Goal: Task Accomplishment & Management: Use online tool/utility

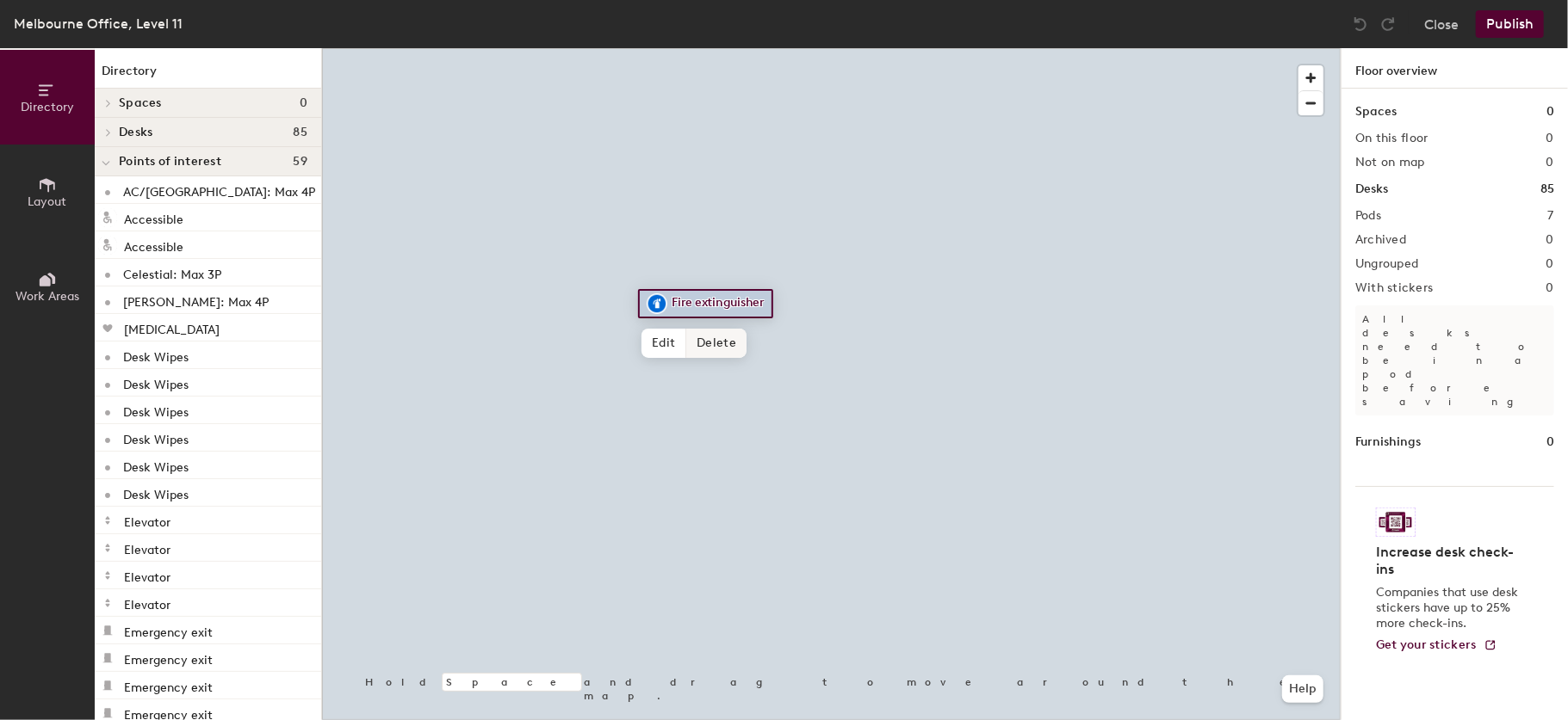
click at [732, 345] on span "Delete" at bounding box center [716, 343] width 60 height 29
click at [748, 356] on span "Delete" at bounding box center [772, 358] width 60 height 29
click at [713, 338] on span "Delete" at bounding box center [716, 343] width 60 height 29
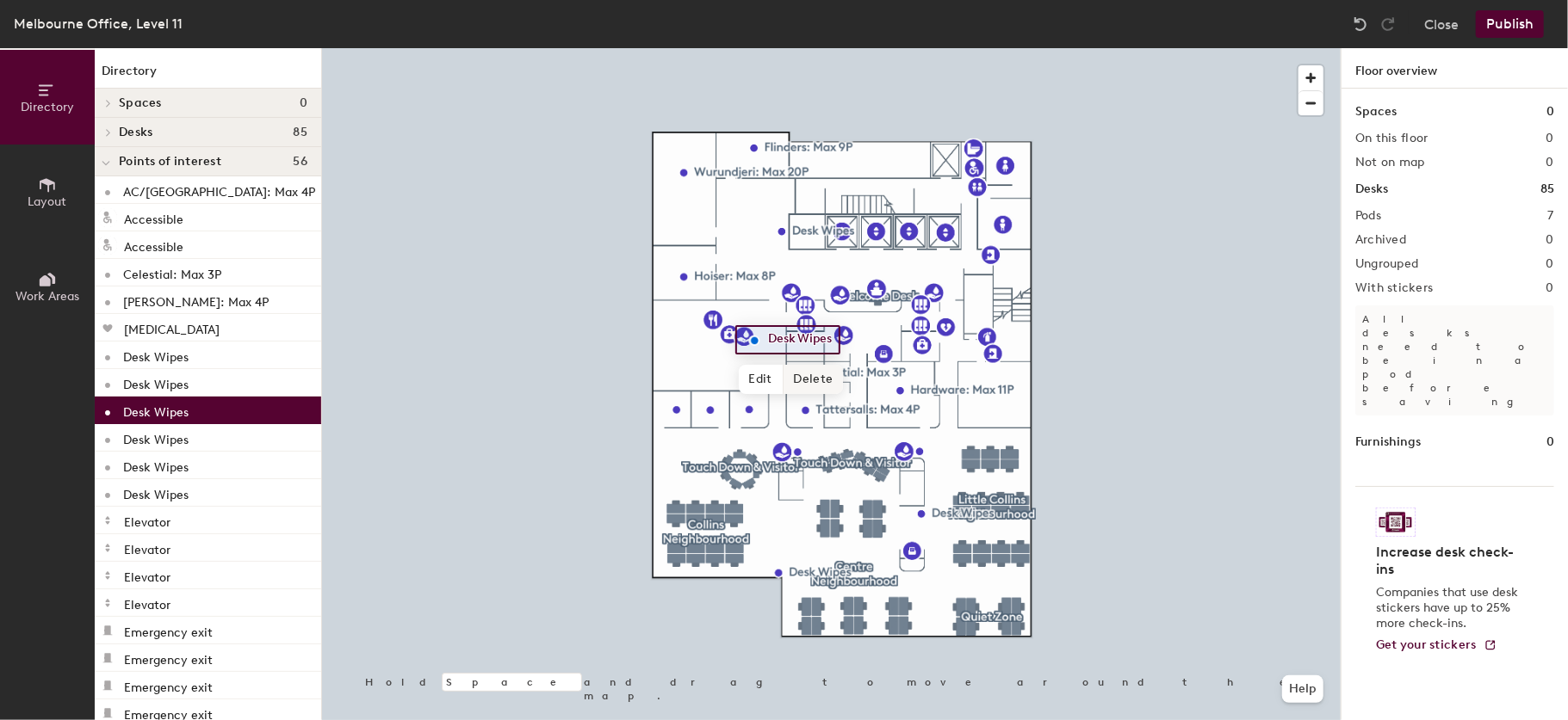
click at [813, 382] on span "Delete" at bounding box center [813, 379] width 60 height 29
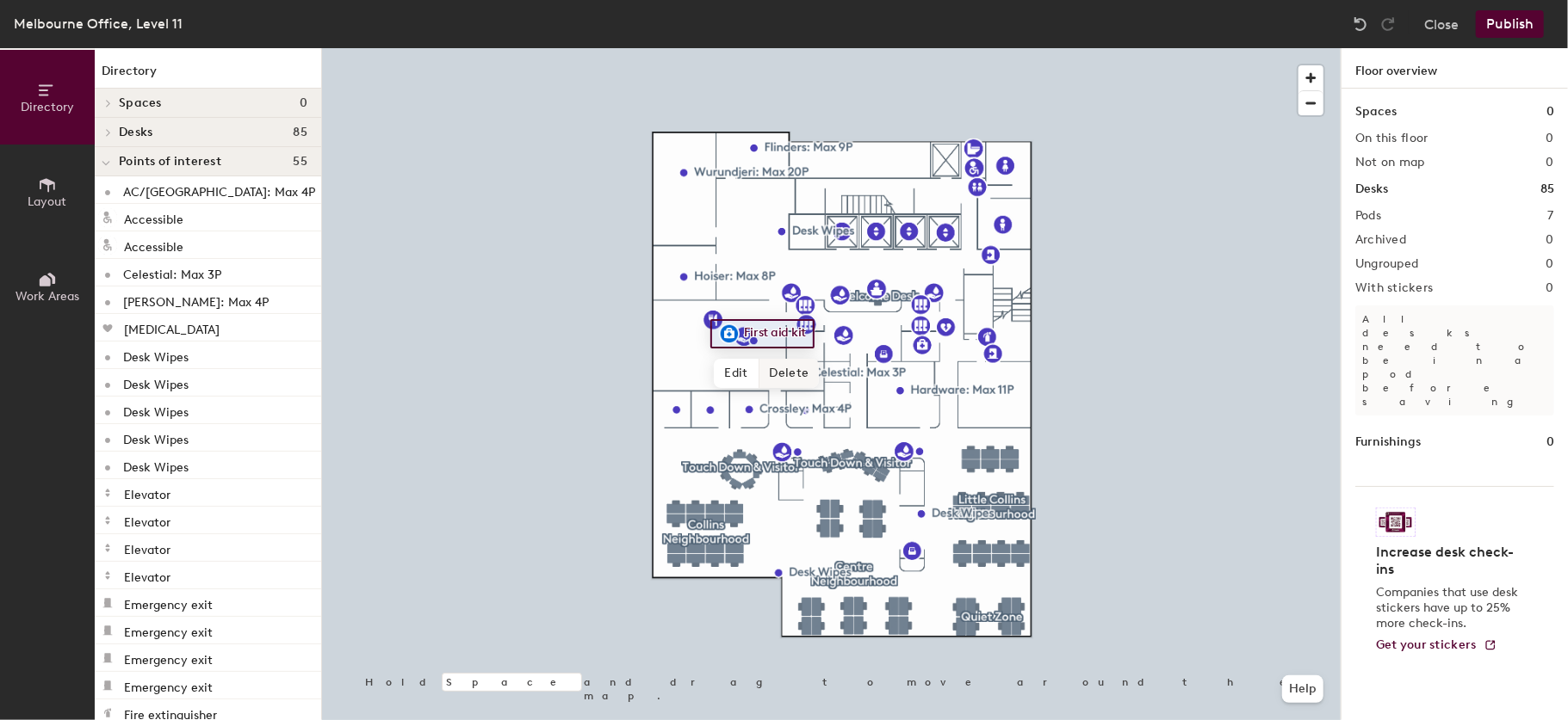
click at [790, 369] on span "Delete" at bounding box center [789, 373] width 60 height 29
click at [801, 379] on span "Delete" at bounding box center [804, 375] width 60 height 29
click at [855, 363] on span "Delete" at bounding box center [865, 363] width 60 height 29
click at [853, 348] on span "Delete" at bounding box center [865, 344] width 60 height 29
click at [872, 359] on span "Delete" at bounding box center [865, 363] width 60 height 29
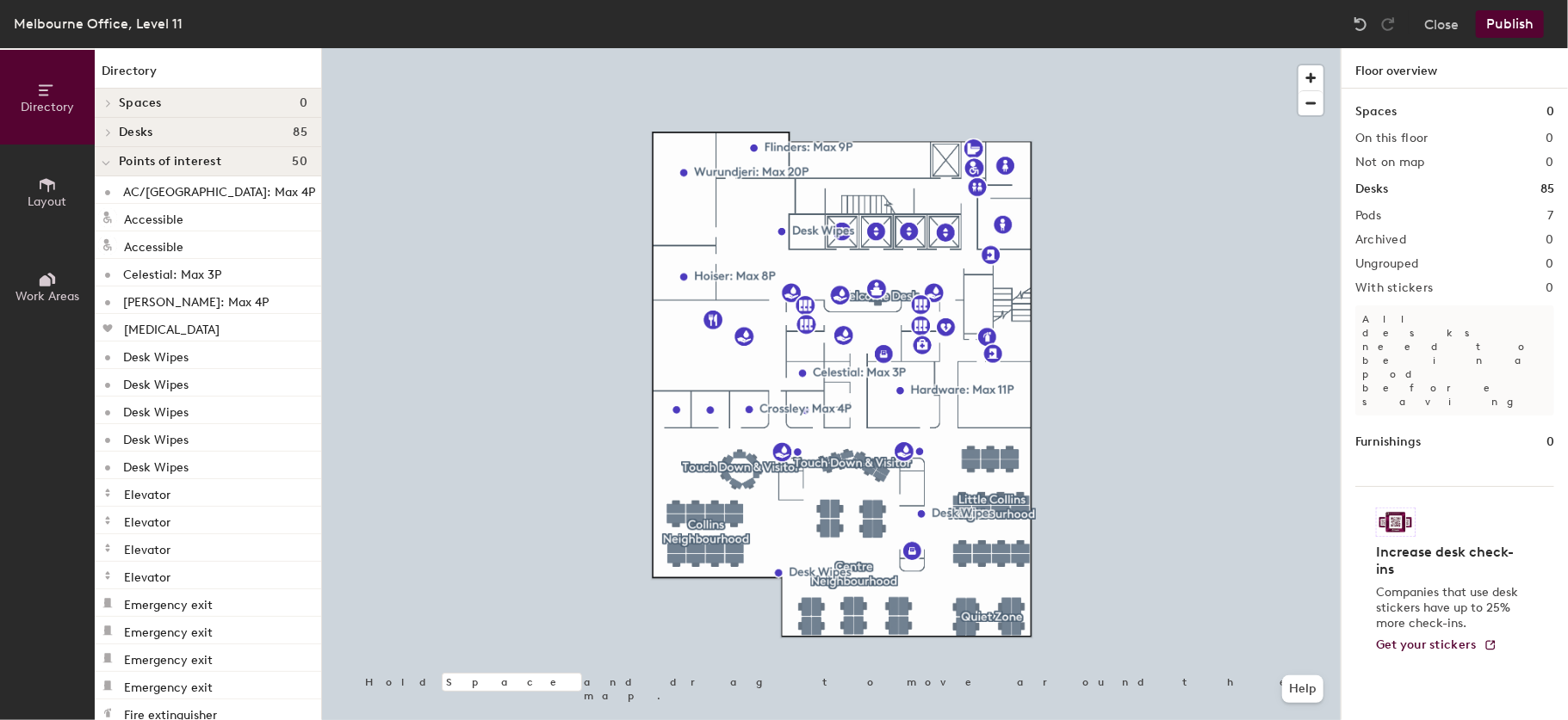
click at [797, 48] on div at bounding box center [831, 48] width 1019 height 0
click at [856, 335] on span "Delete" at bounding box center [850, 331] width 60 height 29
click at [875, 48] on div at bounding box center [831, 48] width 1019 height 0
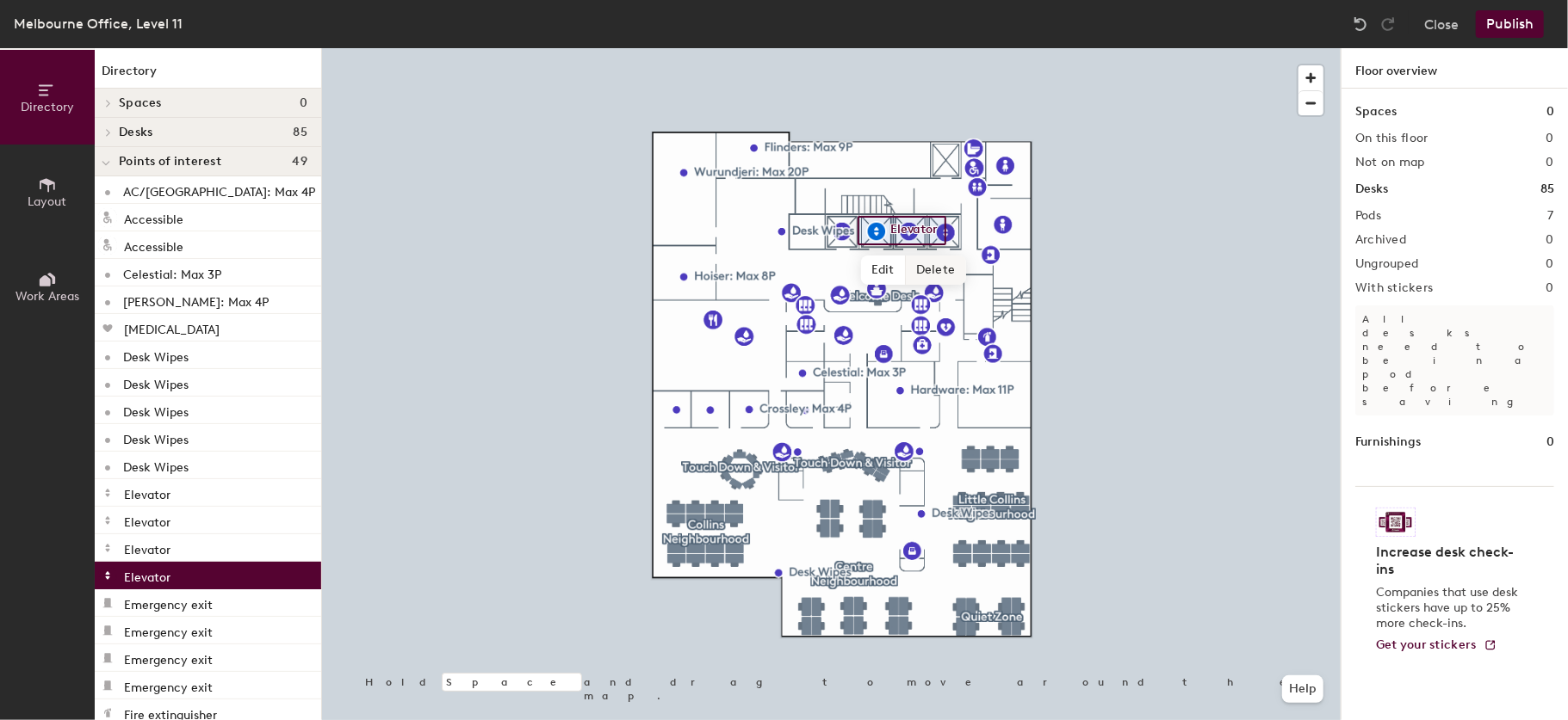
click at [924, 269] on span "Delete" at bounding box center [936, 269] width 60 height 29
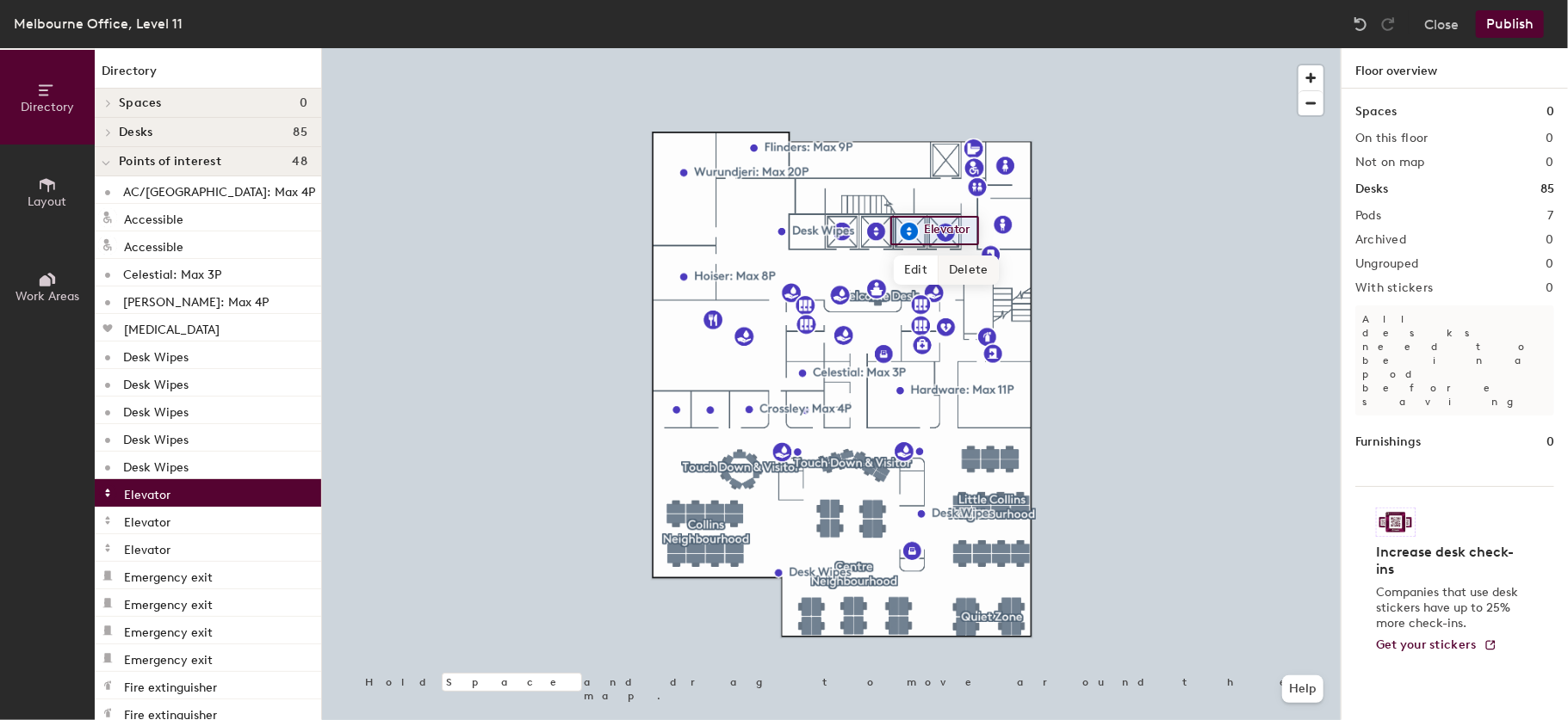
click at [962, 271] on span "Delete" at bounding box center [968, 269] width 60 height 29
click at [991, 268] on span "Delete" at bounding box center [1005, 270] width 60 height 29
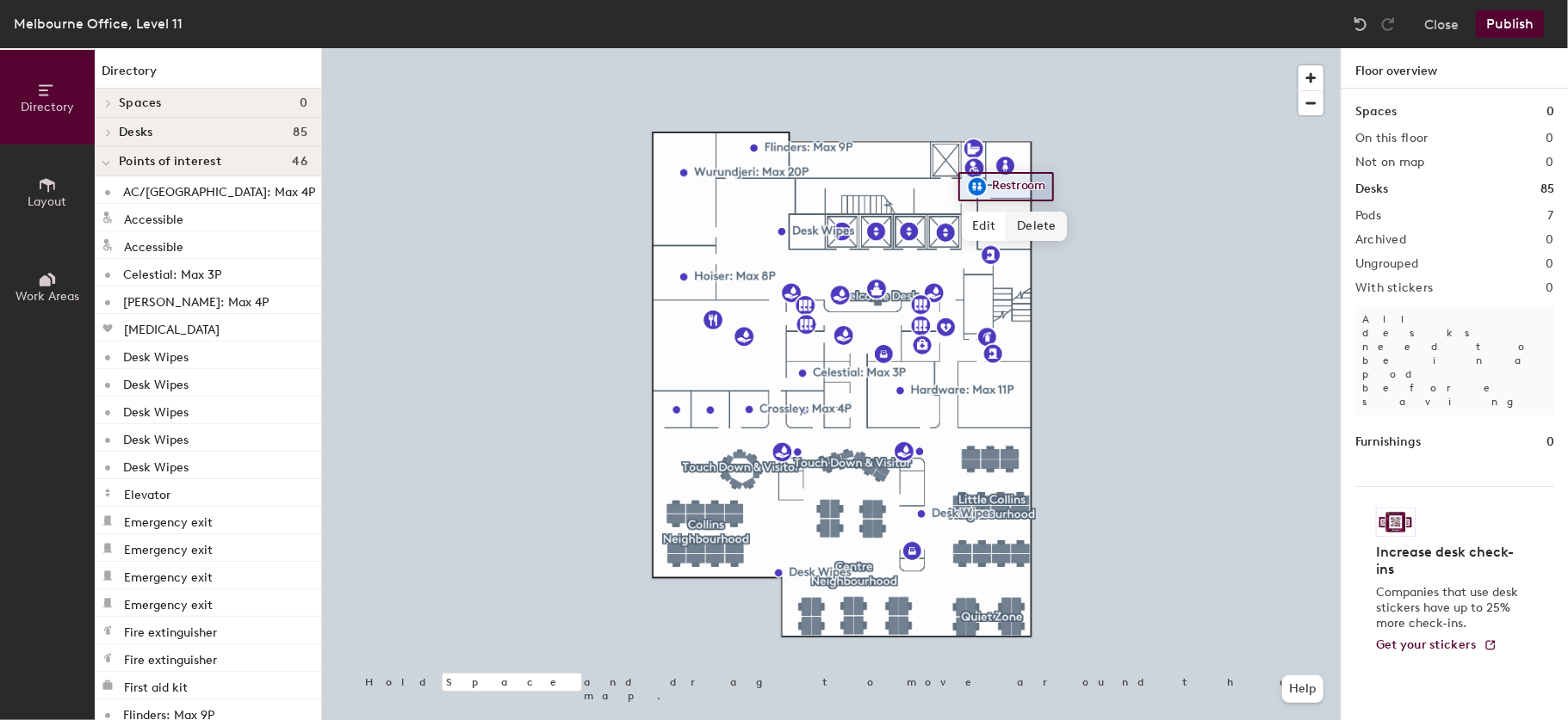
click at [1041, 223] on span "Delete" at bounding box center [1036, 226] width 60 height 29
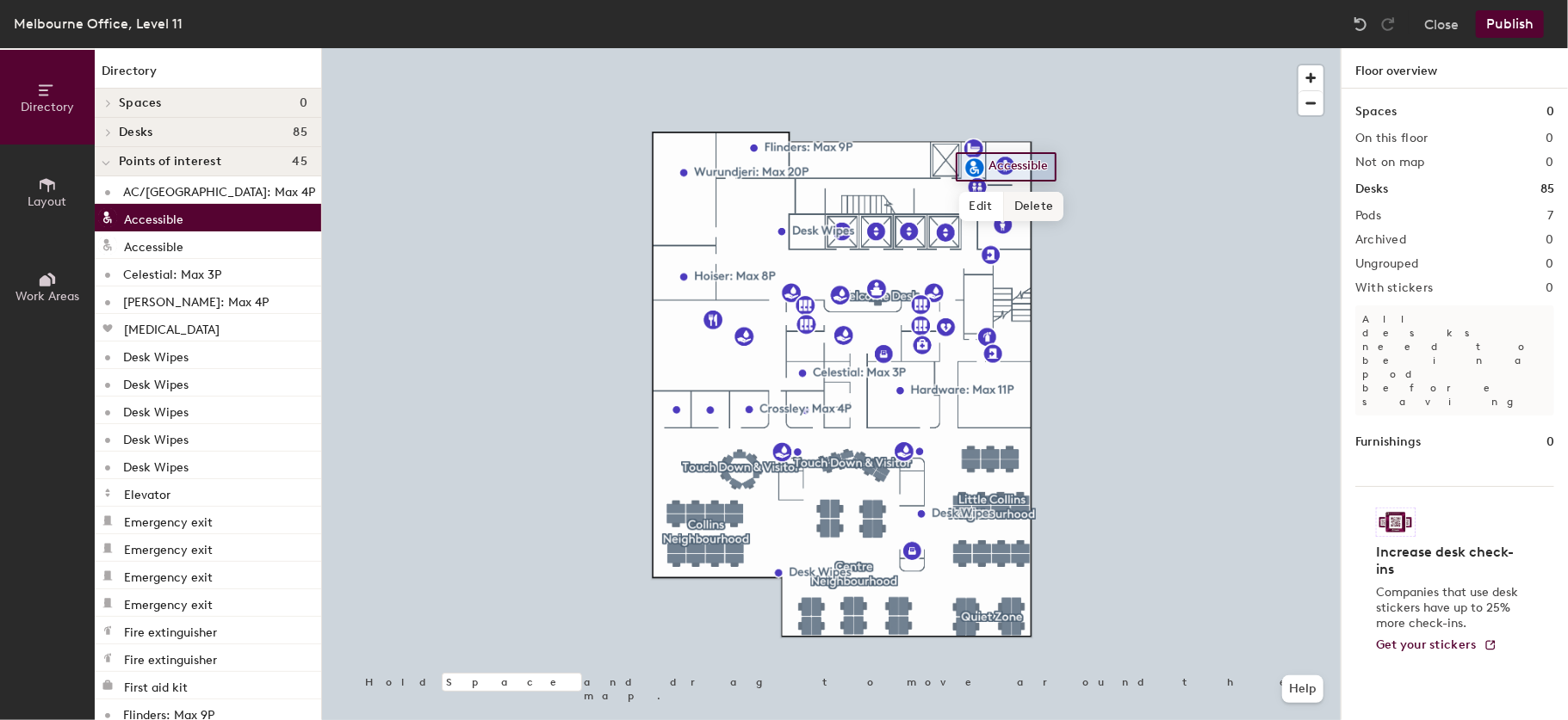
click at [1033, 207] on span "Delete" at bounding box center [1034, 206] width 60 height 29
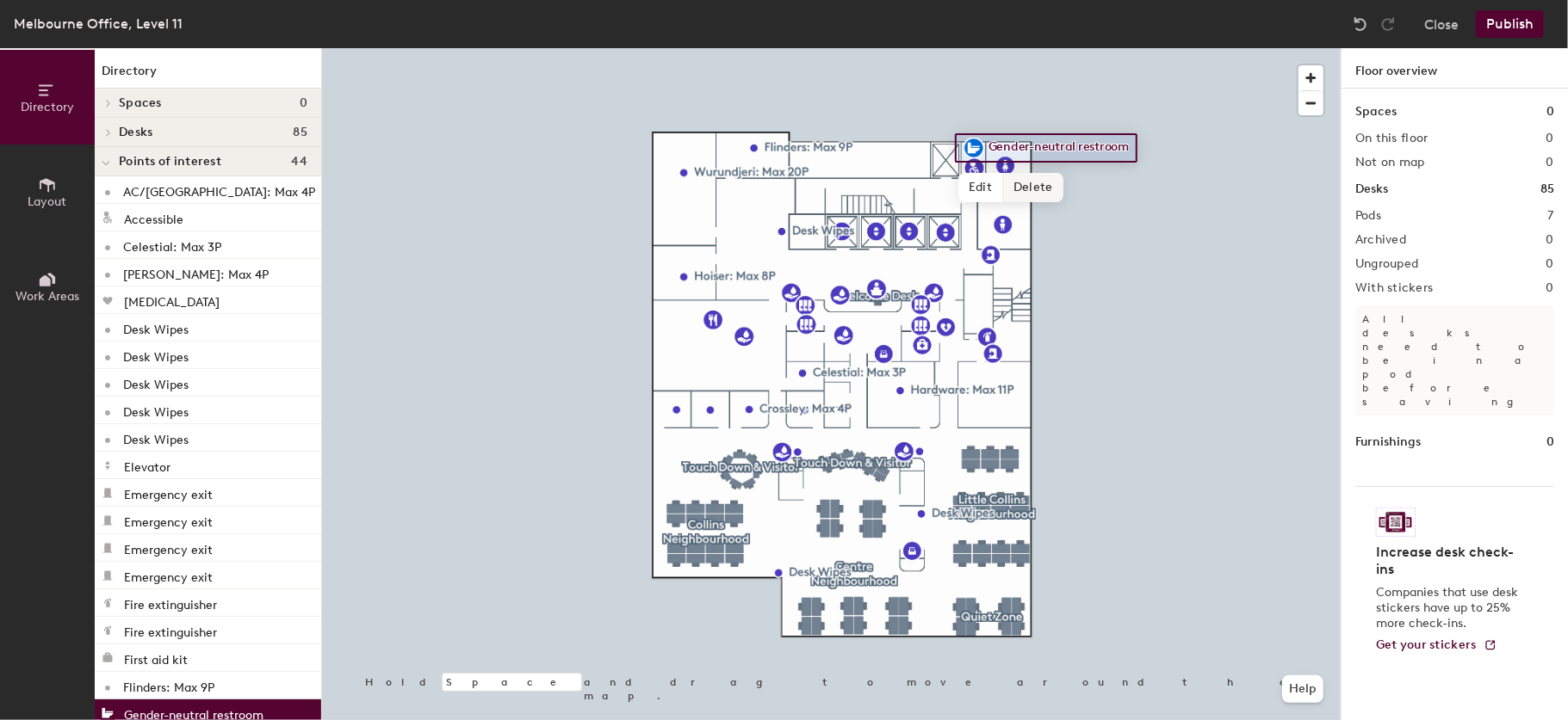
click at [1020, 187] on span "Delete" at bounding box center [1033, 187] width 60 height 29
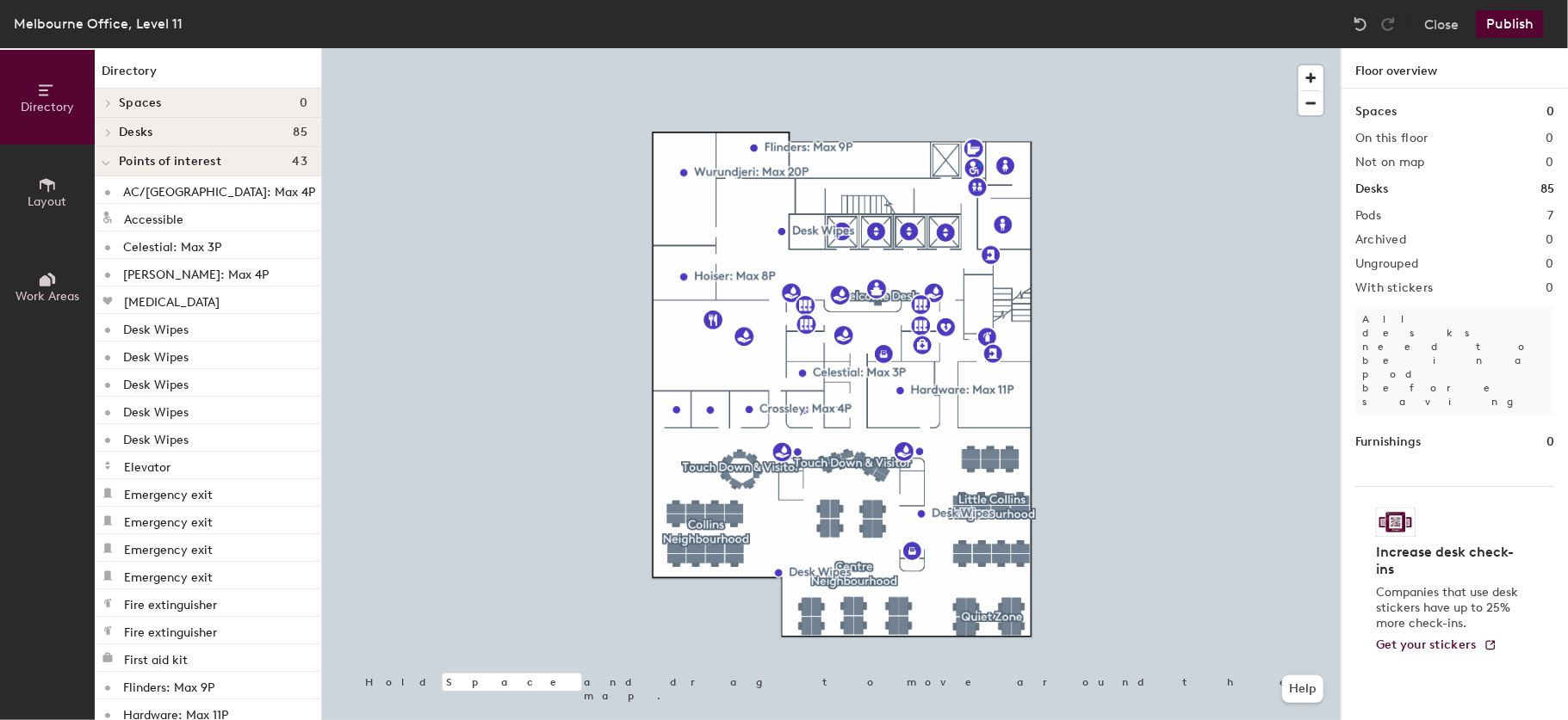
click at [978, 48] on div at bounding box center [831, 48] width 1019 height 0
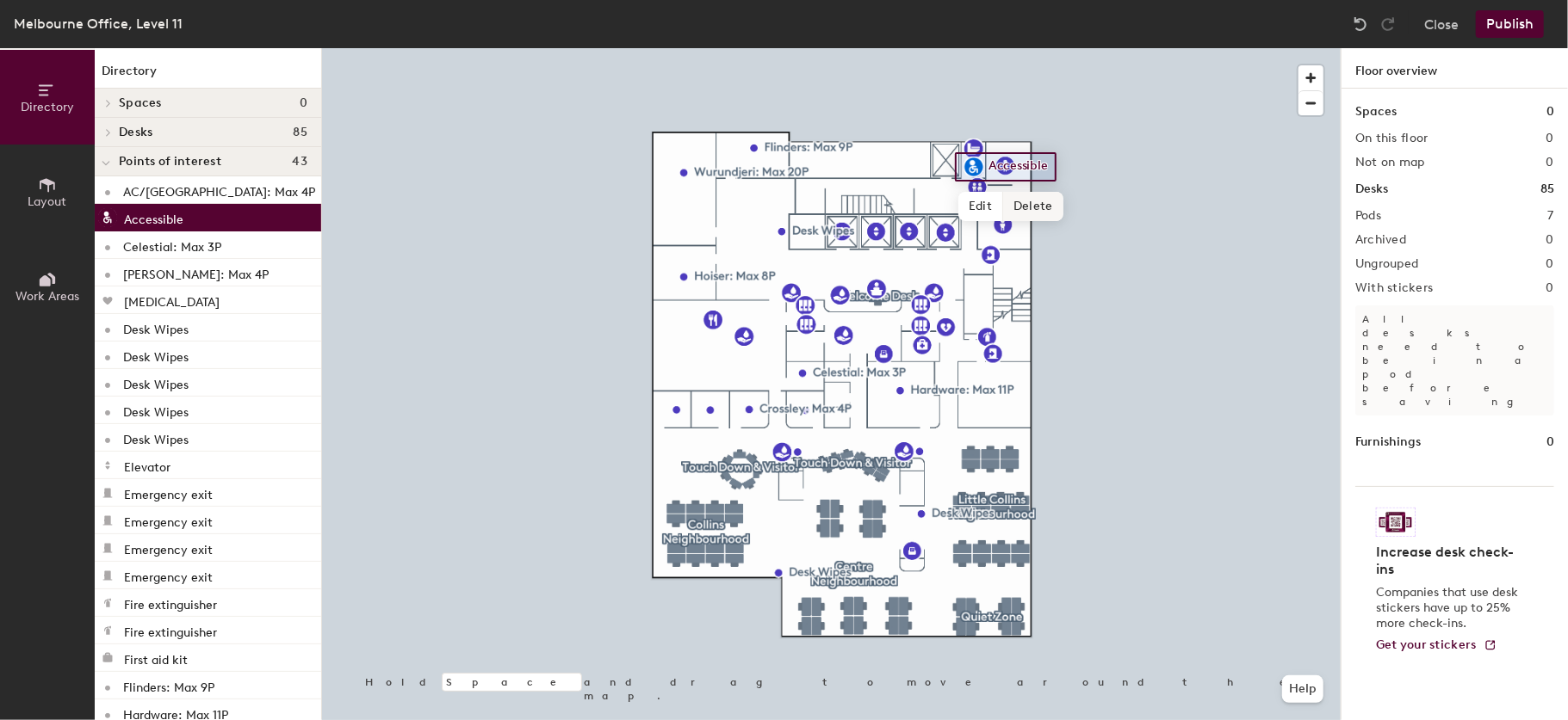
click at [1017, 200] on span "Delete" at bounding box center [1033, 206] width 60 height 29
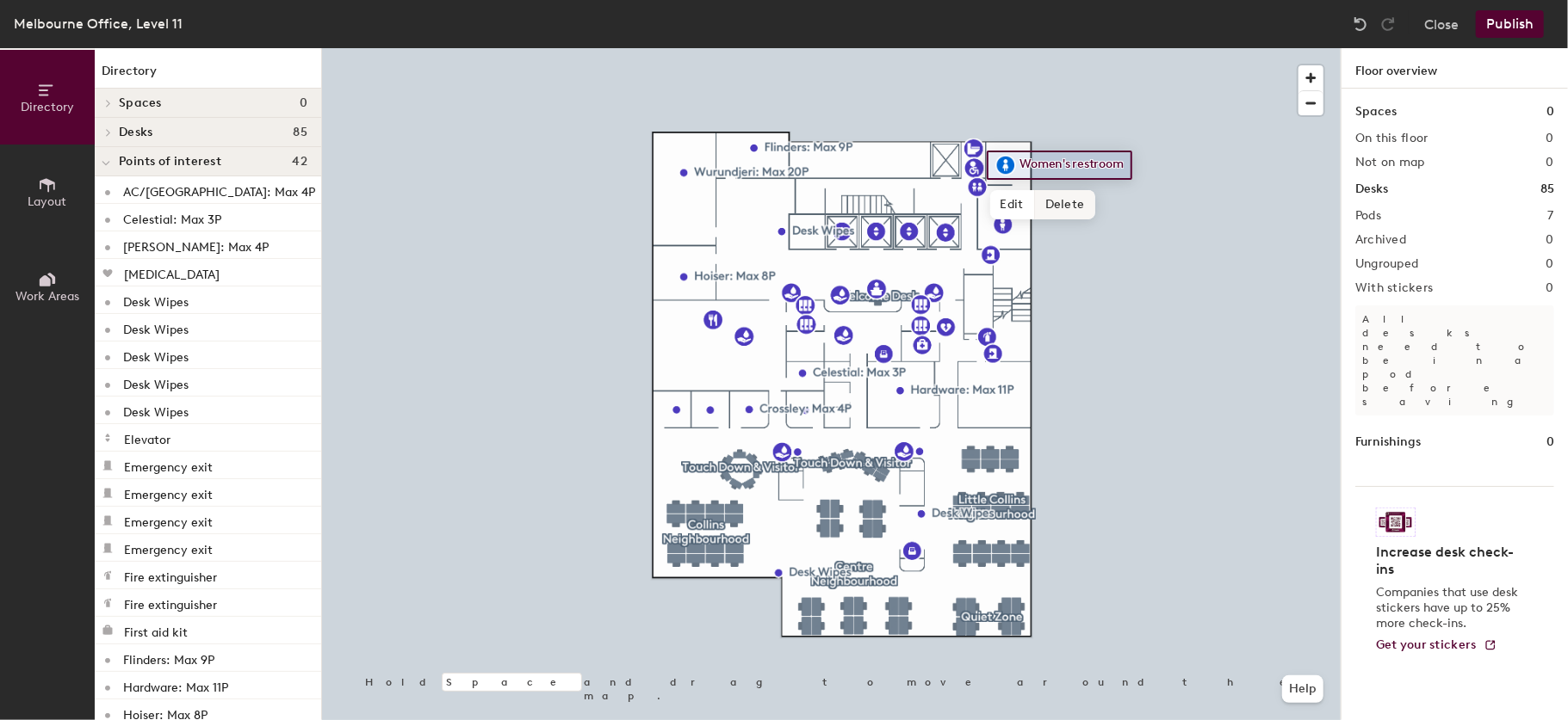
click at [1071, 208] on span "Delete" at bounding box center [1064, 204] width 60 height 29
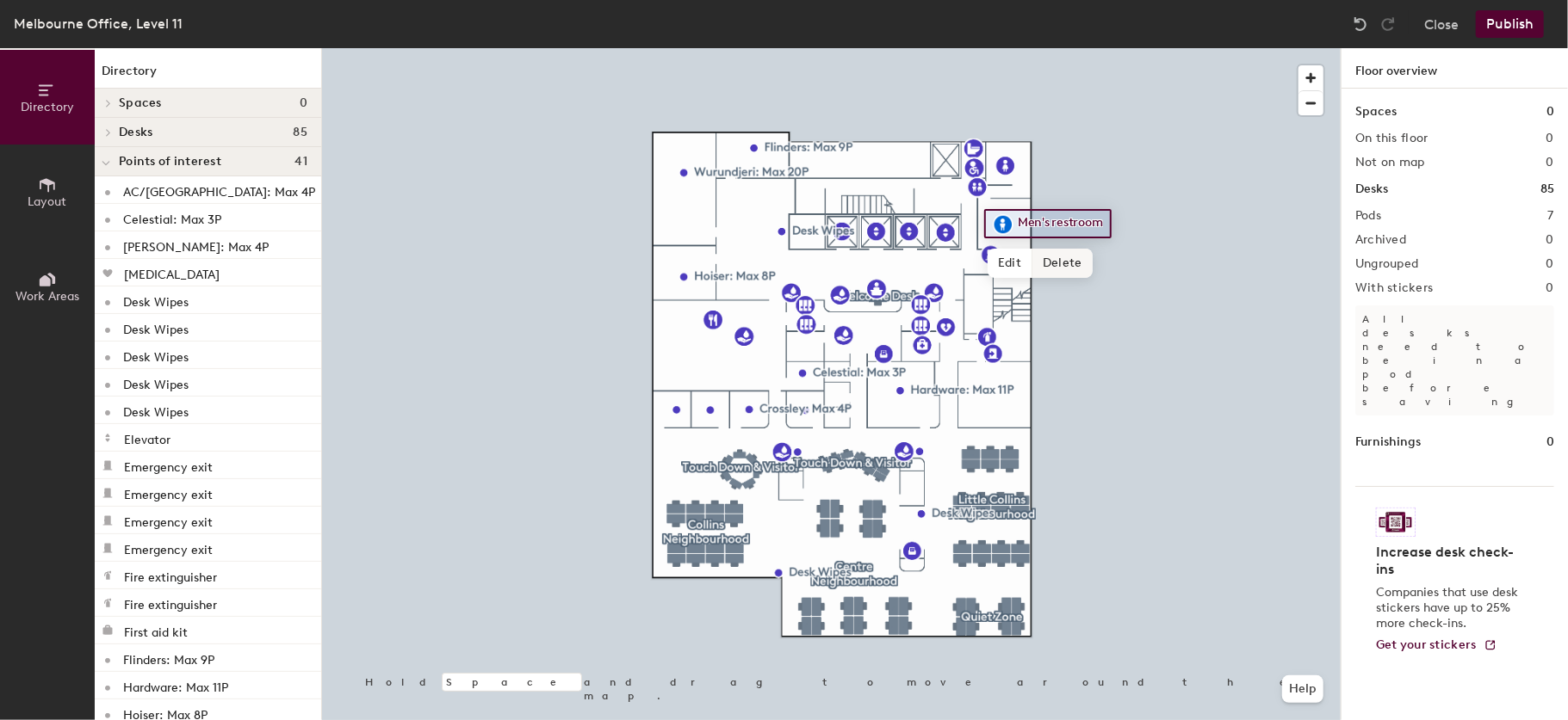
click at [1056, 260] on span "Delete" at bounding box center [1062, 263] width 60 height 29
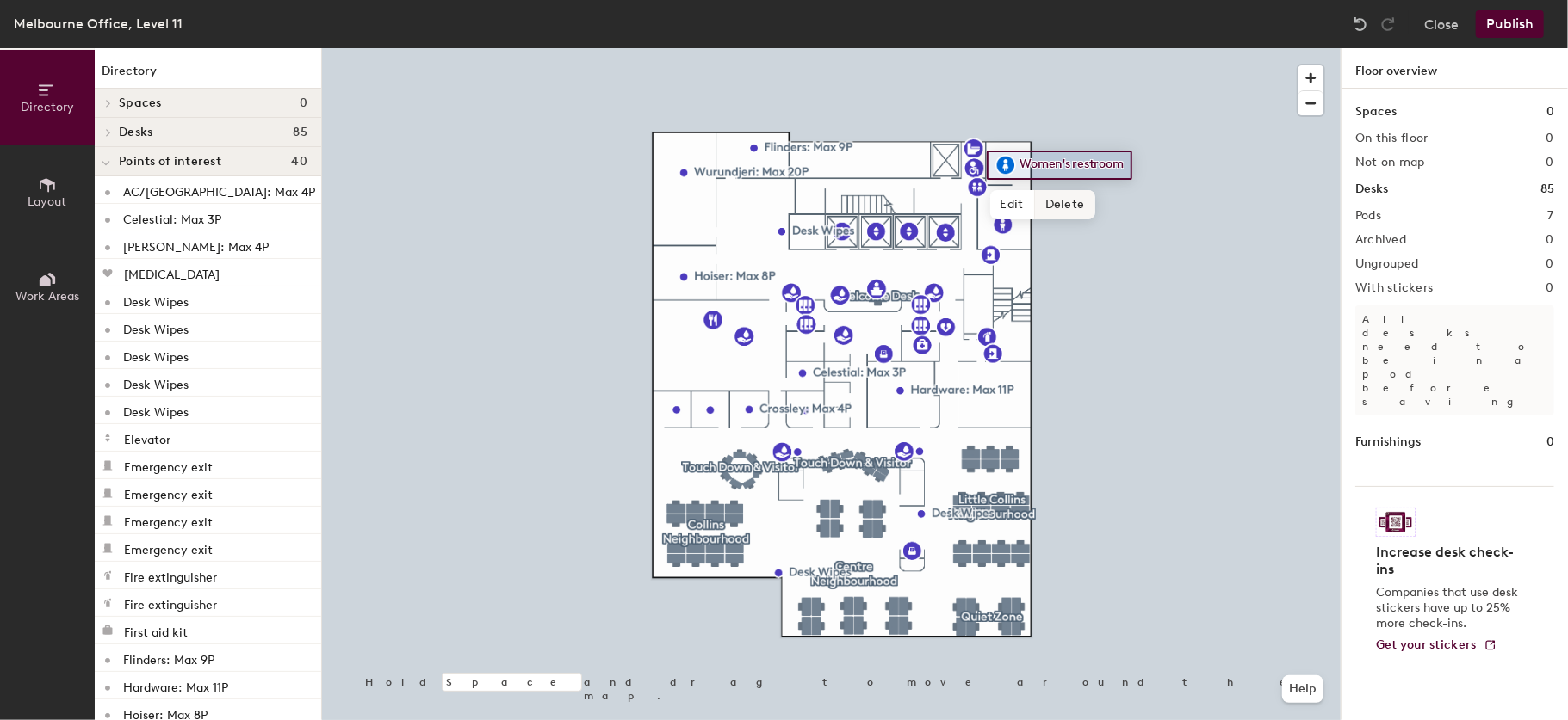
click at [1058, 209] on span "Delete" at bounding box center [1064, 204] width 60 height 29
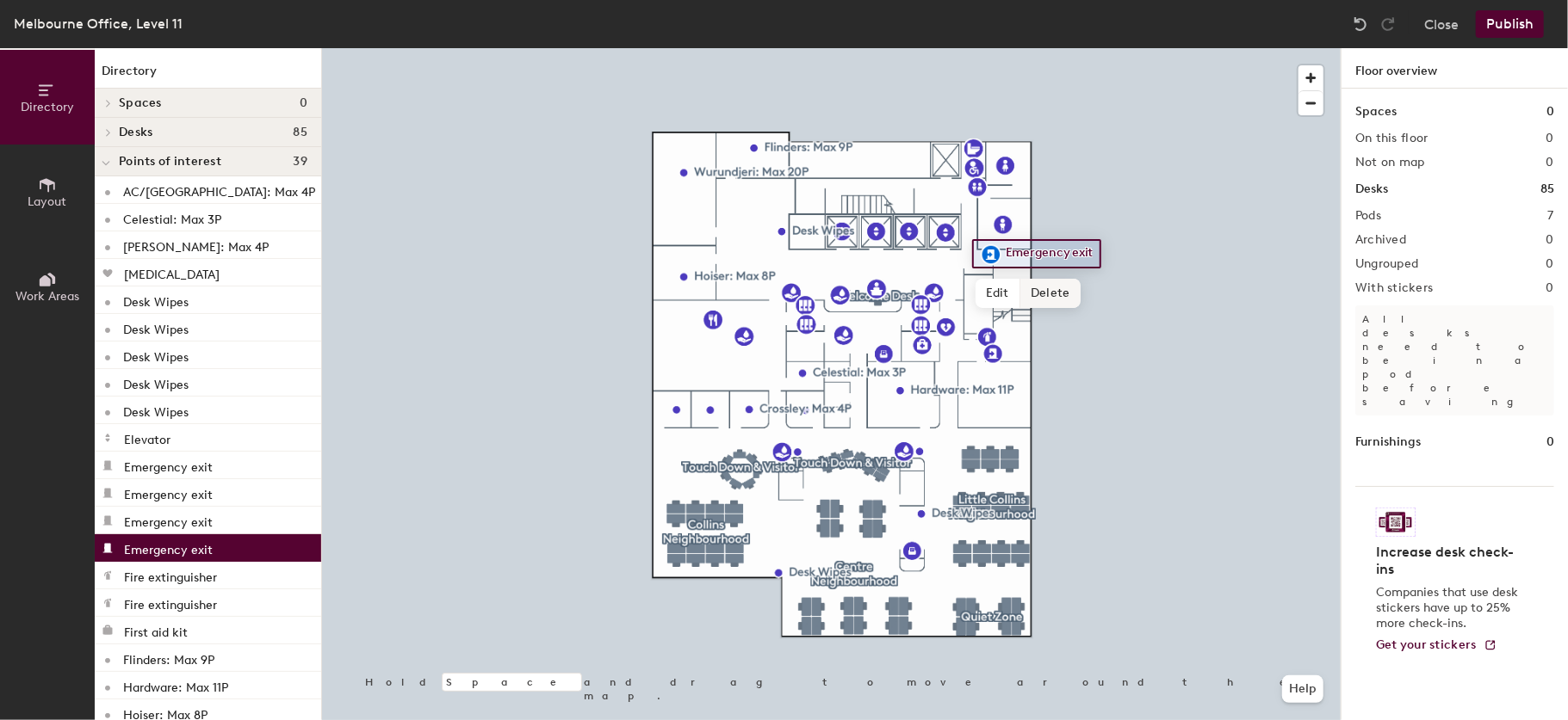
click at [1046, 283] on span "Delete" at bounding box center [1050, 293] width 60 height 29
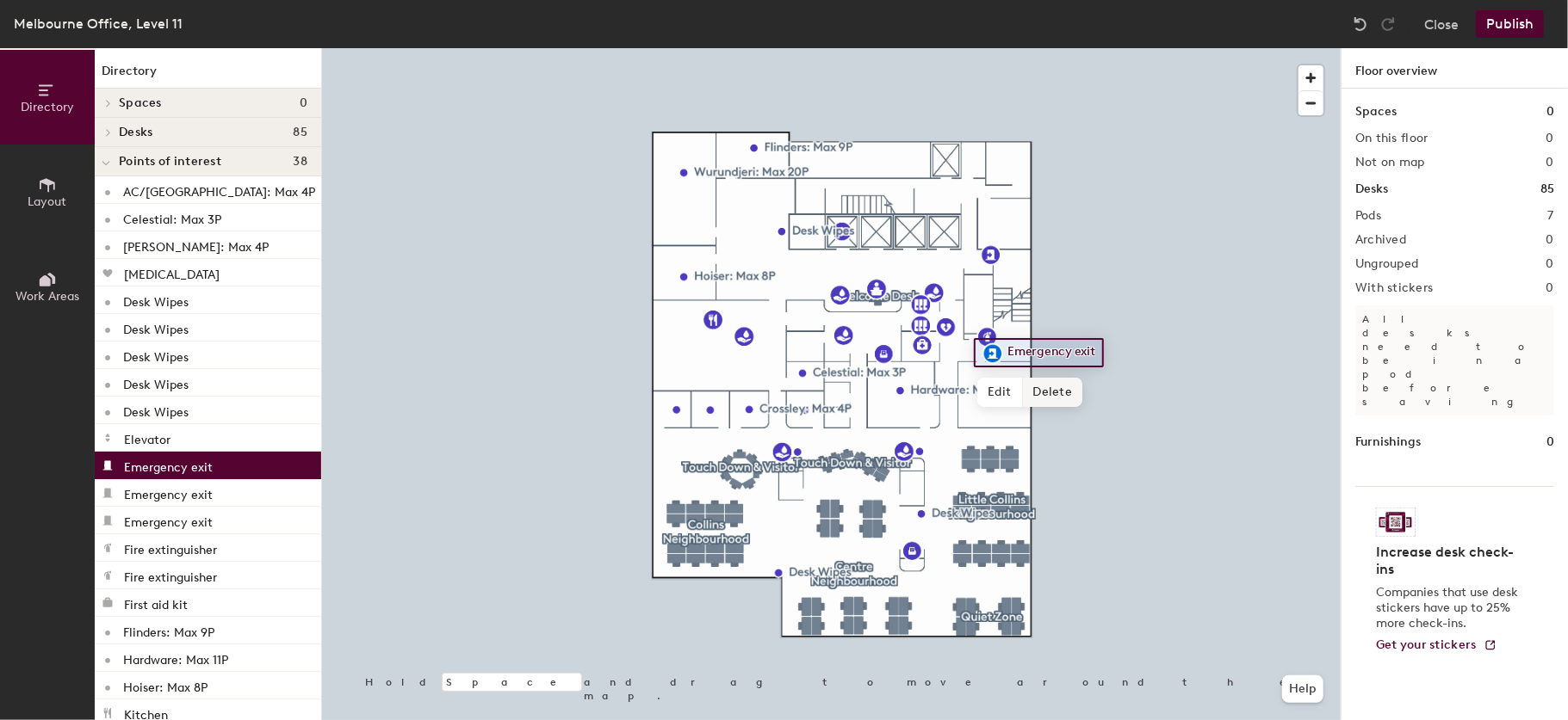
click at [1054, 386] on span "Delete" at bounding box center [1053, 392] width 60 height 29
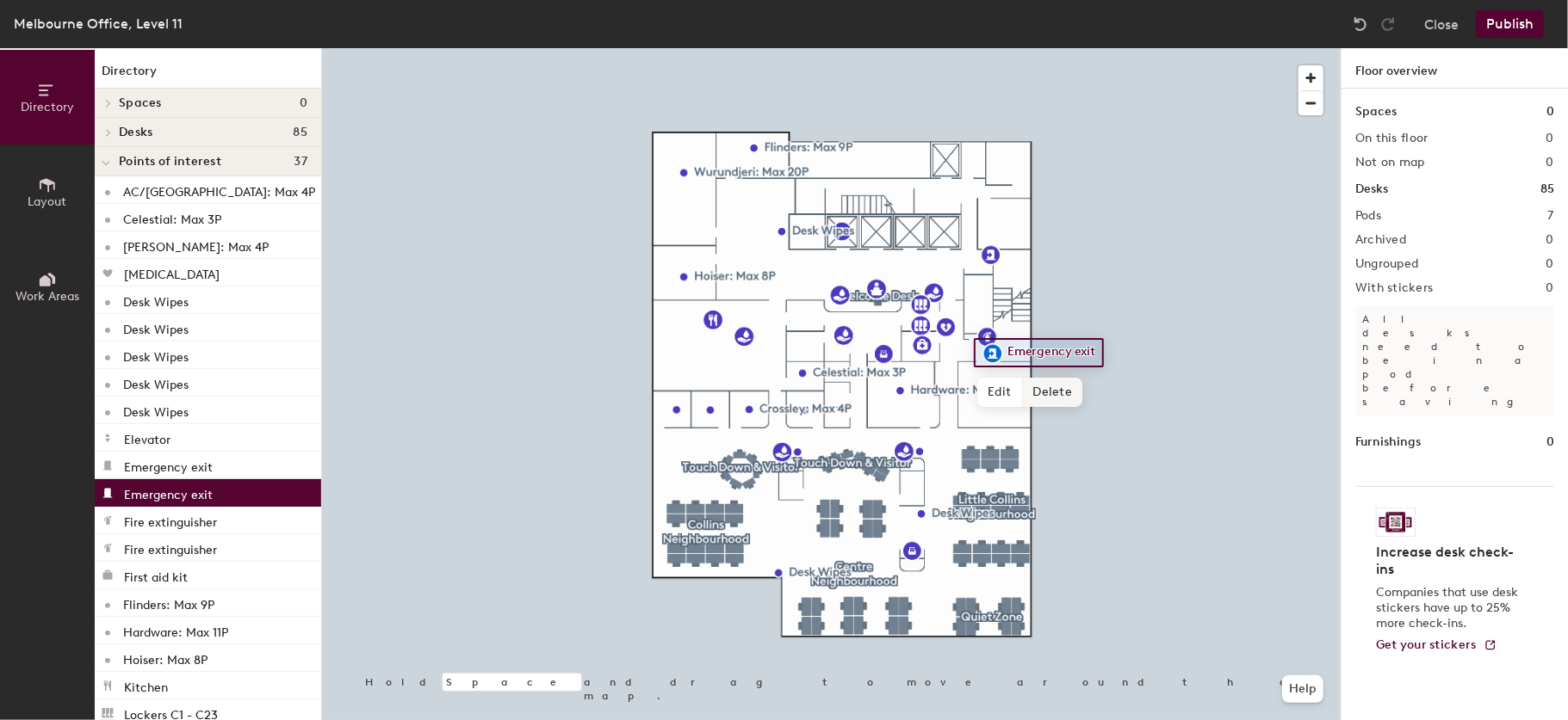
click at [1053, 391] on span "Delete" at bounding box center [1053, 392] width 60 height 29
click at [1054, 370] on span "Delete" at bounding box center [1047, 376] width 60 height 29
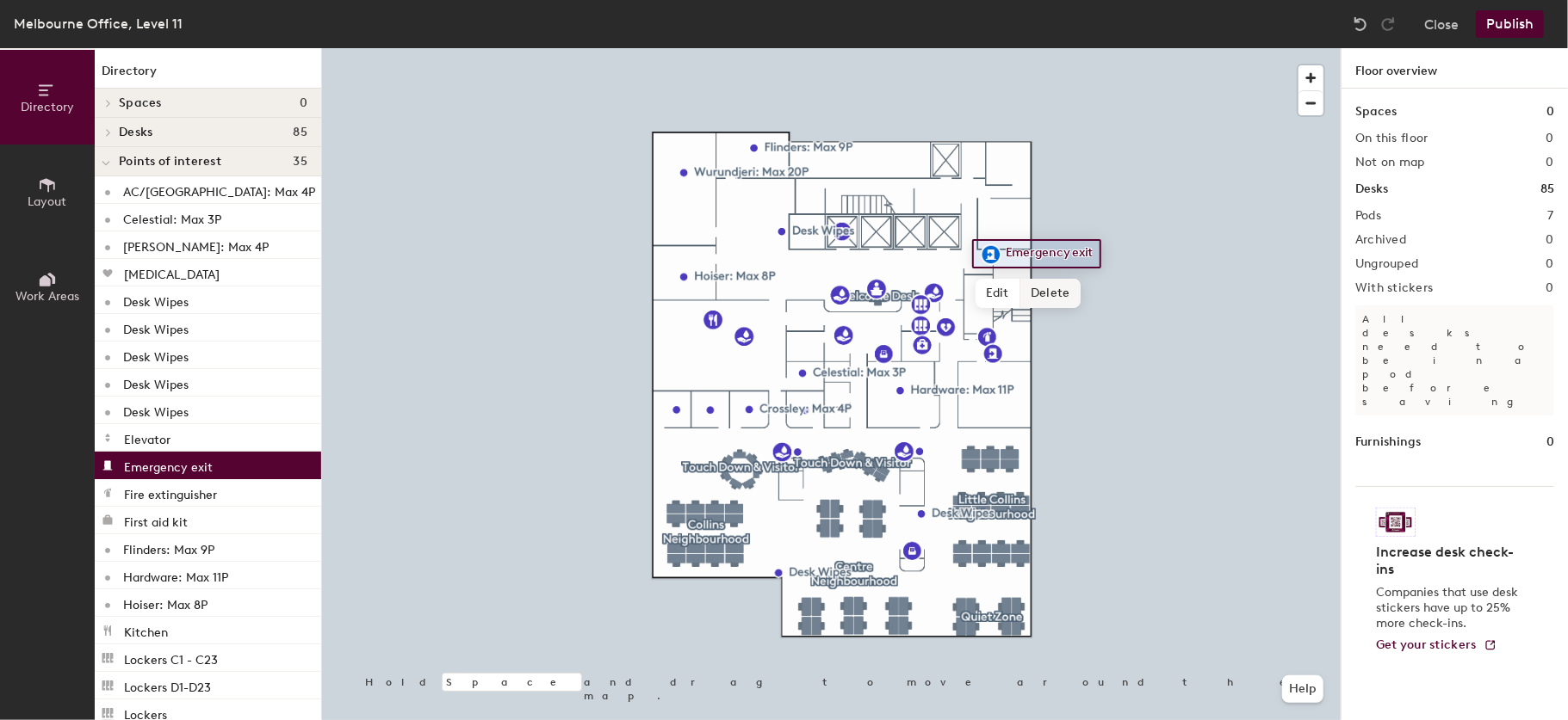
click at [1056, 294] on span "Delete" at bounding box center [1050, 293] width 60 height 29
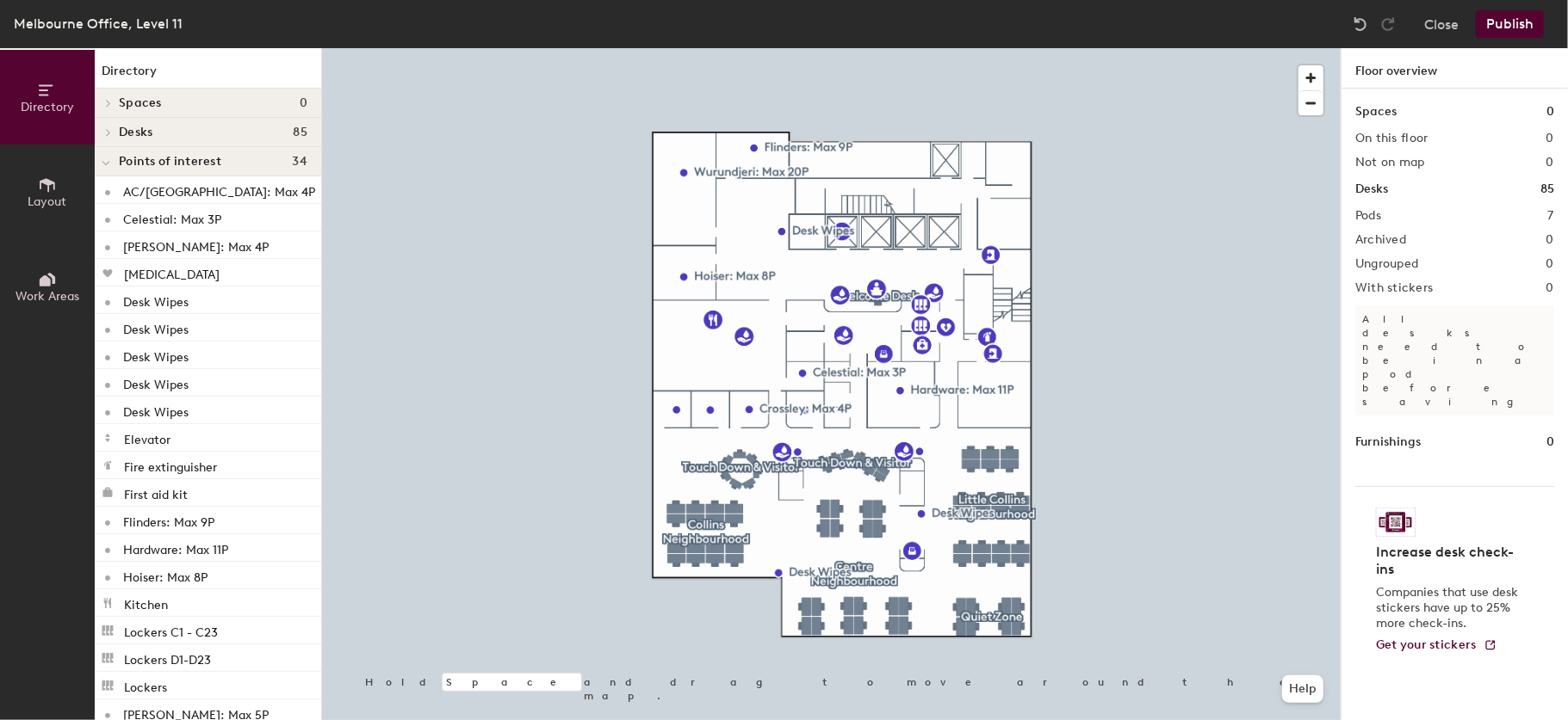
click at [986, 48] on div at bounding box center [831, 48] width 1019 height 0
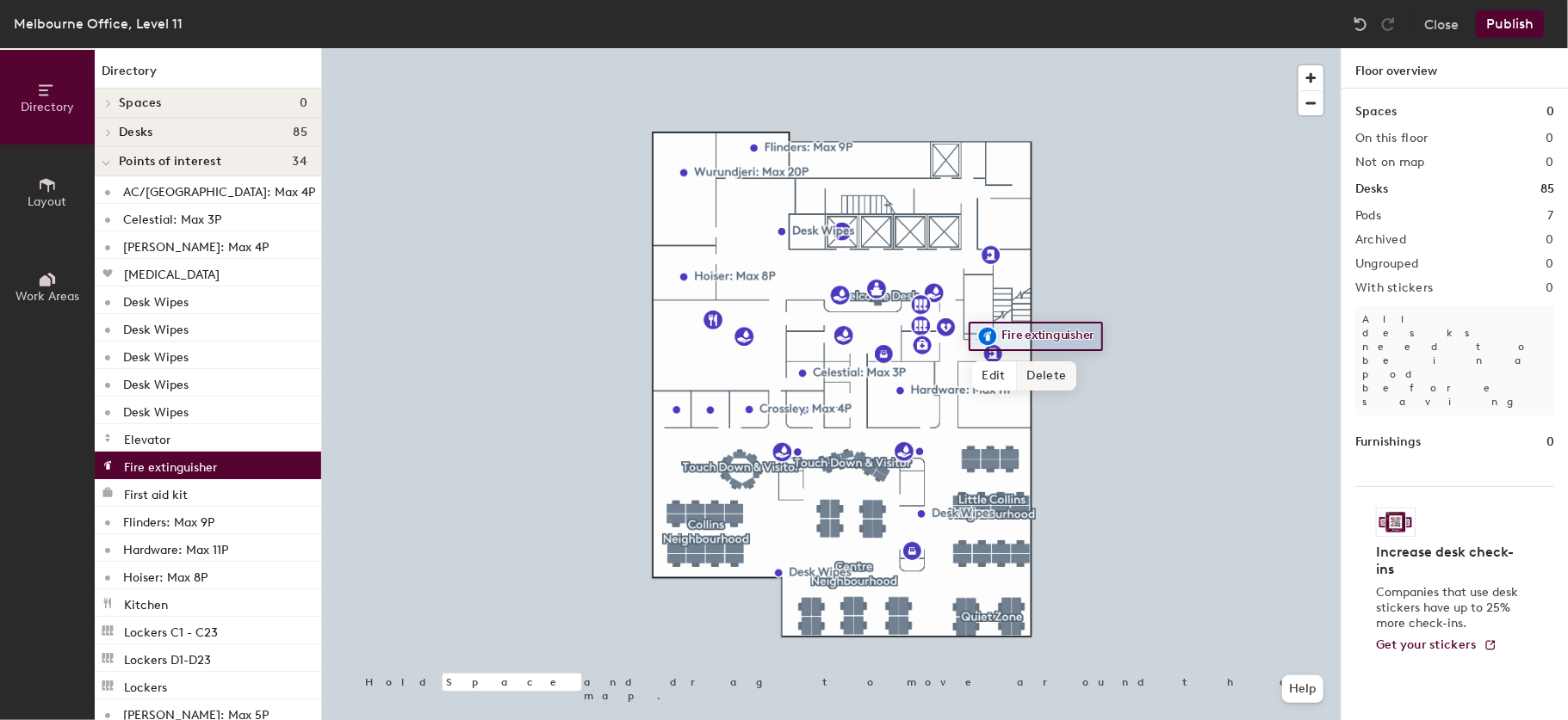
click at [1045, 370] on span "Delete" at bounding box center [1047, 376] width 60 height 29
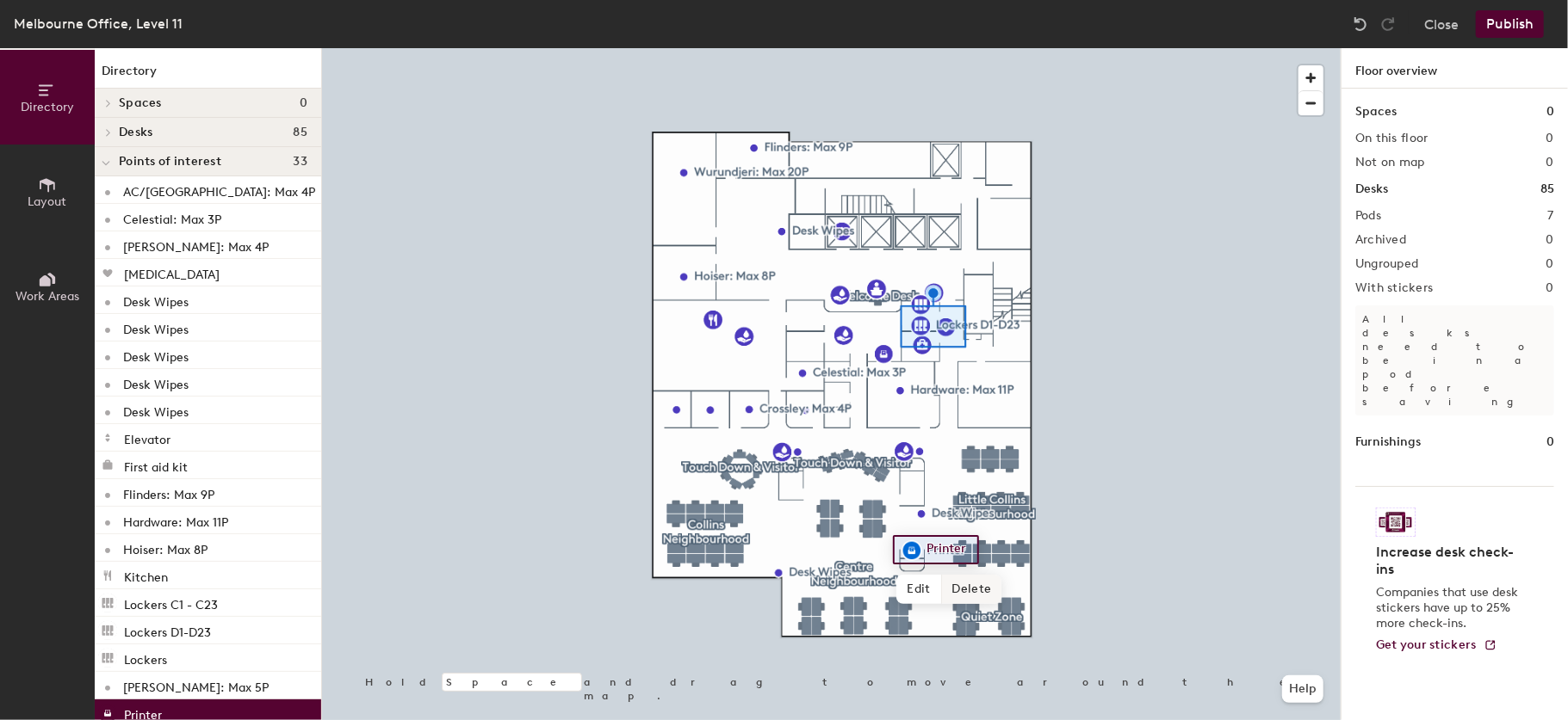
click at [980, 587] on span "Delete" at bounding box center [972, 589] width 60 height 29
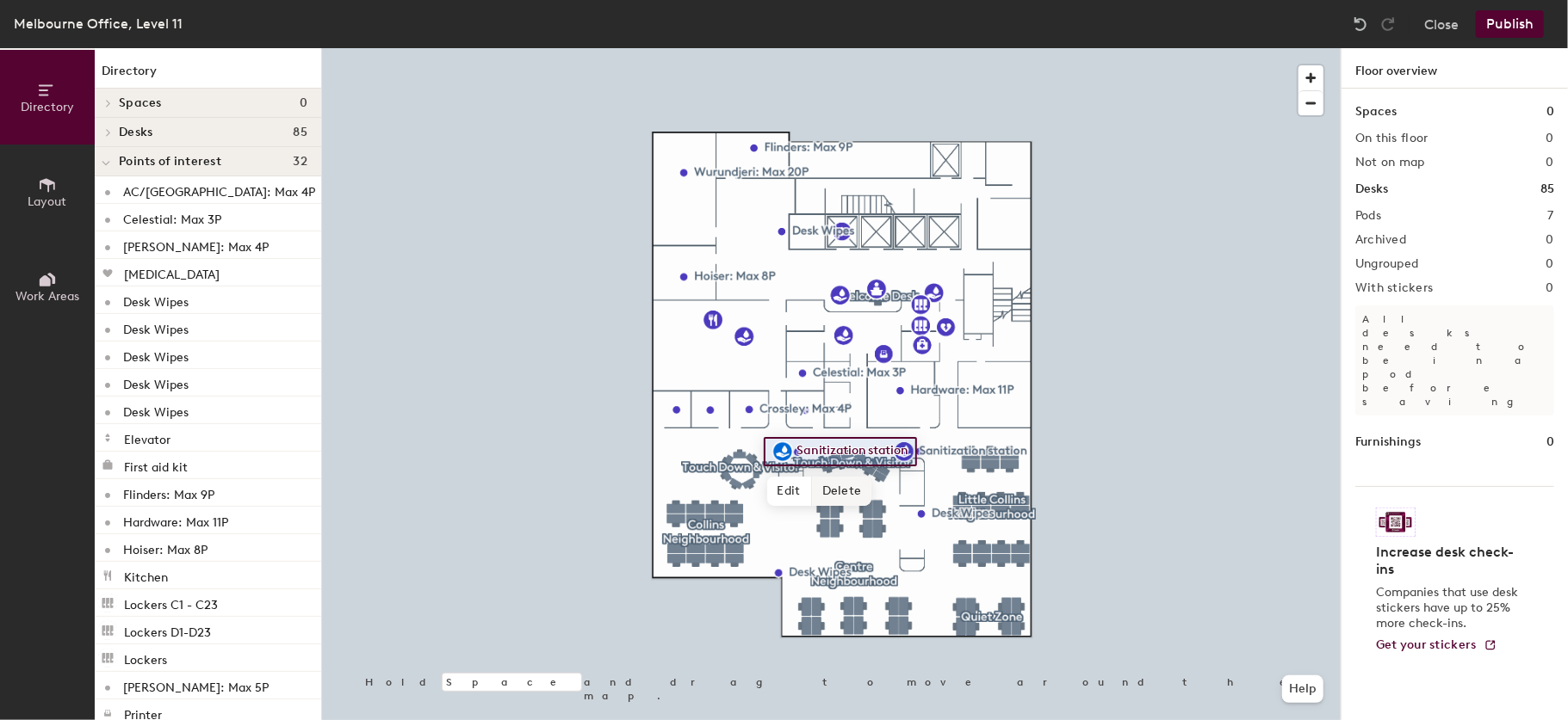
click at [853, 484] on span "Delete" at bounding box center [842, 491] width 60 height 29
click at [896, 48] on div at bounding box center [831, 48] width 1019 height 0
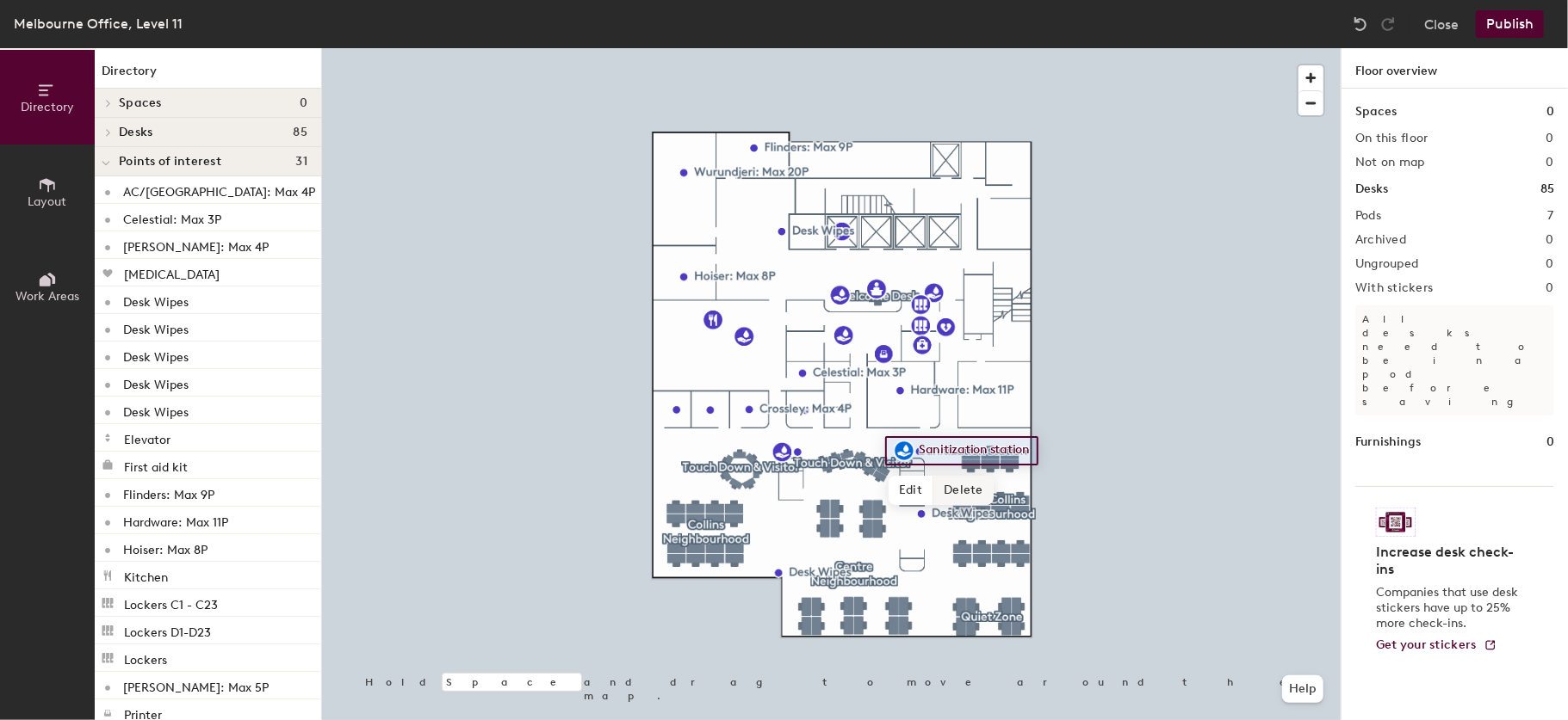
click at [949, 492] on span "Delete" at bounding box center [963, 490] width 60 height 29
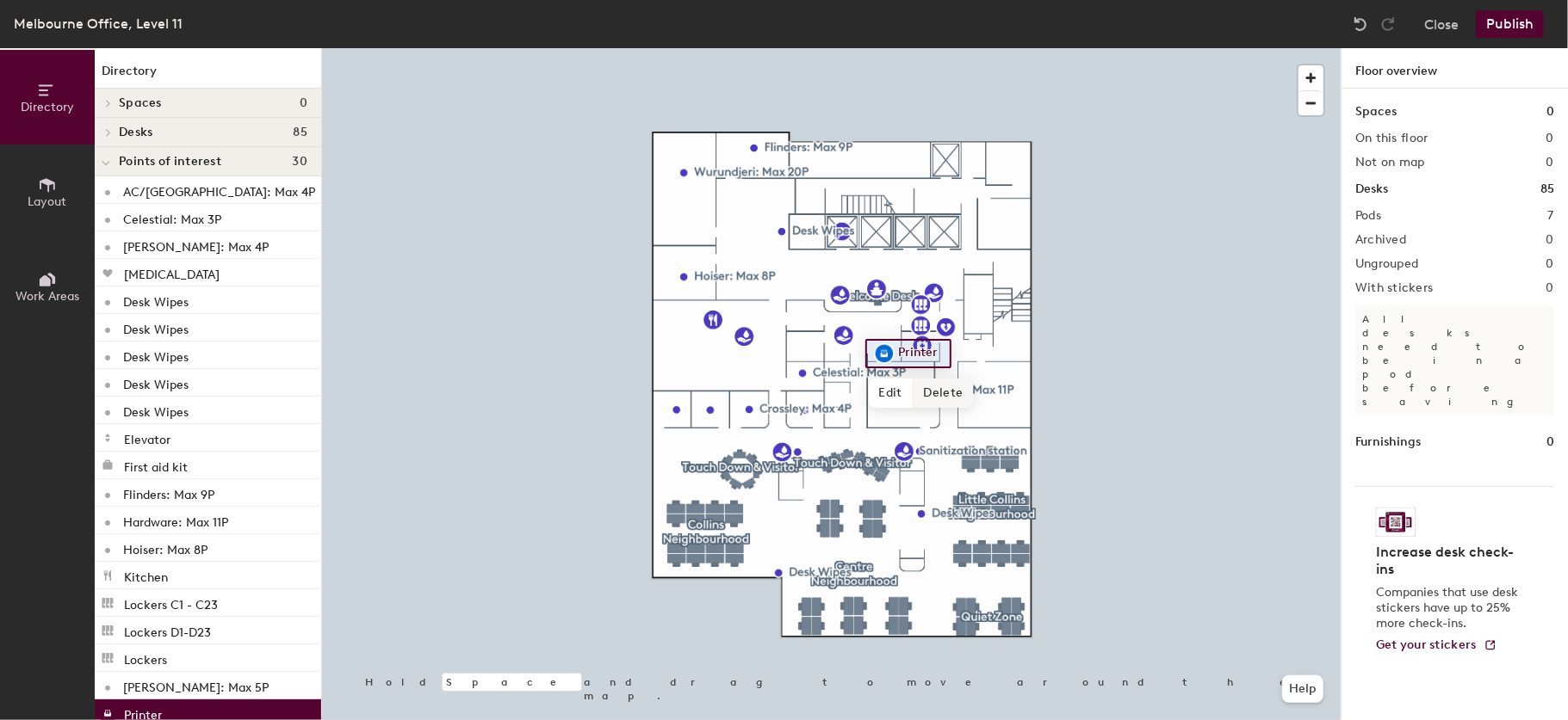
click at [927, 394] on span "Delete" at bounding box center [944, 393] width 60 height 29
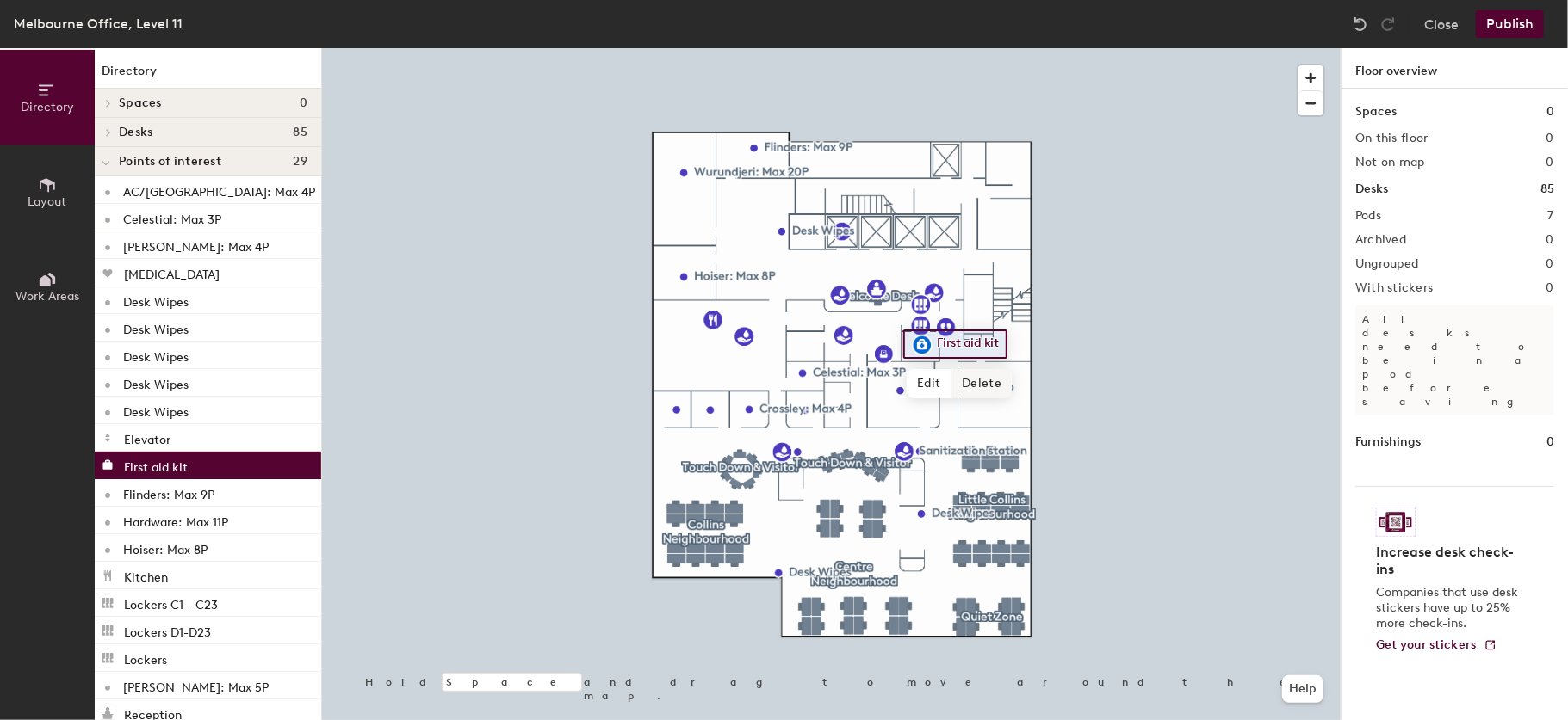
click at [968, 386] on span "Delete" at bounding box center [982, 383] width 60 height 29
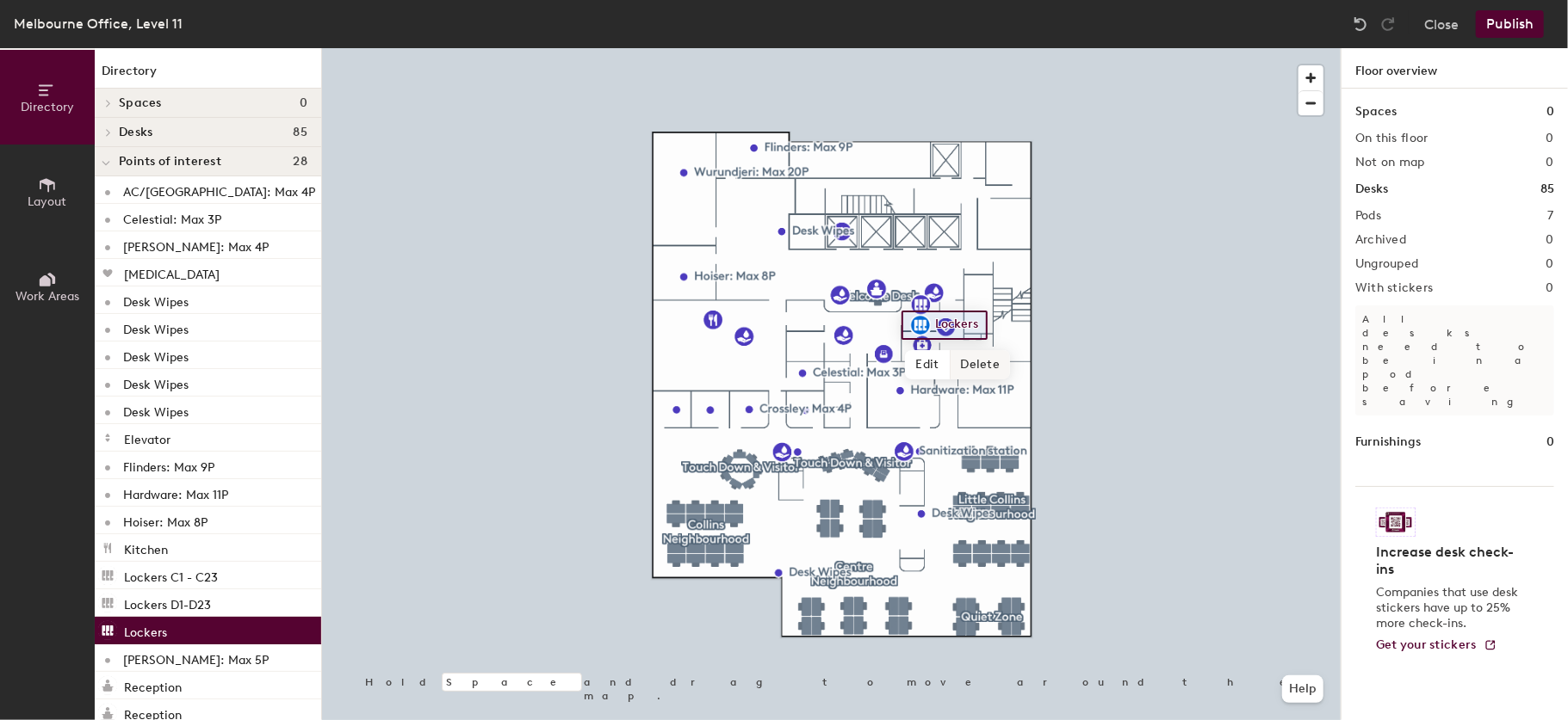
click at [968, 363] on span "Delete" at bounding box center [981, 364] width 60 height 29
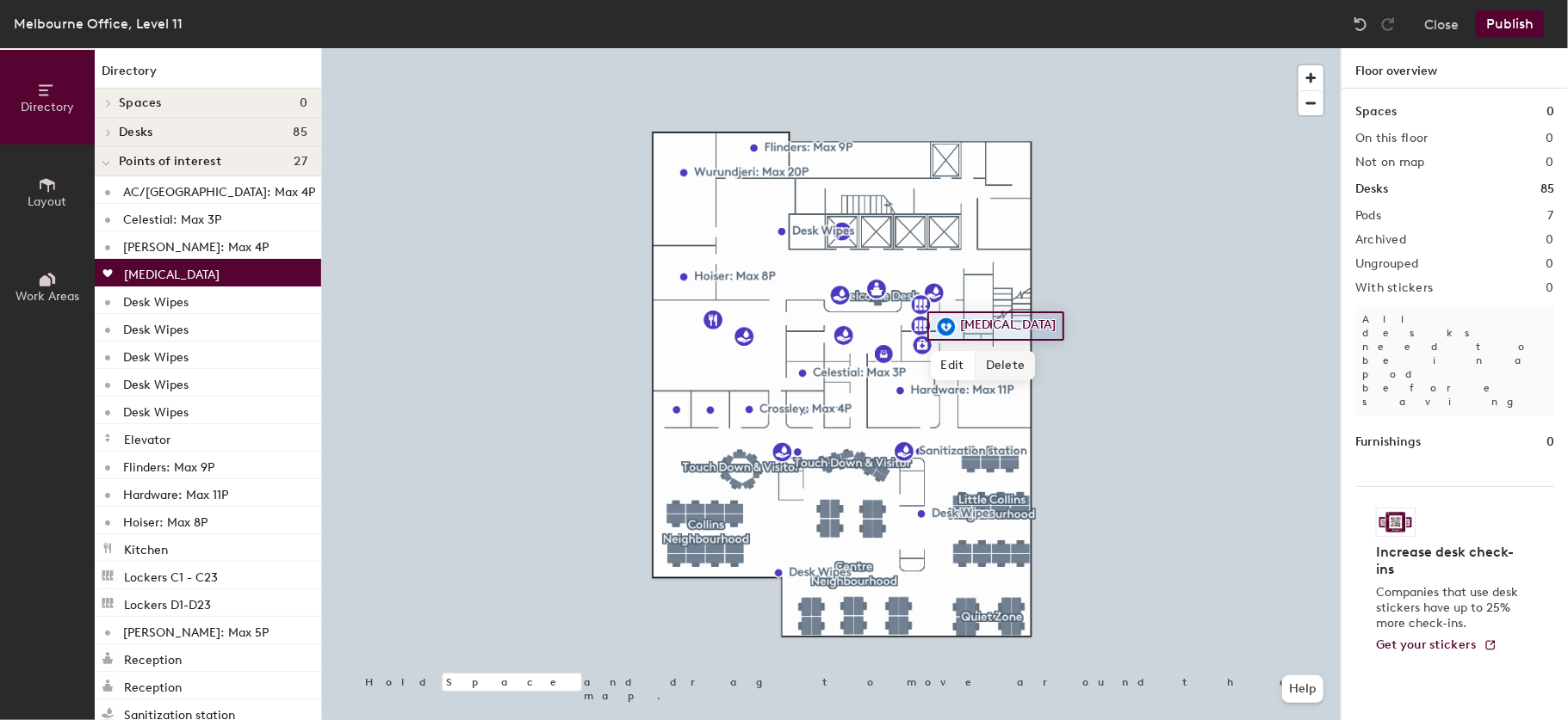
click at [977, 364] on span "Delete" at bounding box center [1005, 365] width 60 height 29
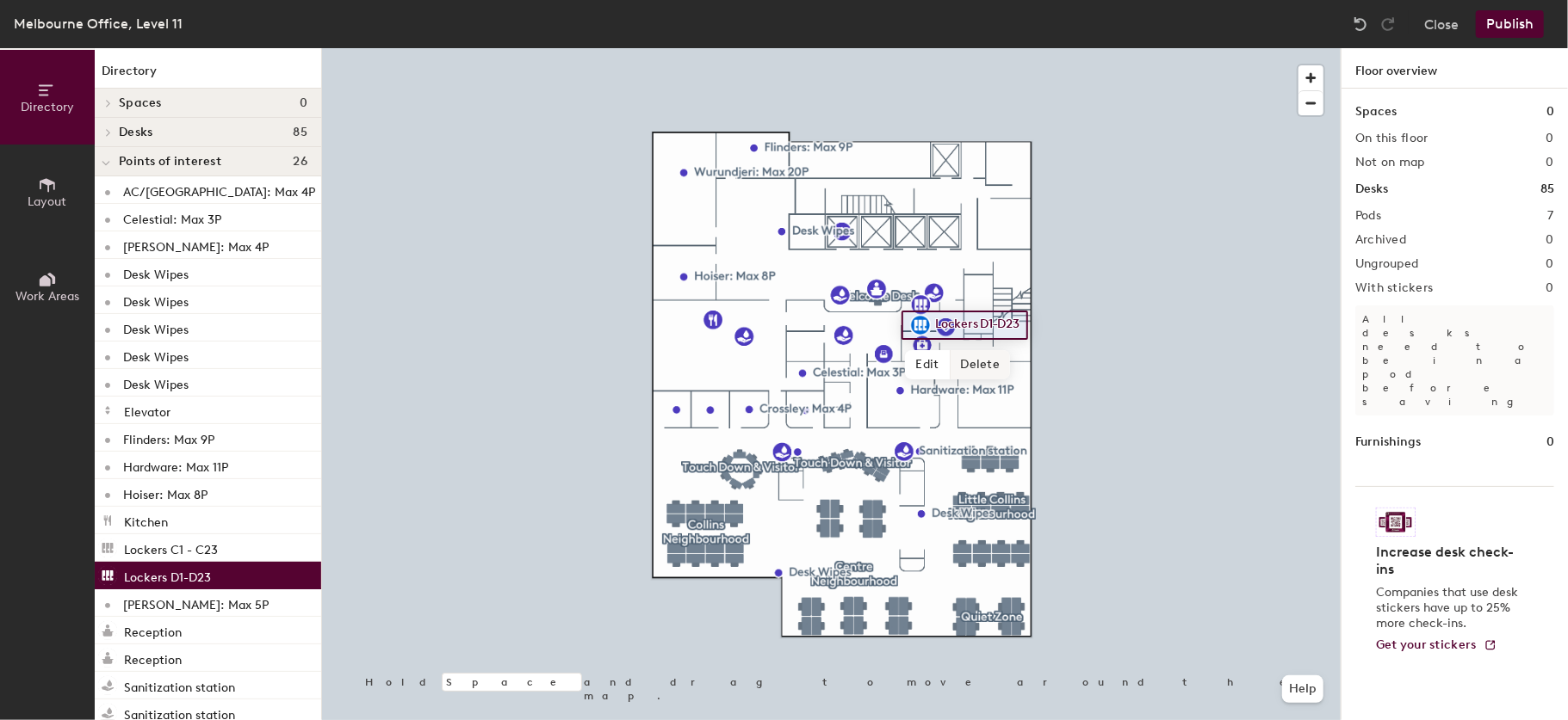
click at [978, 368] on span "Delete" at bounding box center [981, 364] width 60 height 29
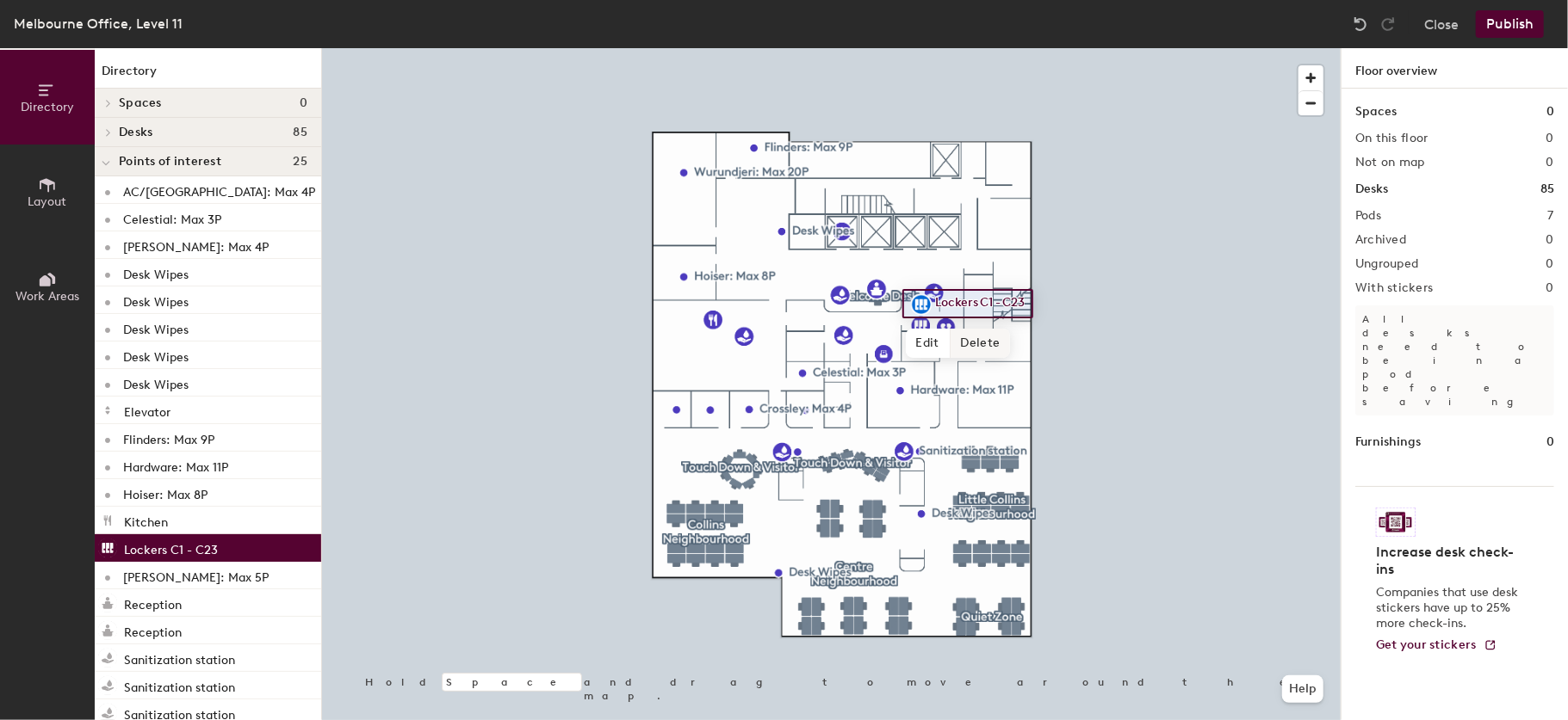
click at [966, 349] on span "Delete" at bounding box center [981, 343] width 60 height 29
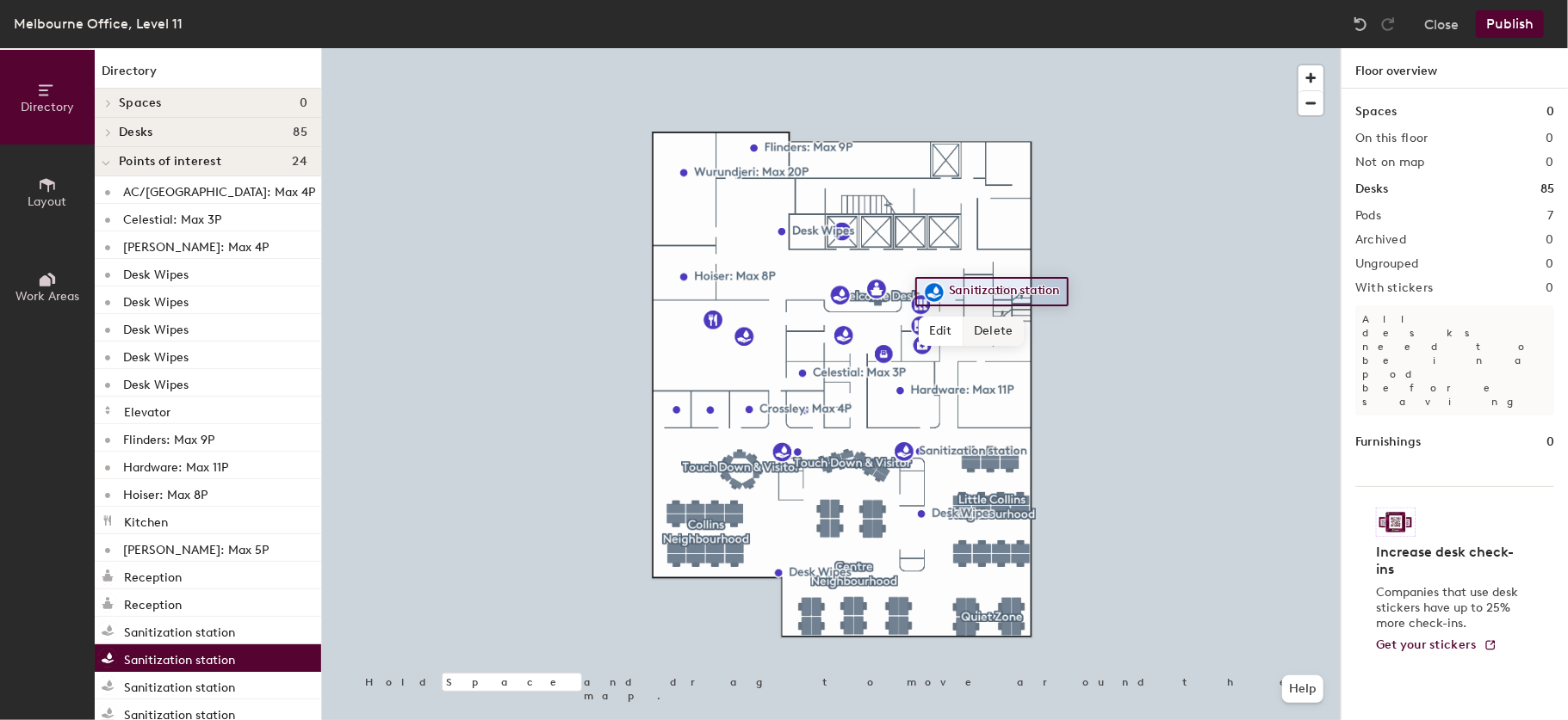
click at [983, 330] on span "Delete" at bounding box center [993, 331] width 60 height 29
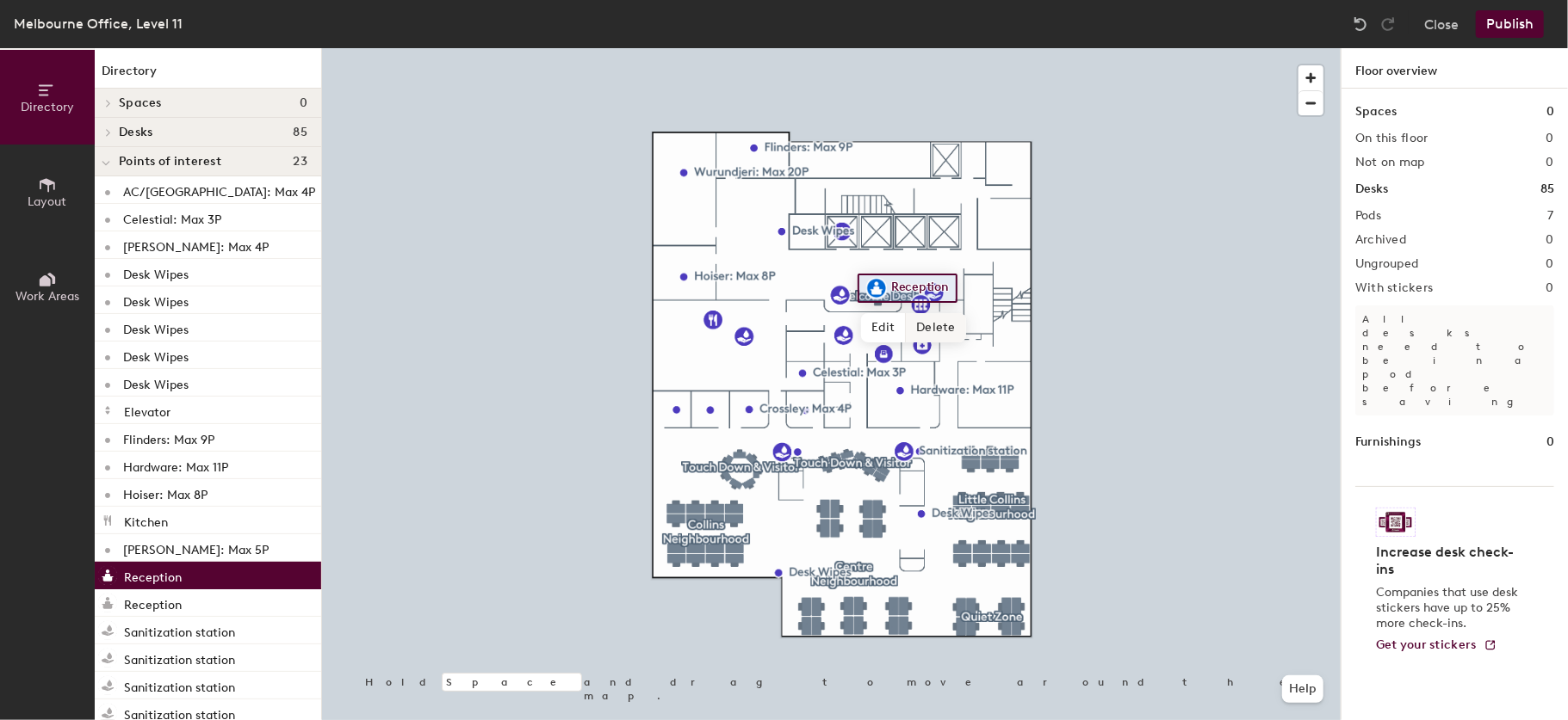
click at [919, 322] on span "Delete" at bounding box center [936, 327] width 60 height 29
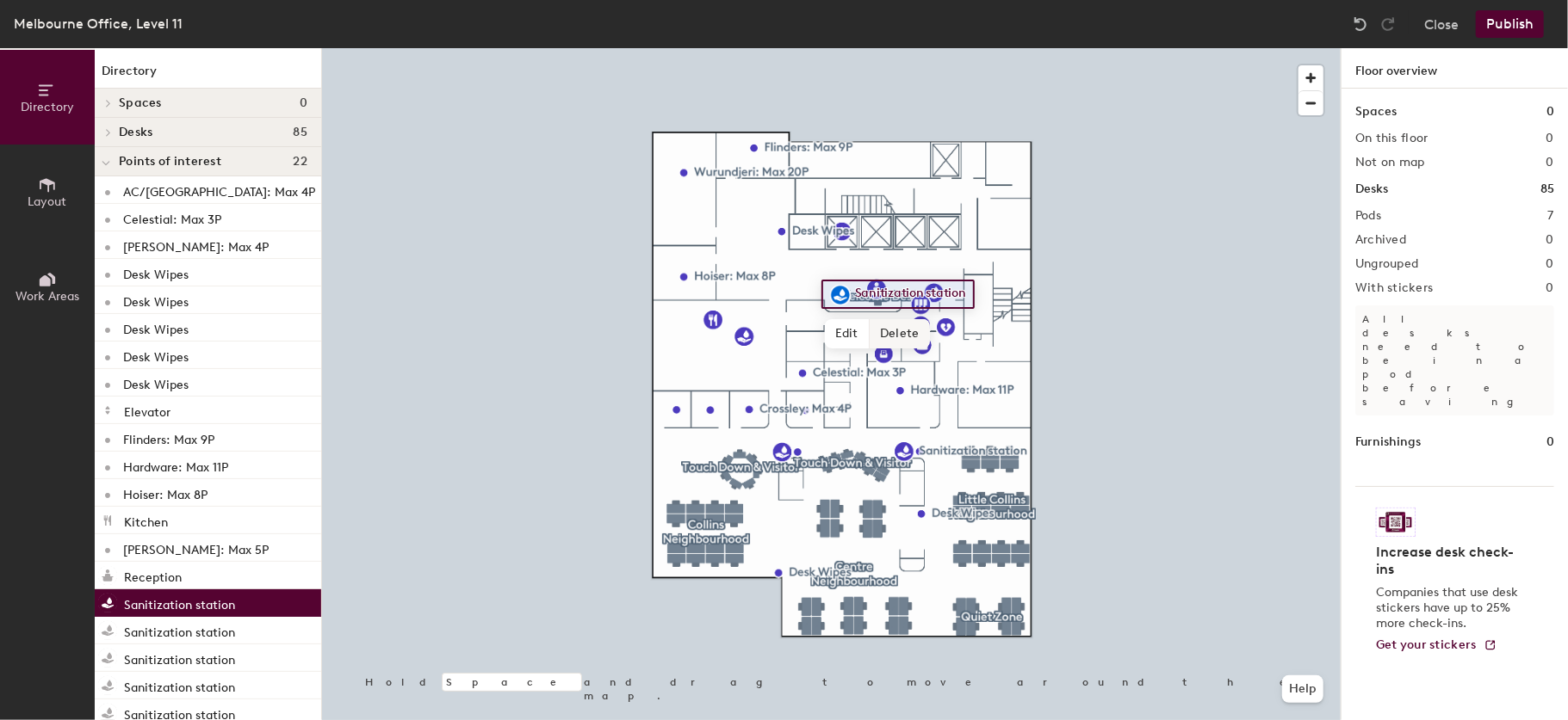
click at [885, 327] on span "Delete" at bounding box center [900, 334] width 60 height 29
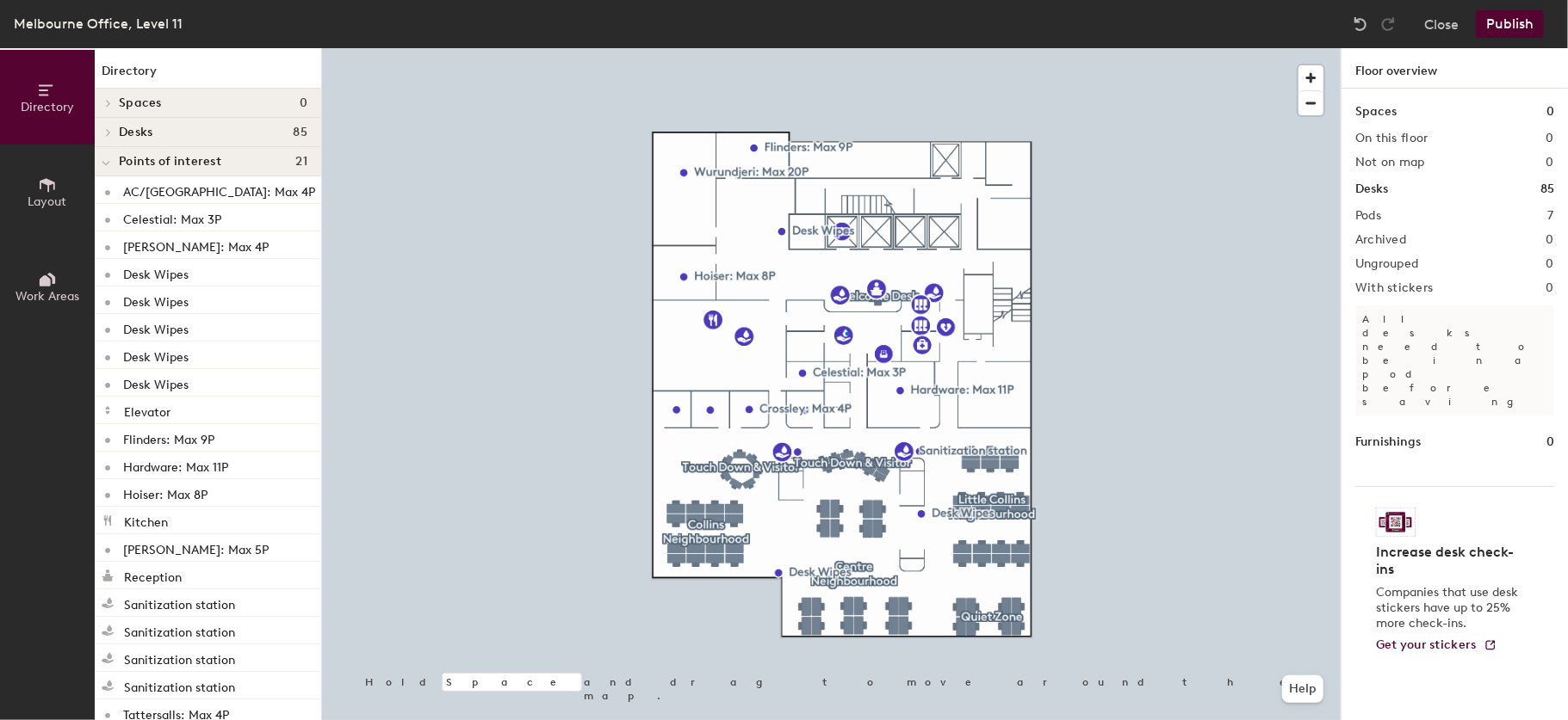
click at [845, 48] on div at bounding box center [831, 48] width 1019 height 0
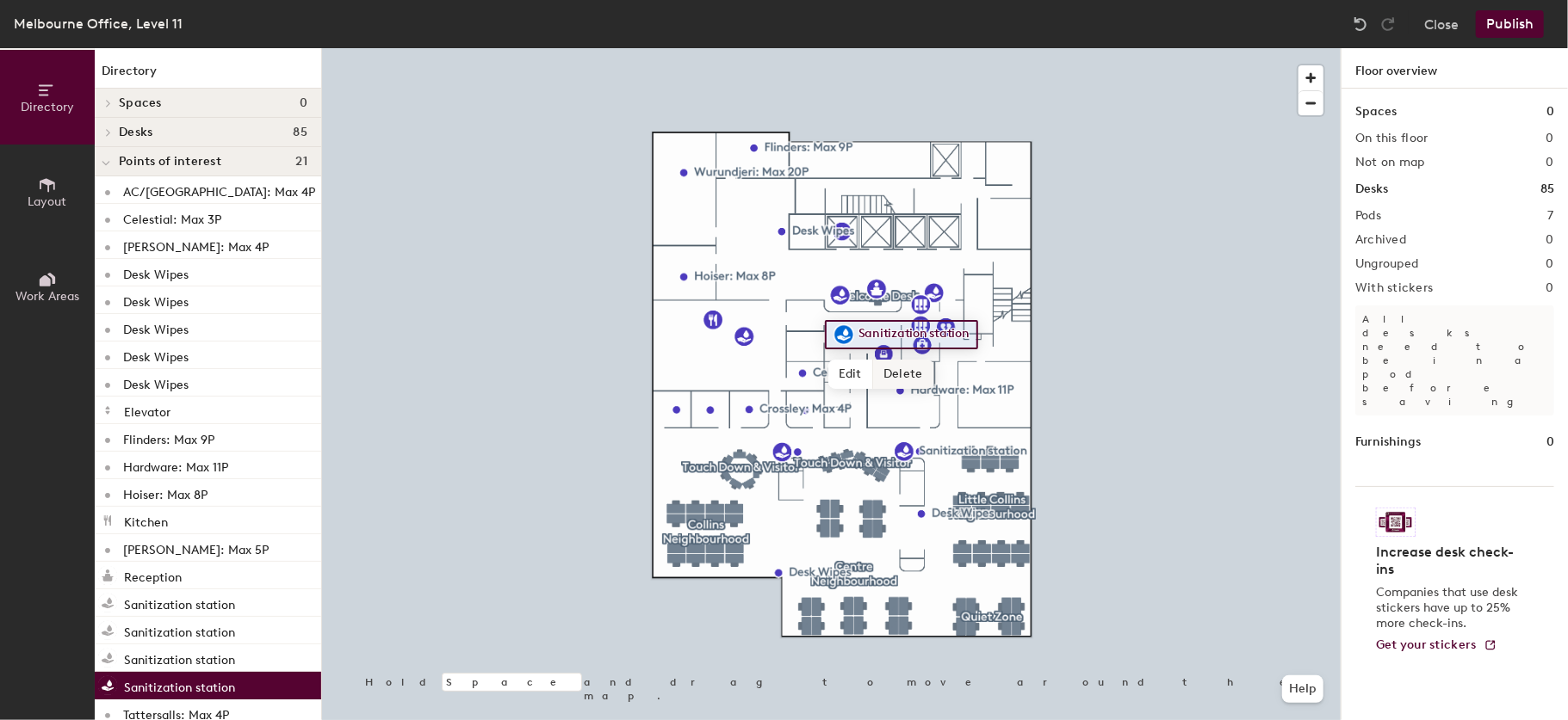
click at [902, 374] on span "Delete" at bounding box center [903, 374] width 60 height 29
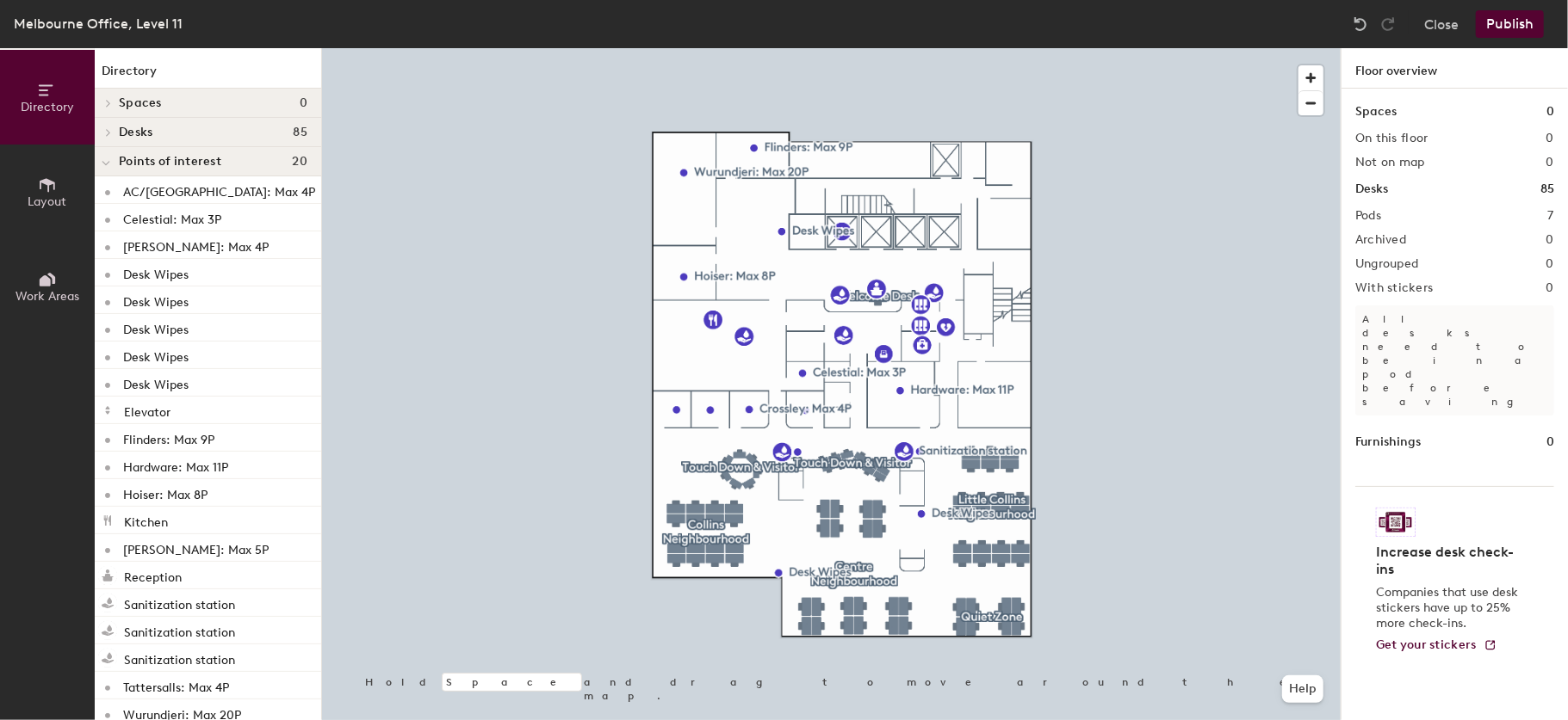
click at [844, 48] on div at bounding box center [831, 48] width 1019 height 0
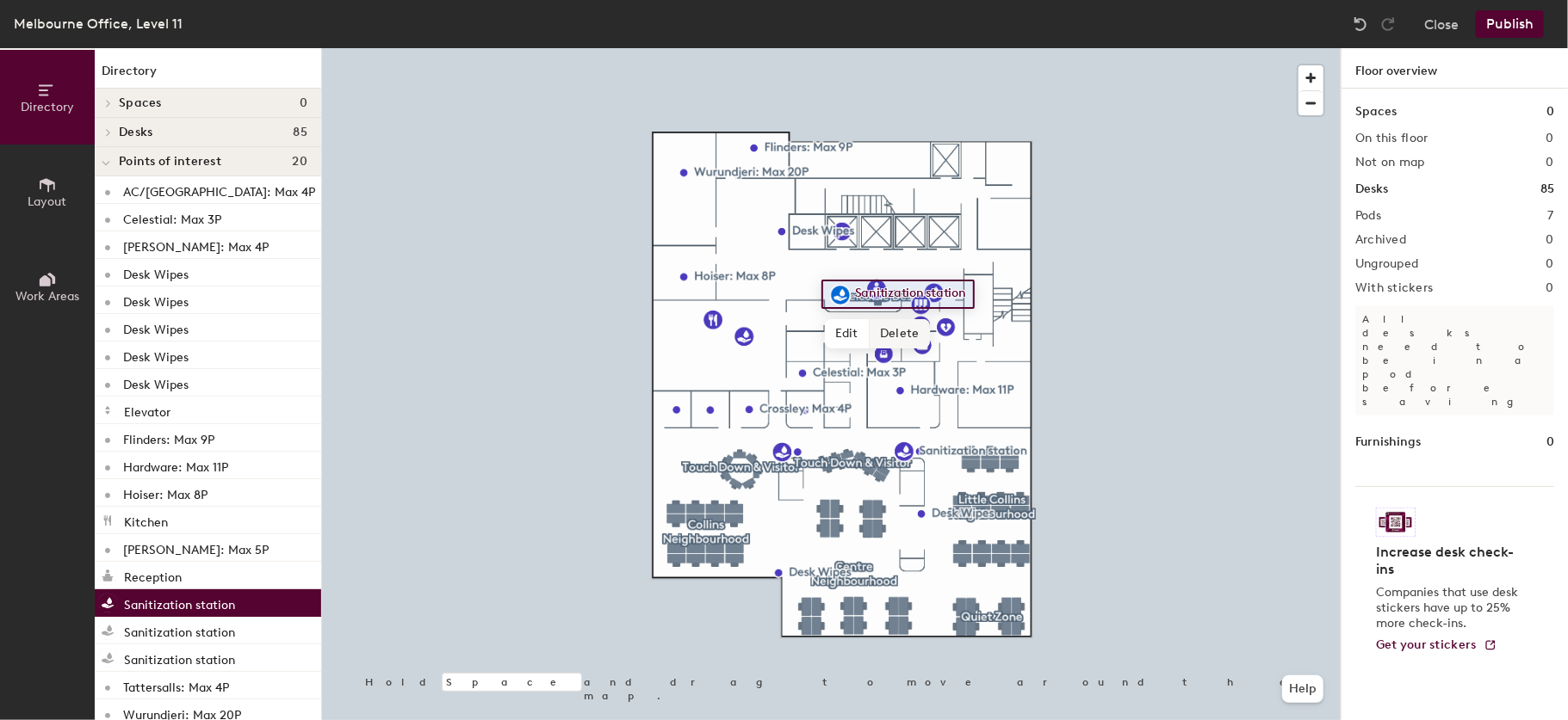
click at [887, 335] on span "Delete" at bounding box center [900, 334] width 60 height 29
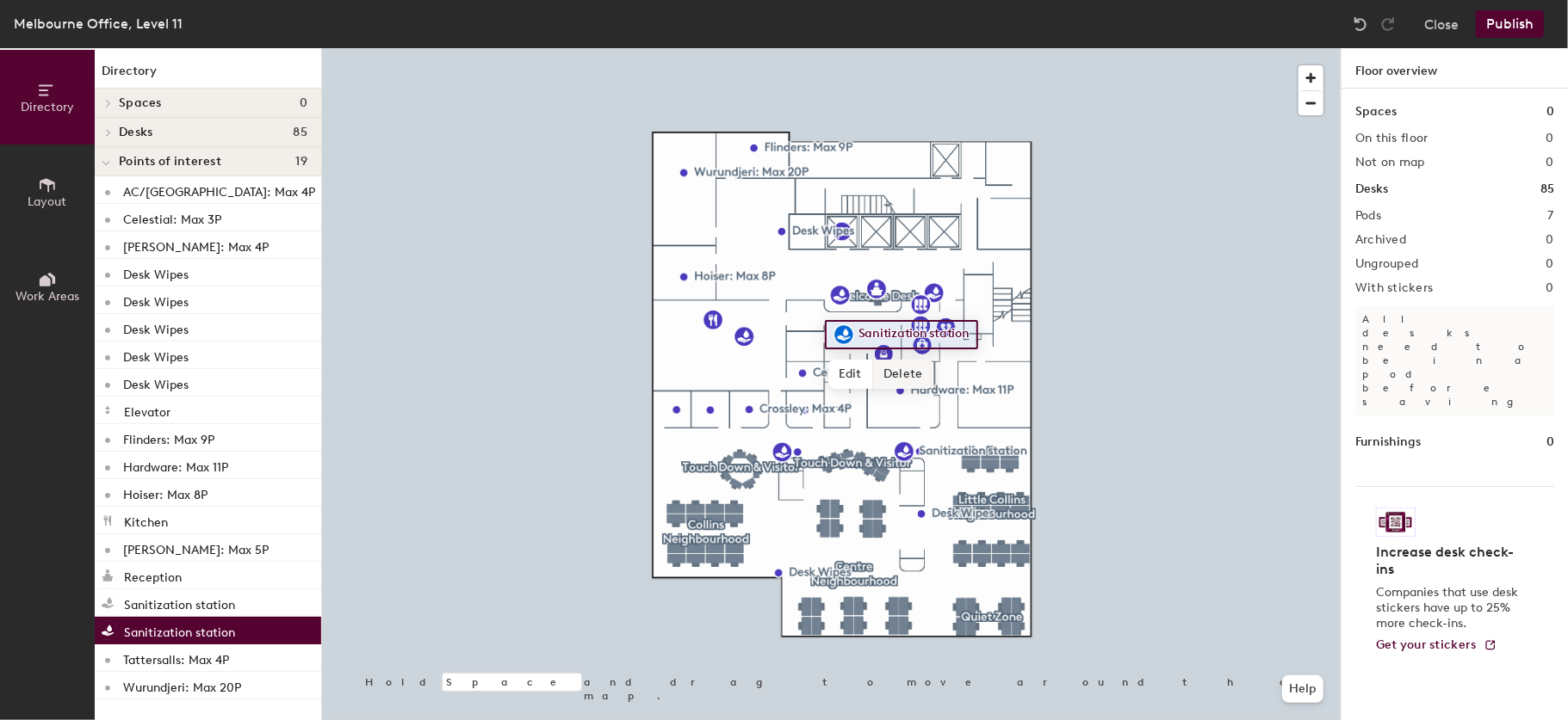
click at [902, 372] on span "Delete" at bounding box center [903, 374] width 60 height 29
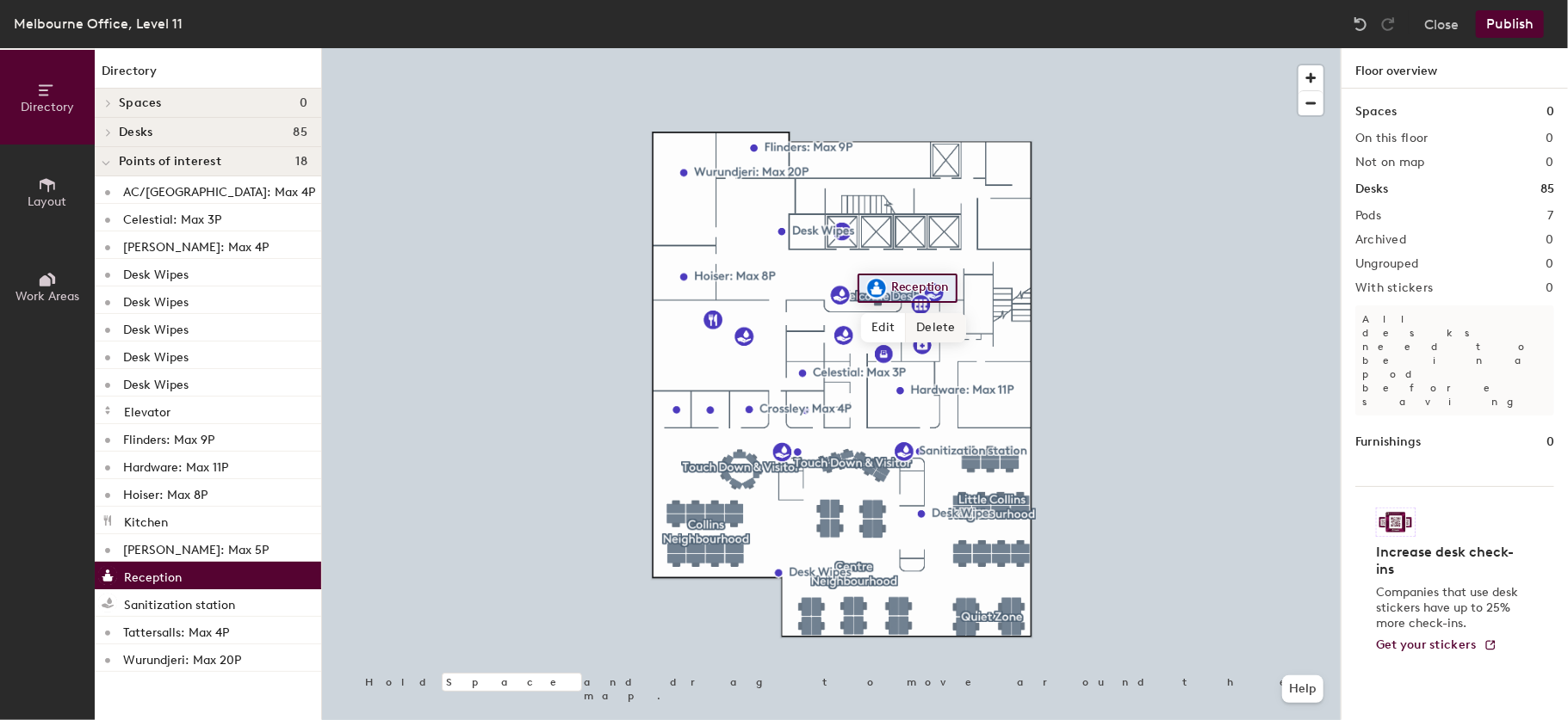
click at [913, 330] on span "Delete" at bounding box center [936, 327] width 60 height 29
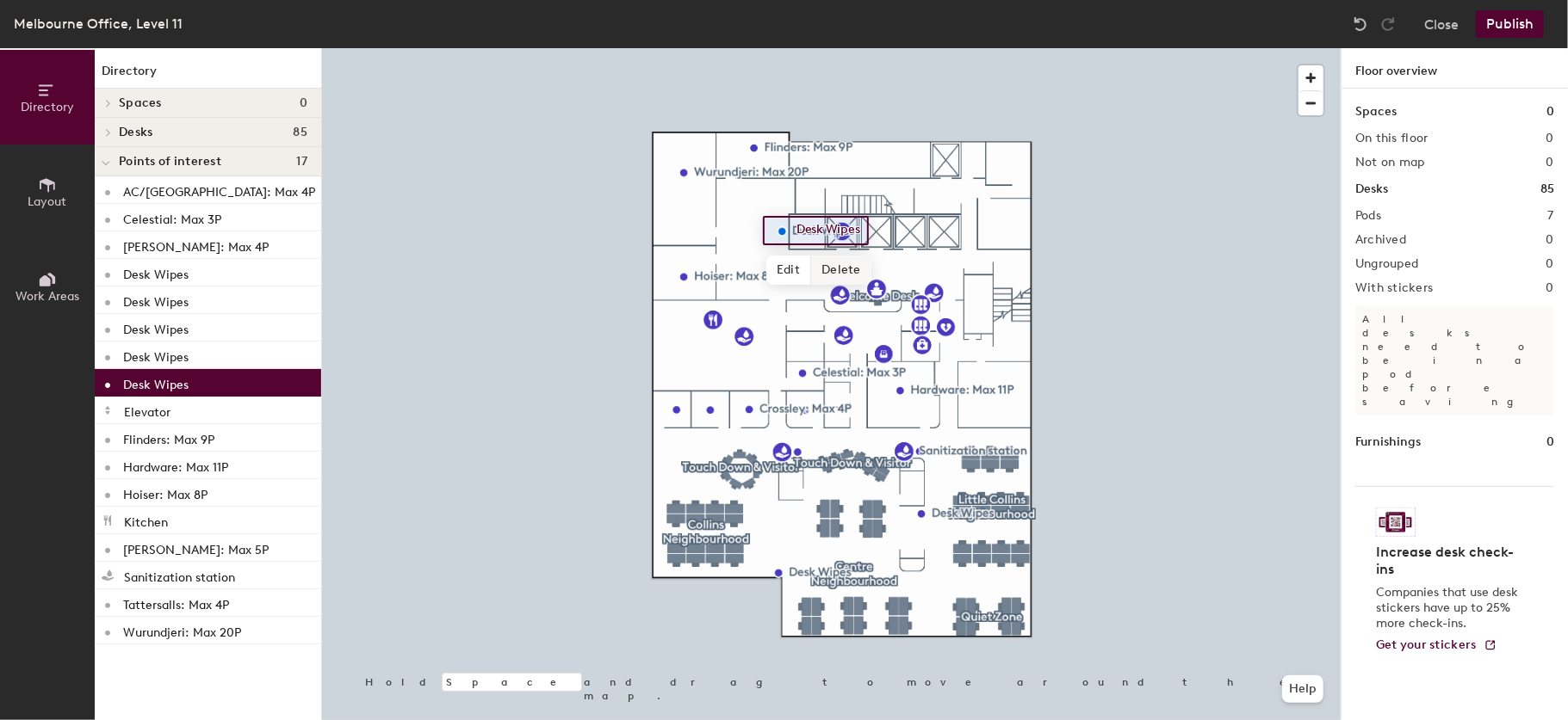
click at [851, 274] on span "Delete" at bounding box center [841, 269] width 60 height 29
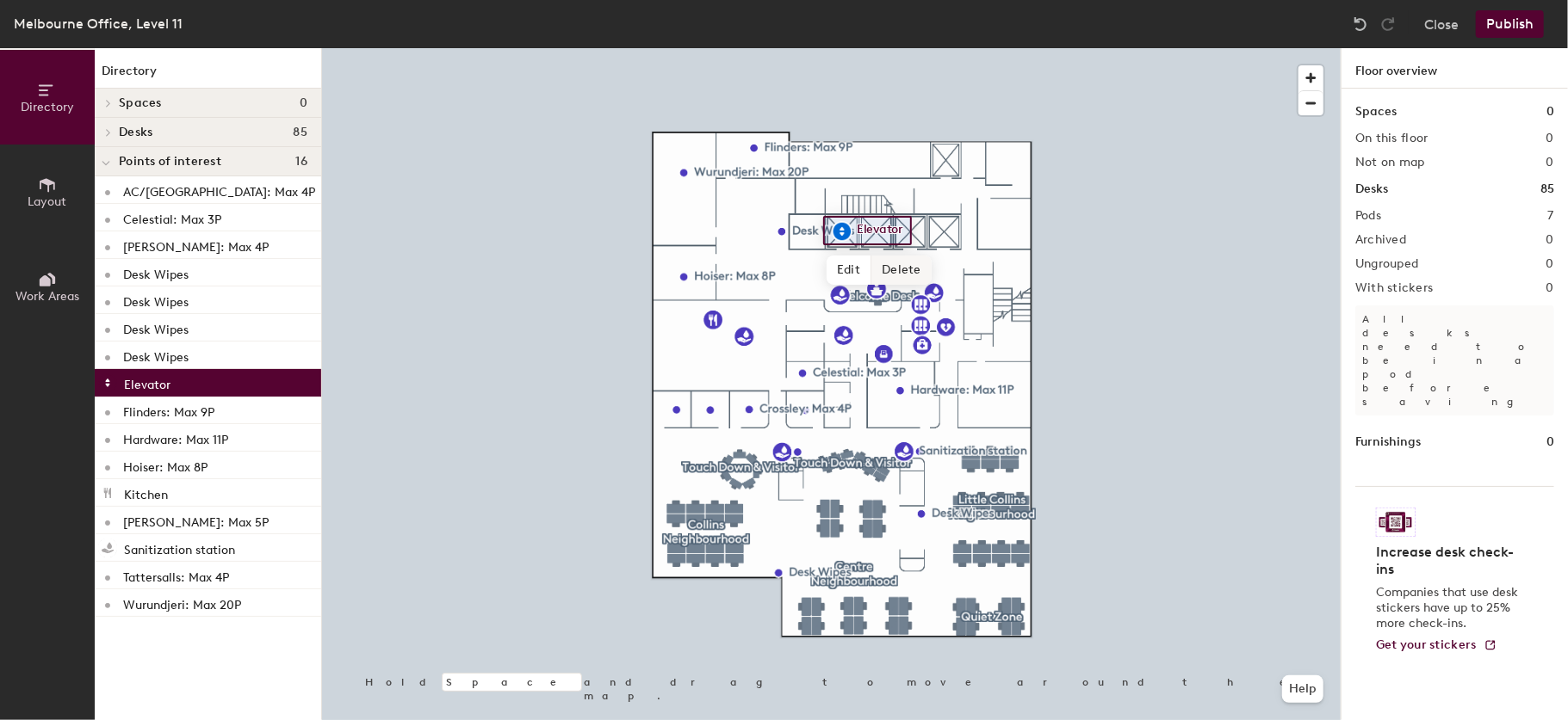
click at [900, 281] on span "Delete" at bounding box center [902, 269] width 60 height 29
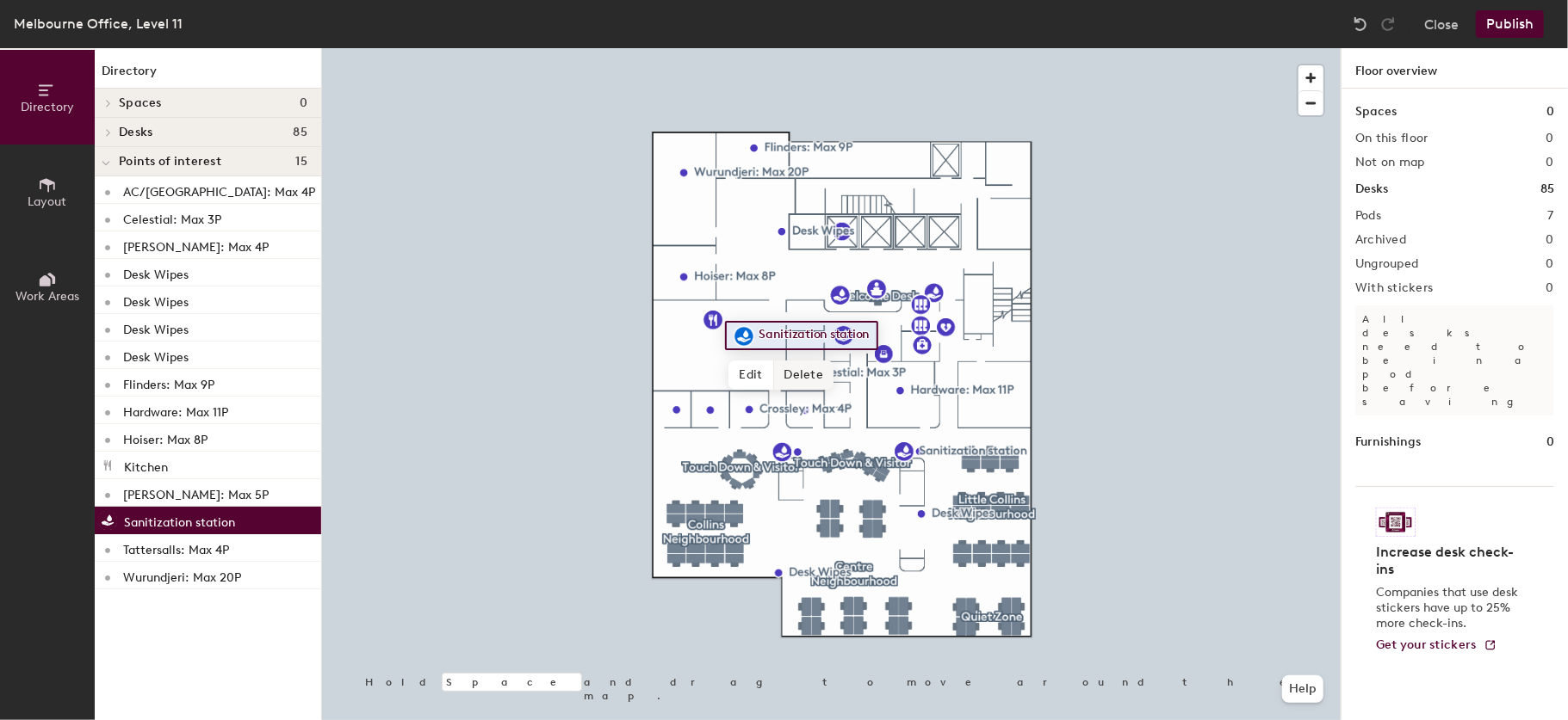
click at [806, 369] on span "Delete" at bounding box center [804, 375] width 60 height 29
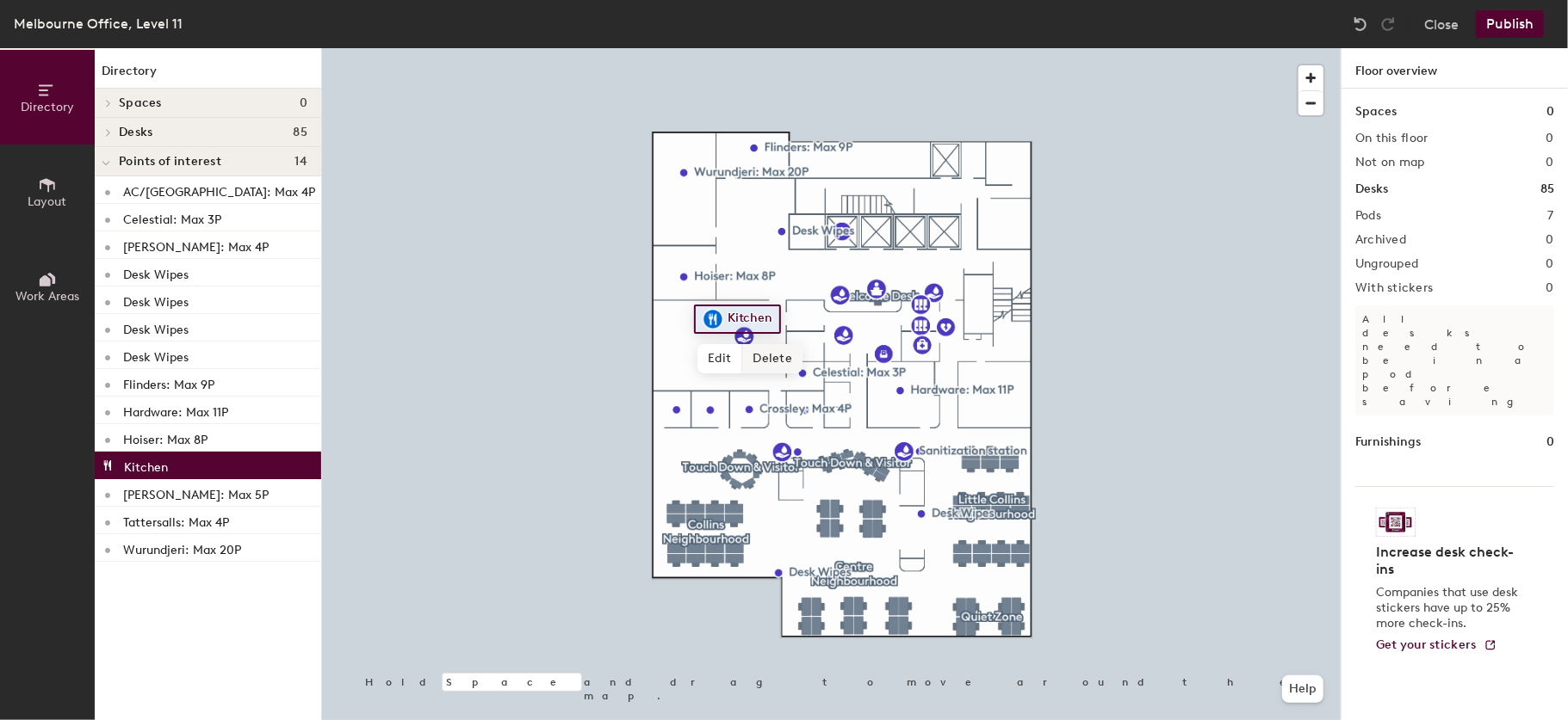
click at [769, 358] on span "Delete" at bounding box center [772, 358] width 60 height 29
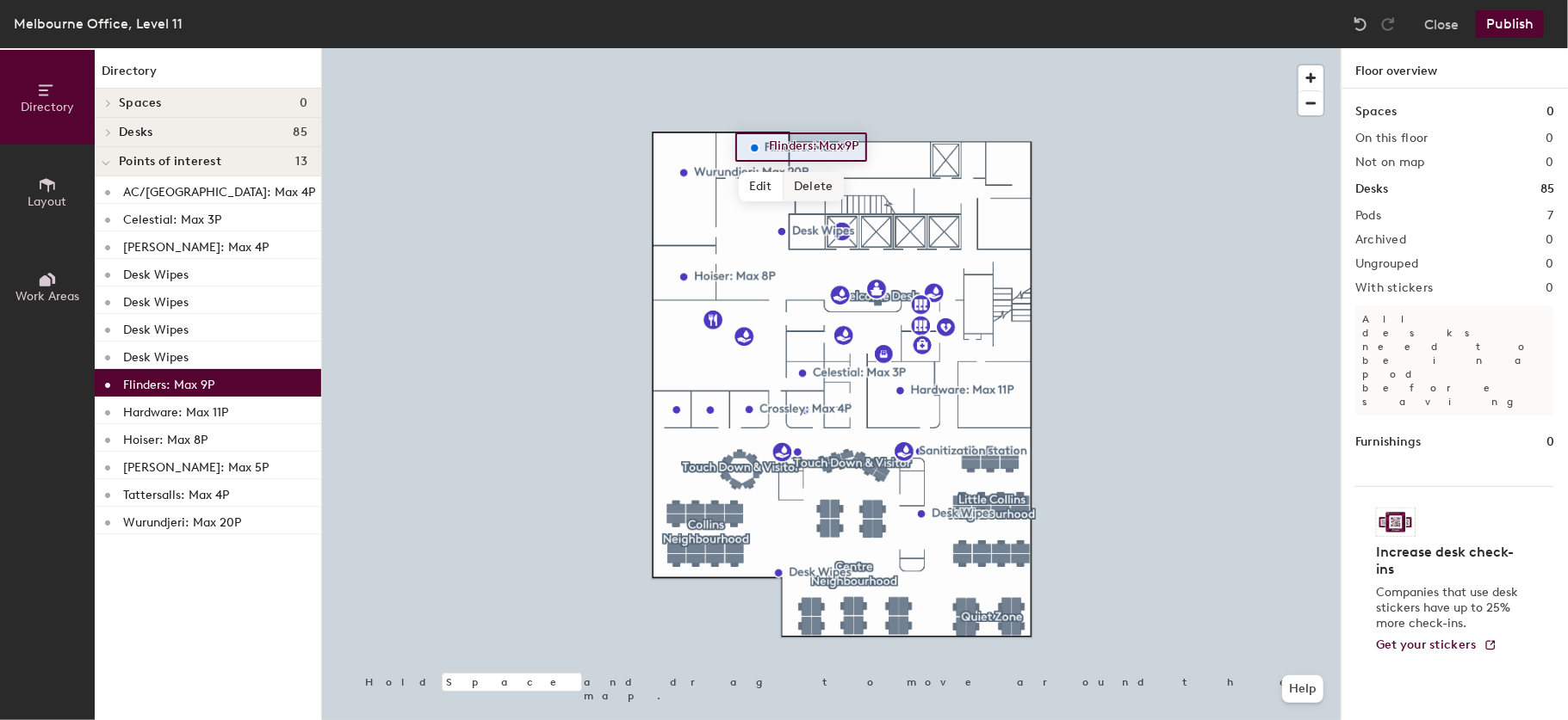
click at [811, 187] on span "Delete" at bounding box center [813, 187] width 60 height 29
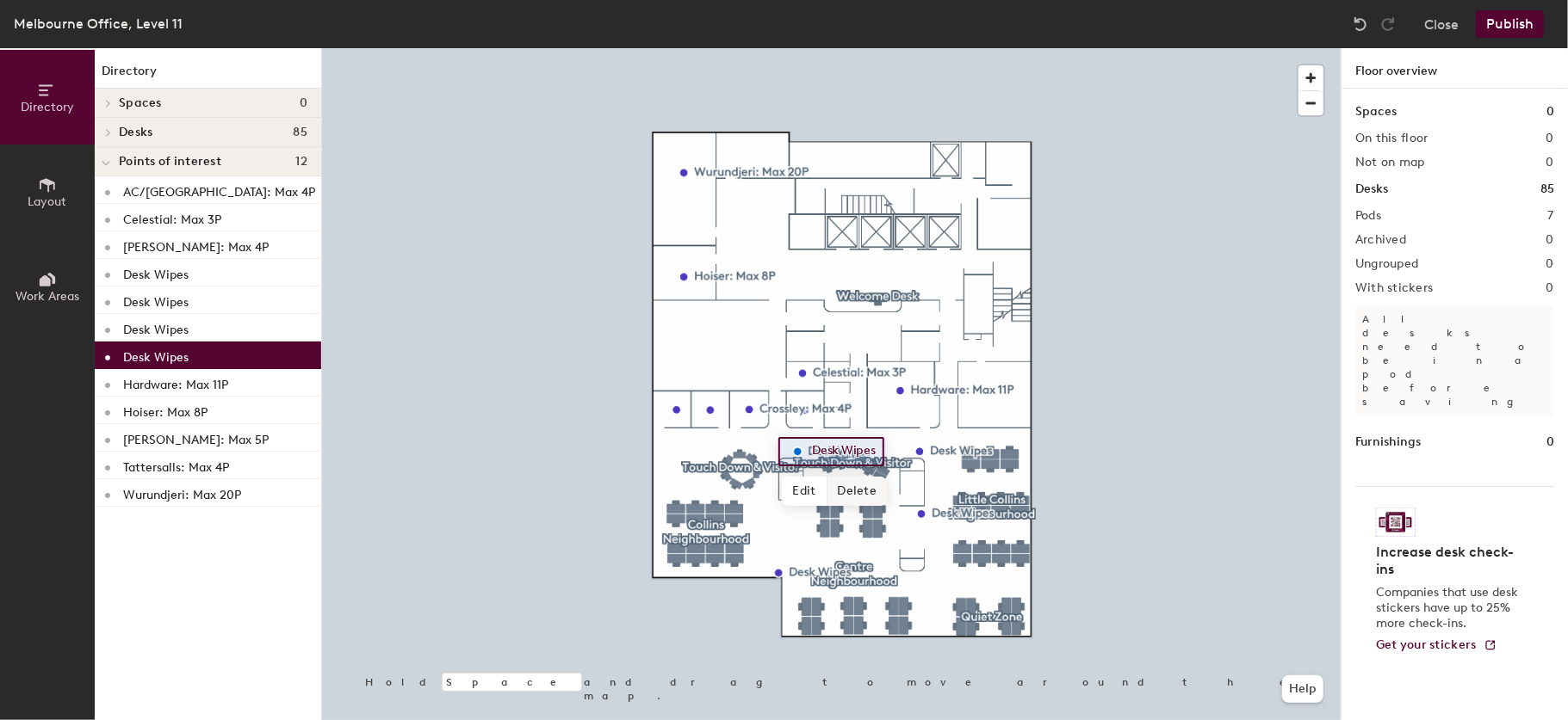
click at [862, 486] on span "Delete" at bounding box center [858, 491] width 60 height 29
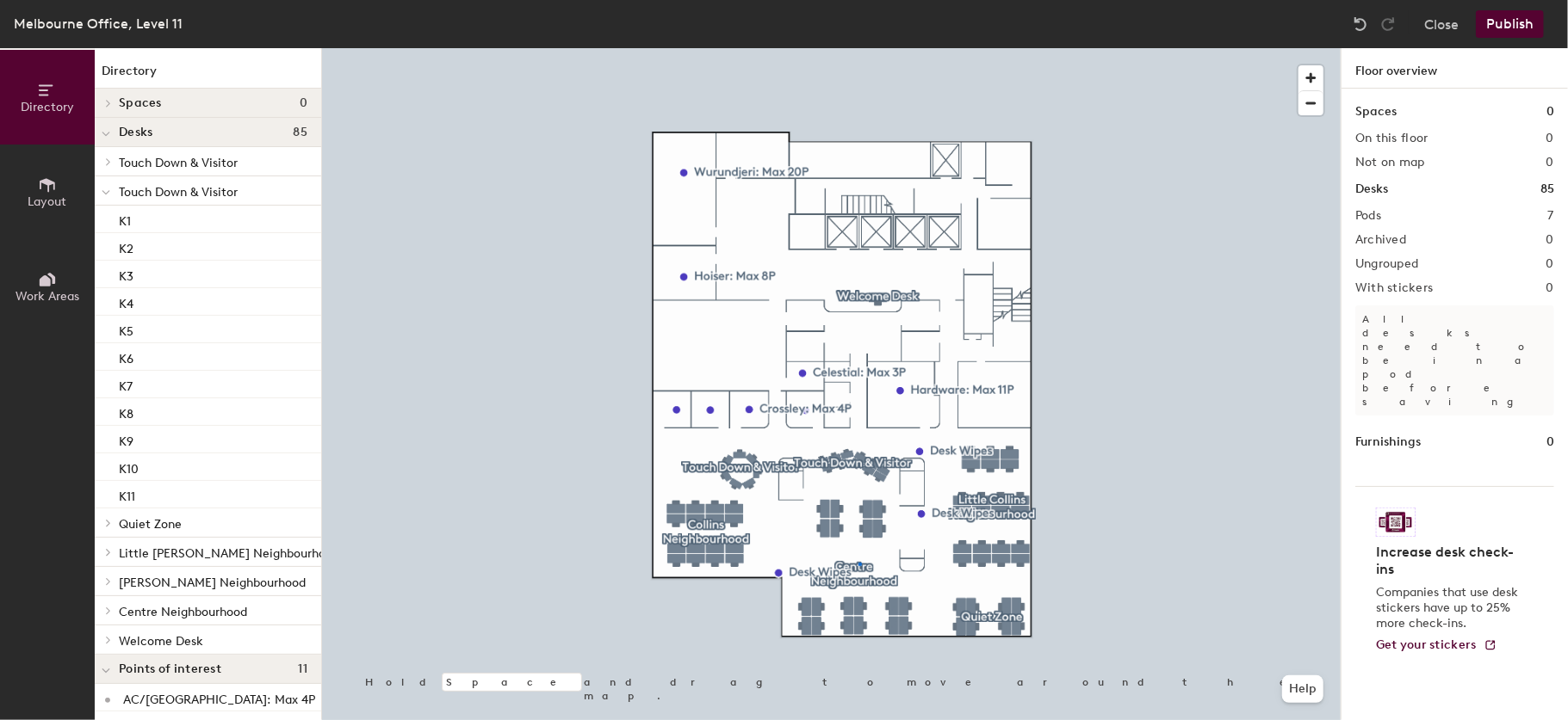
click at [858, 48] on div at bounding box center [831, 48] width 1019 height 0
click at [1528, 24] on button "Publish" at bounding box center [1509, 24] width 68 height 27
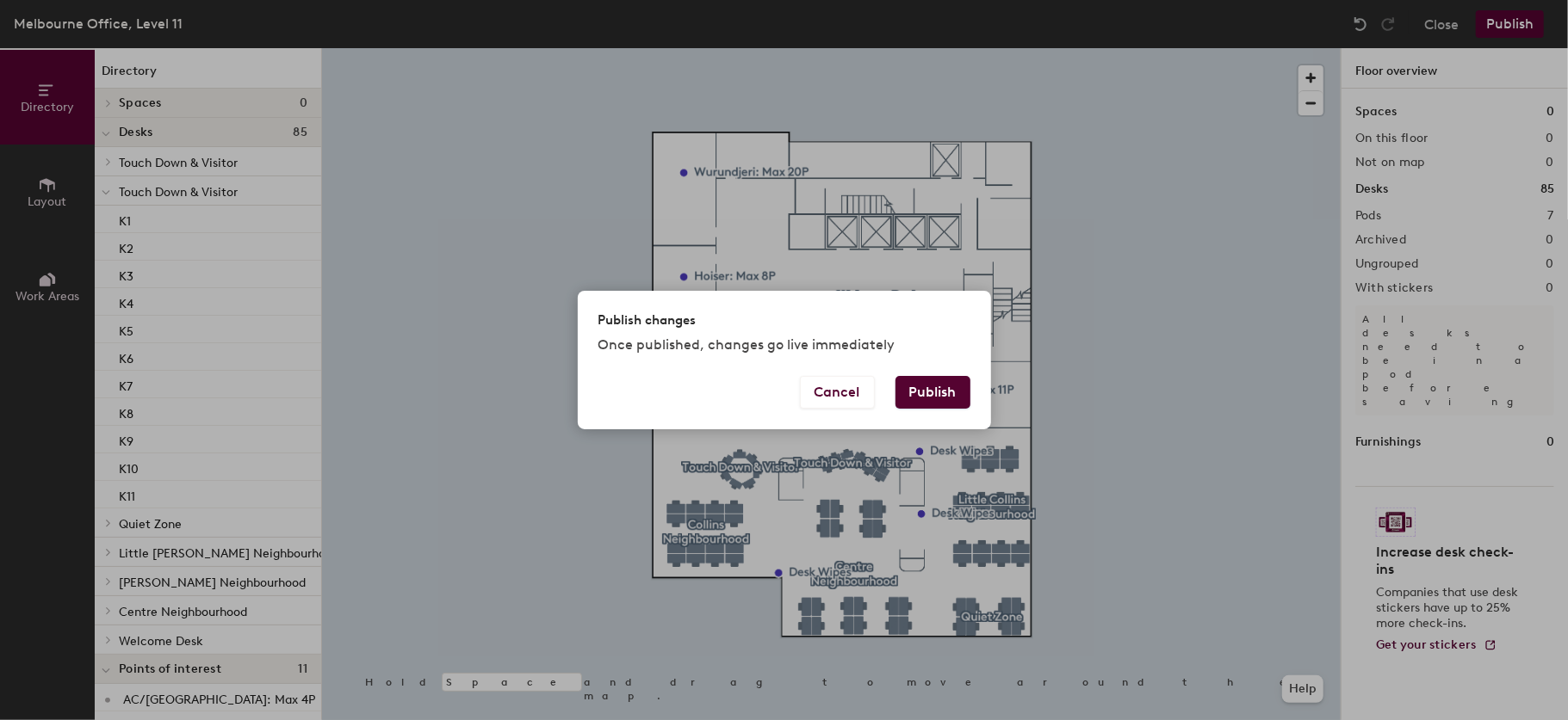
click at [962, 371] on div "Publish changes Once published, changes go live immediately" at bounding box center [784, 334] width 413 height 85
drag, startPoint x: 946, startPoint y: 382, endPoint x: 1047, endPoint y: 303, distance: 128.2
click at [946, 383] on button "Publish" at bounding box center [932, 392] width 75 height 33
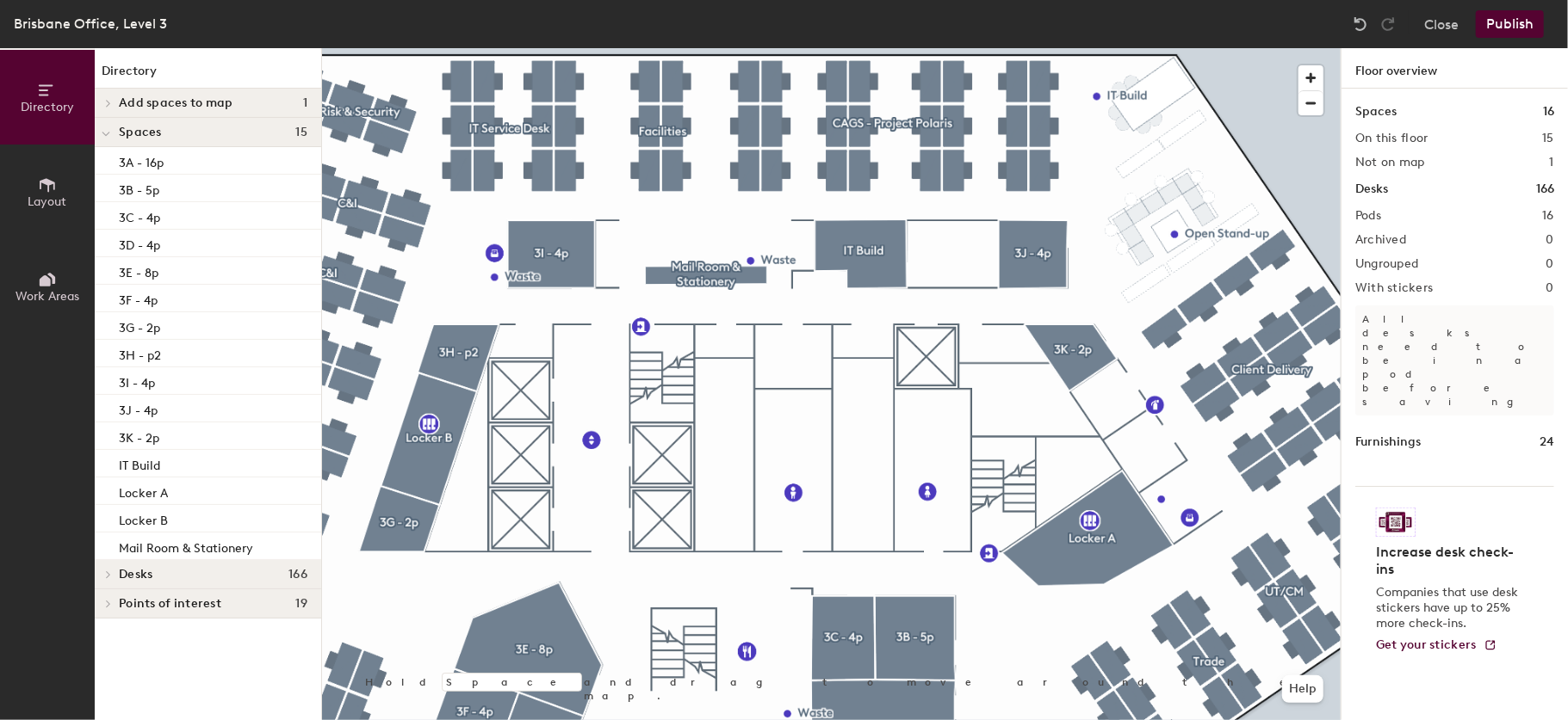
click at [37, 262] on button "Work Areas" at bounding box center [48, 287] width 95 height 95
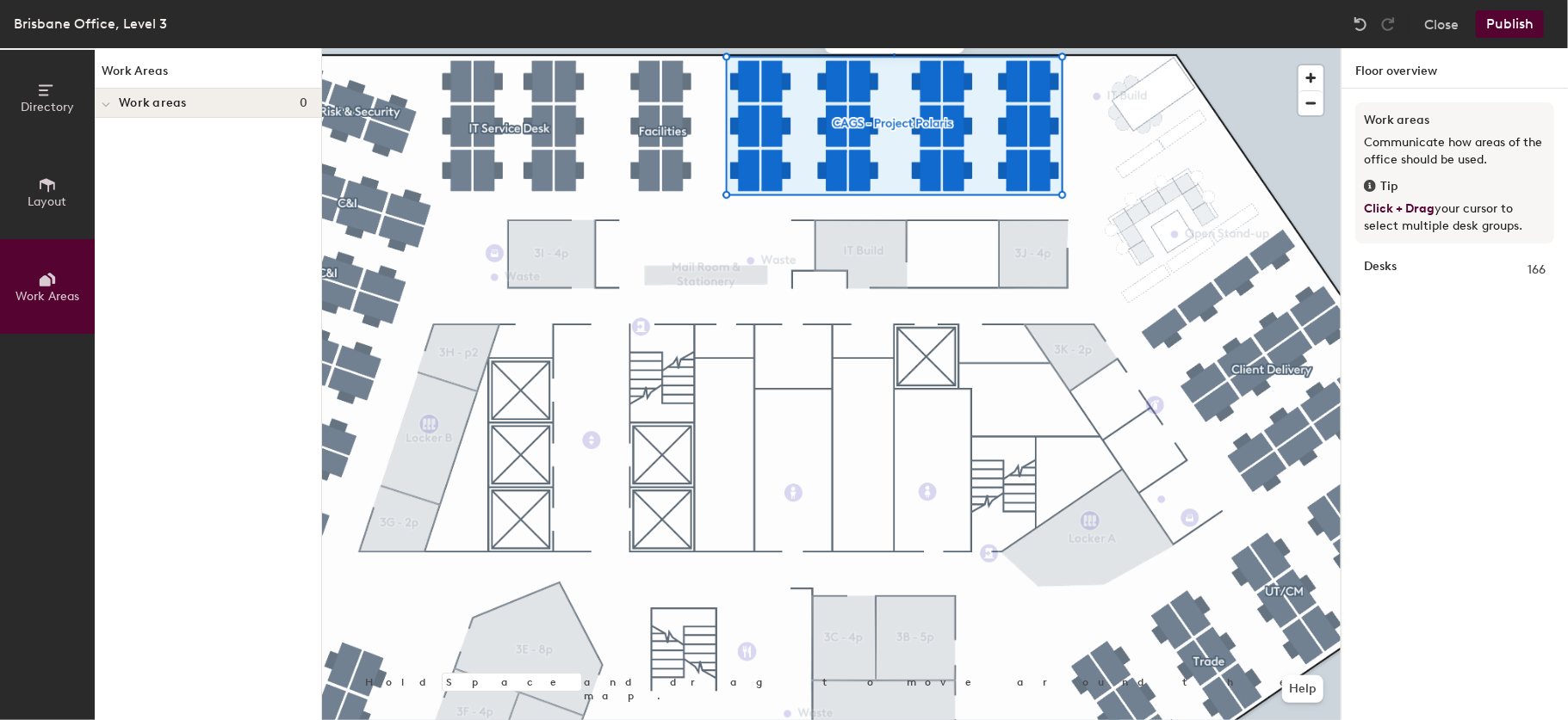
click at [173, 97] on span "Work areas" at bounding box center [152, 104] width 68 height 14
click at [47, 272] on icon at bounding box center [48, 280] width 19 height 19
click at [70, 87] on button "Directory" at bounding box center [48, 98] width 95 height 95
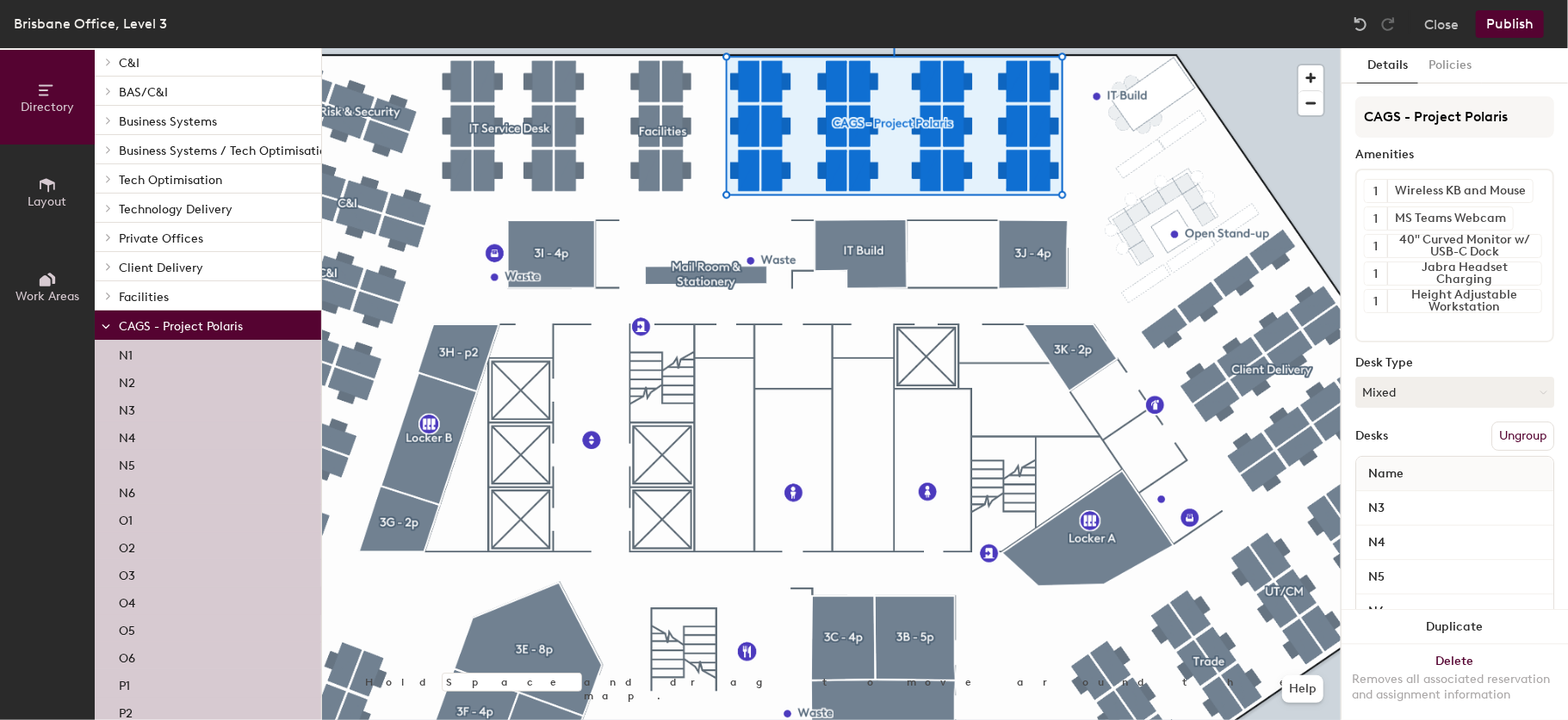
scroll to position [382, 0]
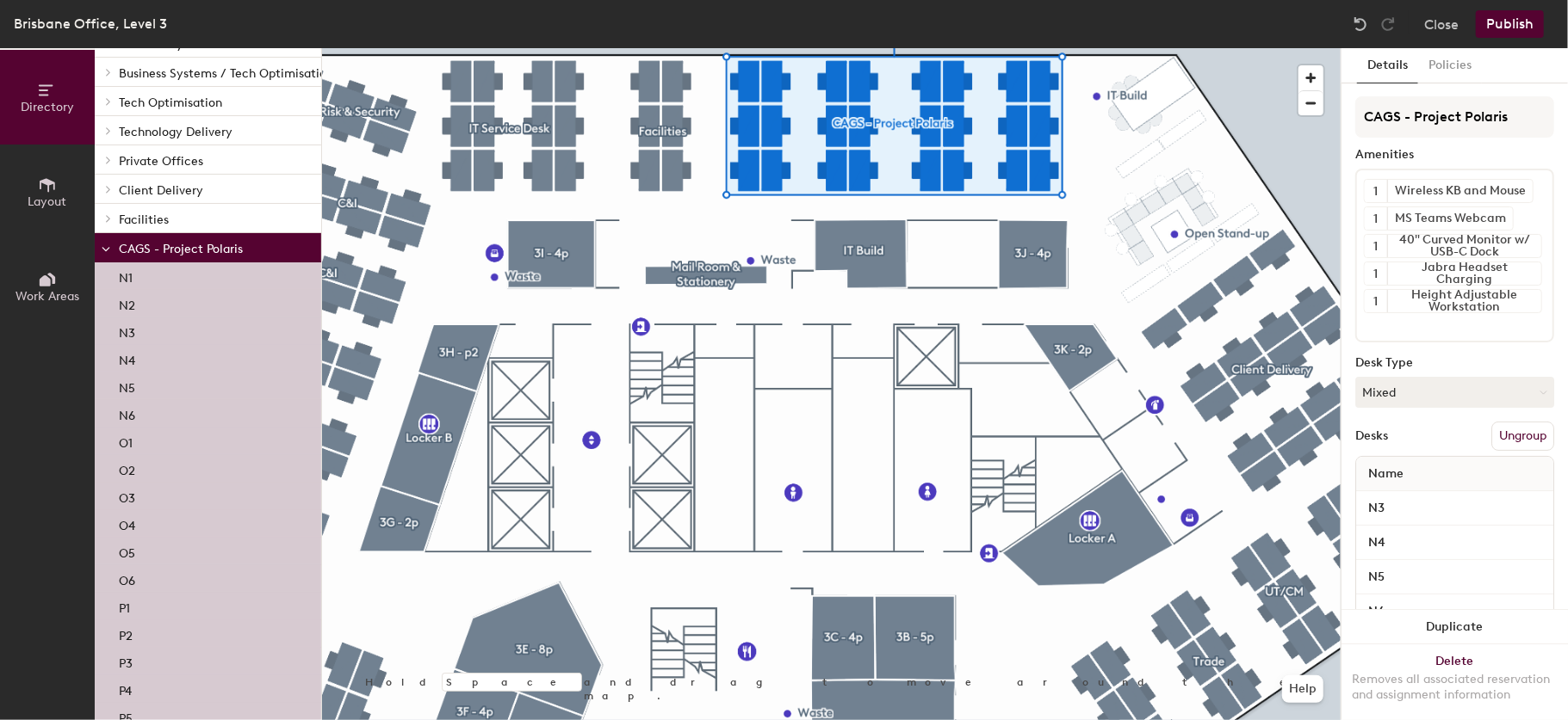
click at [175, 249] on span "CAGS - Project Polaris" at bounding box center [180, 249] width 124 height 15
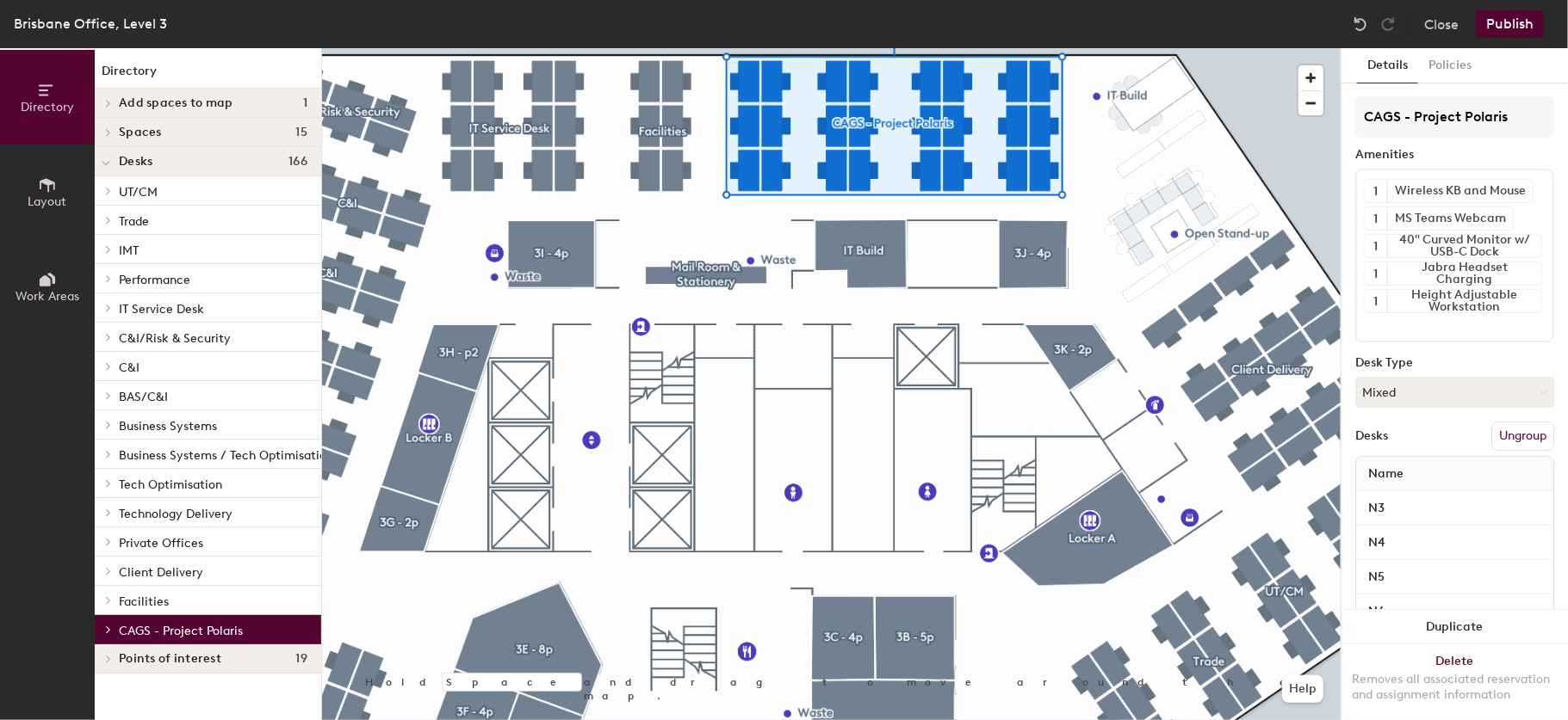
scroll to position [0, 0]
click at [189, 639] on p "CAGS - Project Polaris" at bounding box center [213, 629] width 188 height 22
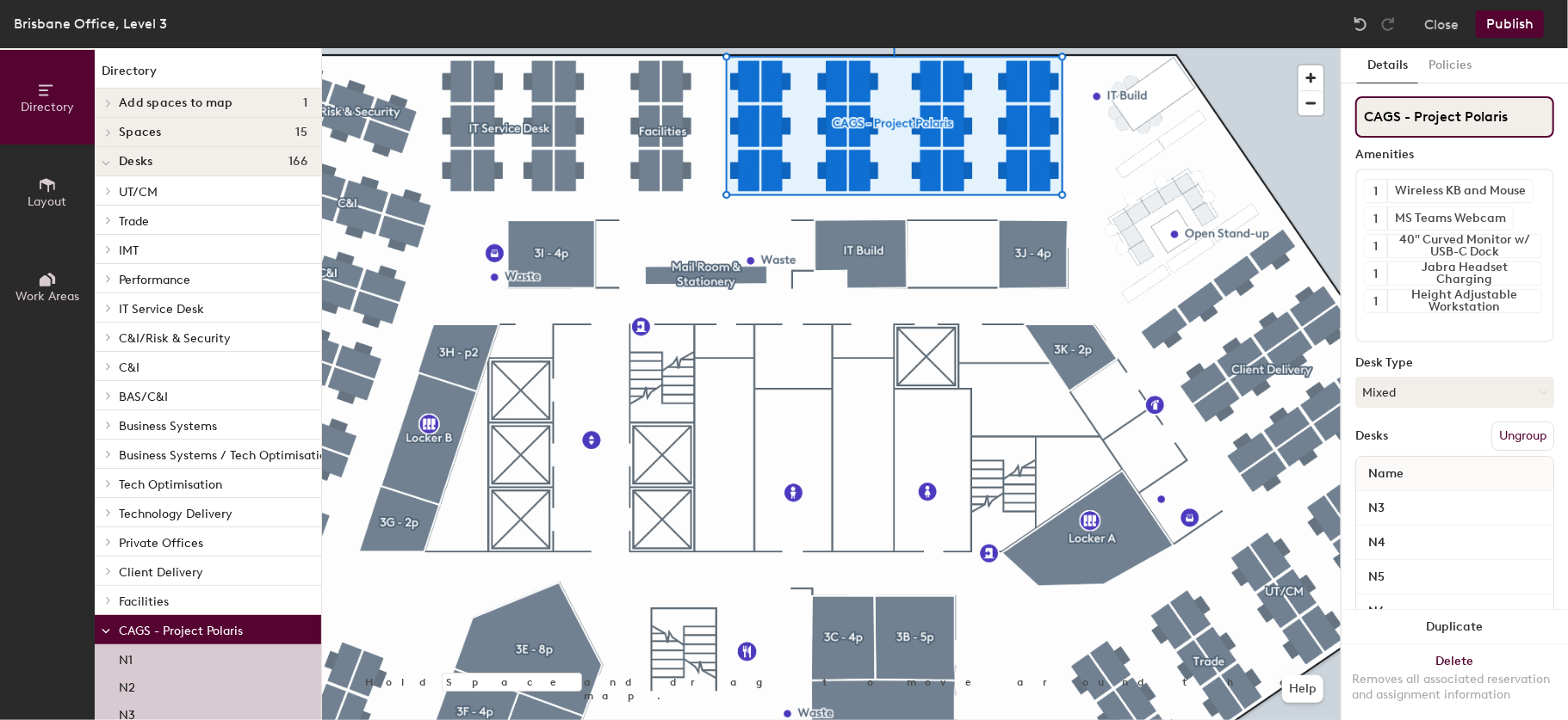
click at [1401, 122] on input "CAGS - Project Polaris" at bounding box center [1454, 117] width 199 height 41
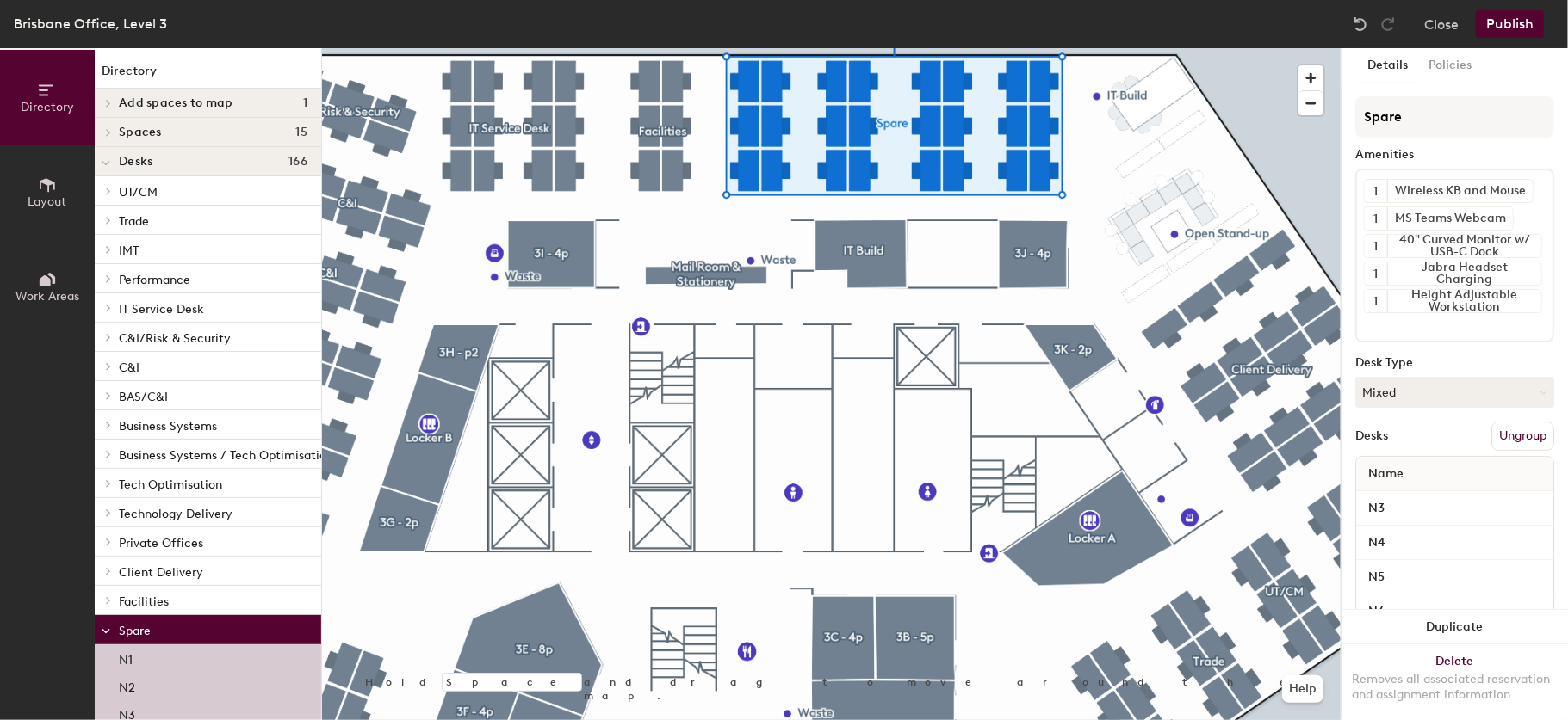
click at [1459, 153] on div "Amenities" at bounding box center [1454, 155] width 199 height 14
click at [1460, 114] on input "Spare" at bounding box center [1454, 117] width 199 height 41
type input "Spare Desks"
click at [1514, 28] on button "Publish" at bounding box center [1509, 24] width 68 height 27
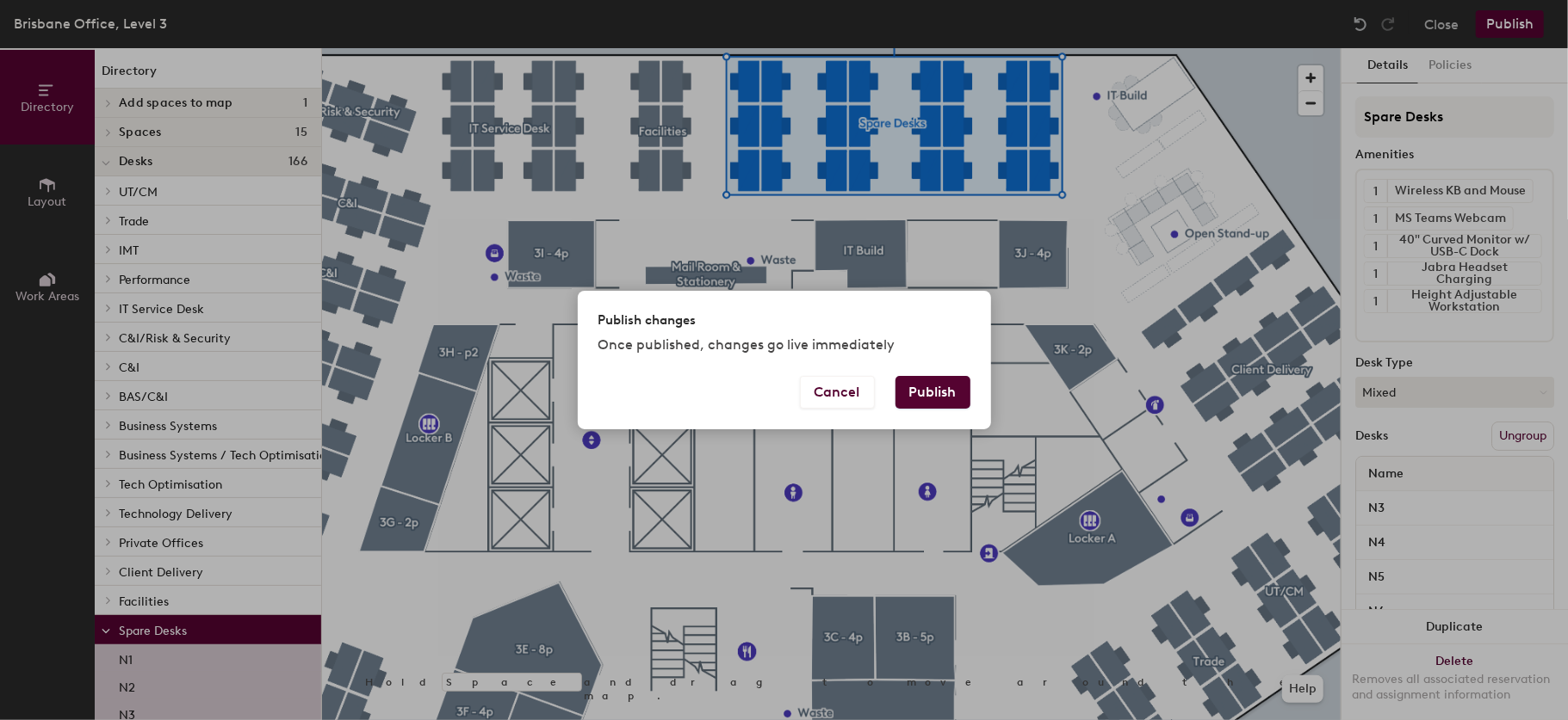
drag, startPoint x: 919, startPoint y: 401, endPoint x: 978, endPoint y: 369, distance: 67.1
click at [919, 400] on button "Publish" at bounding box center [932, 392] width 75 height 33
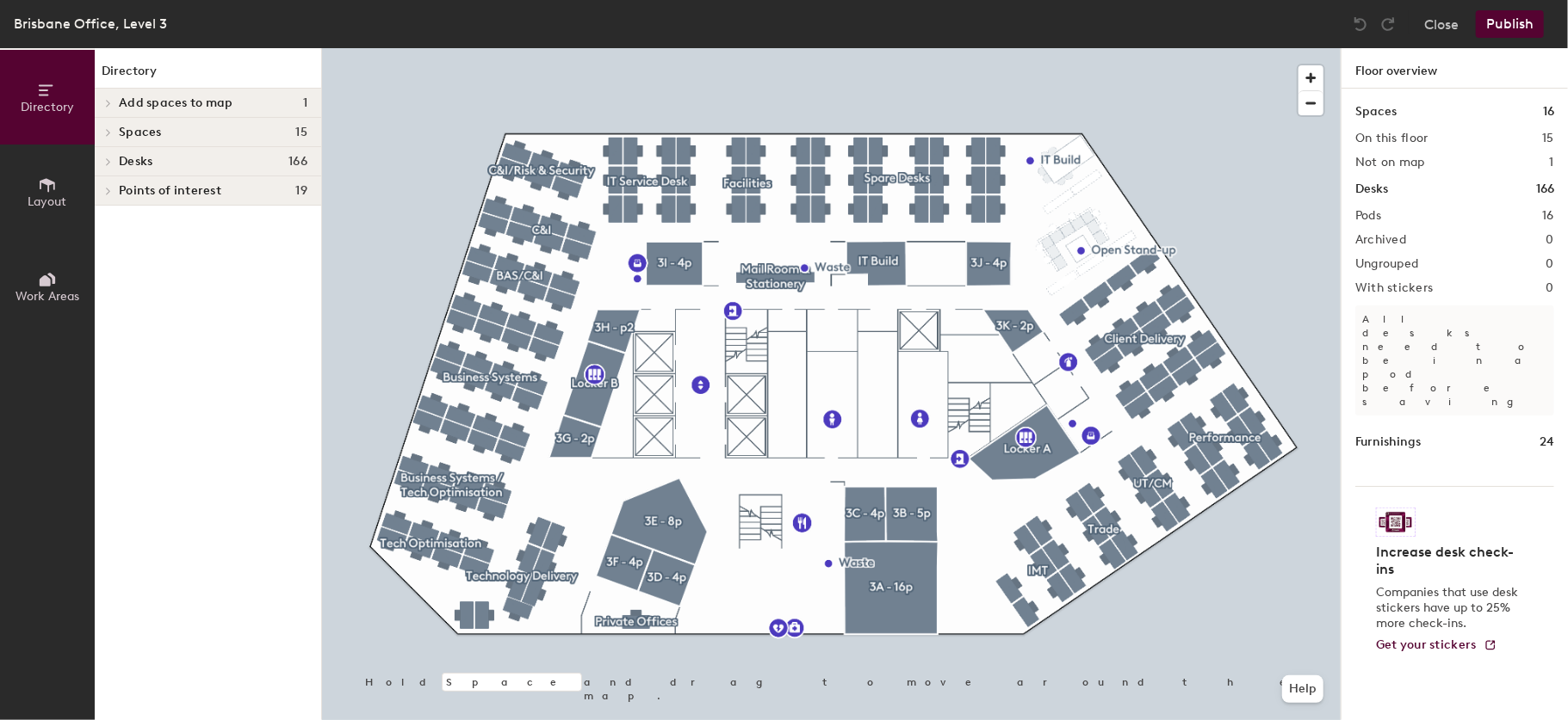
click at [813, 48] on div at bounding box center [831, 48] width 1019 height 0
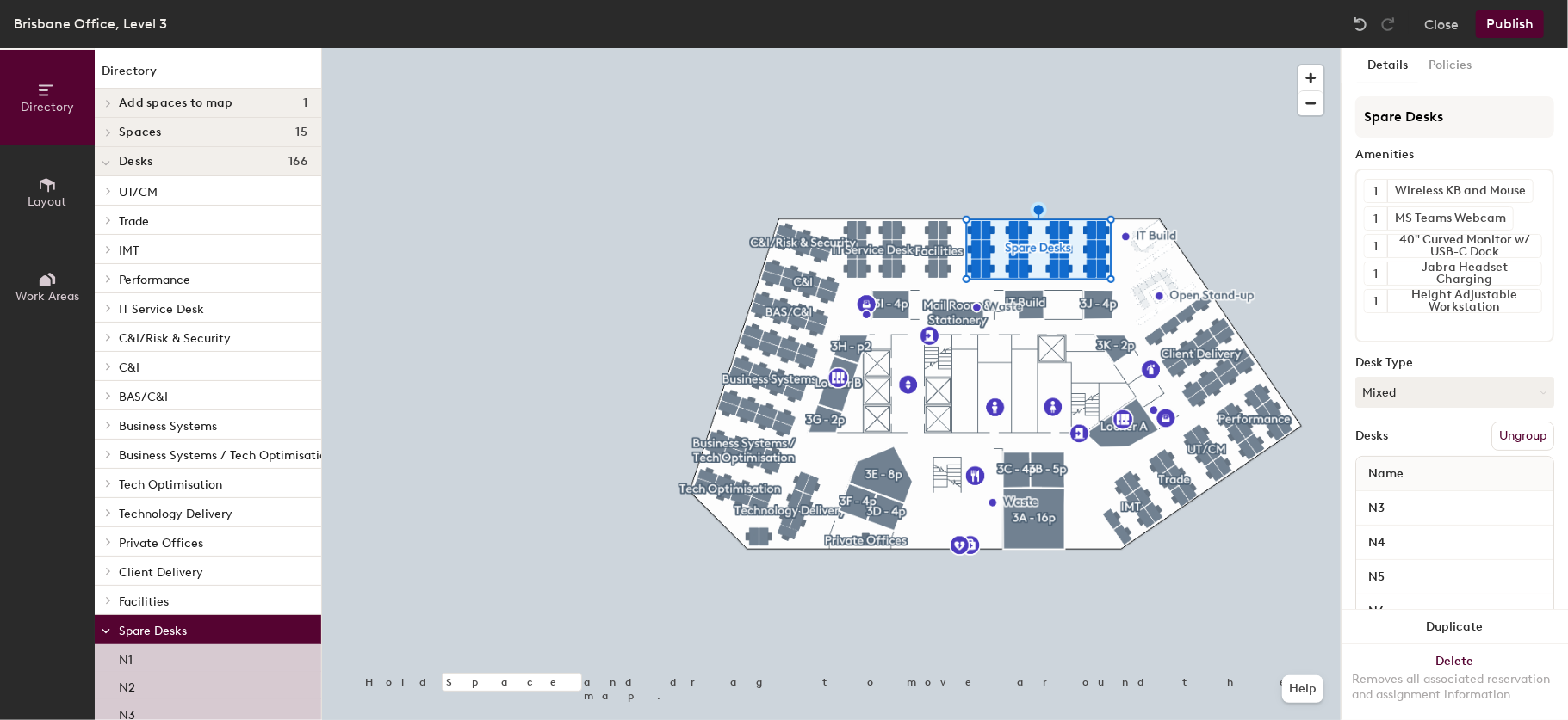
scroll to position [642, 0]
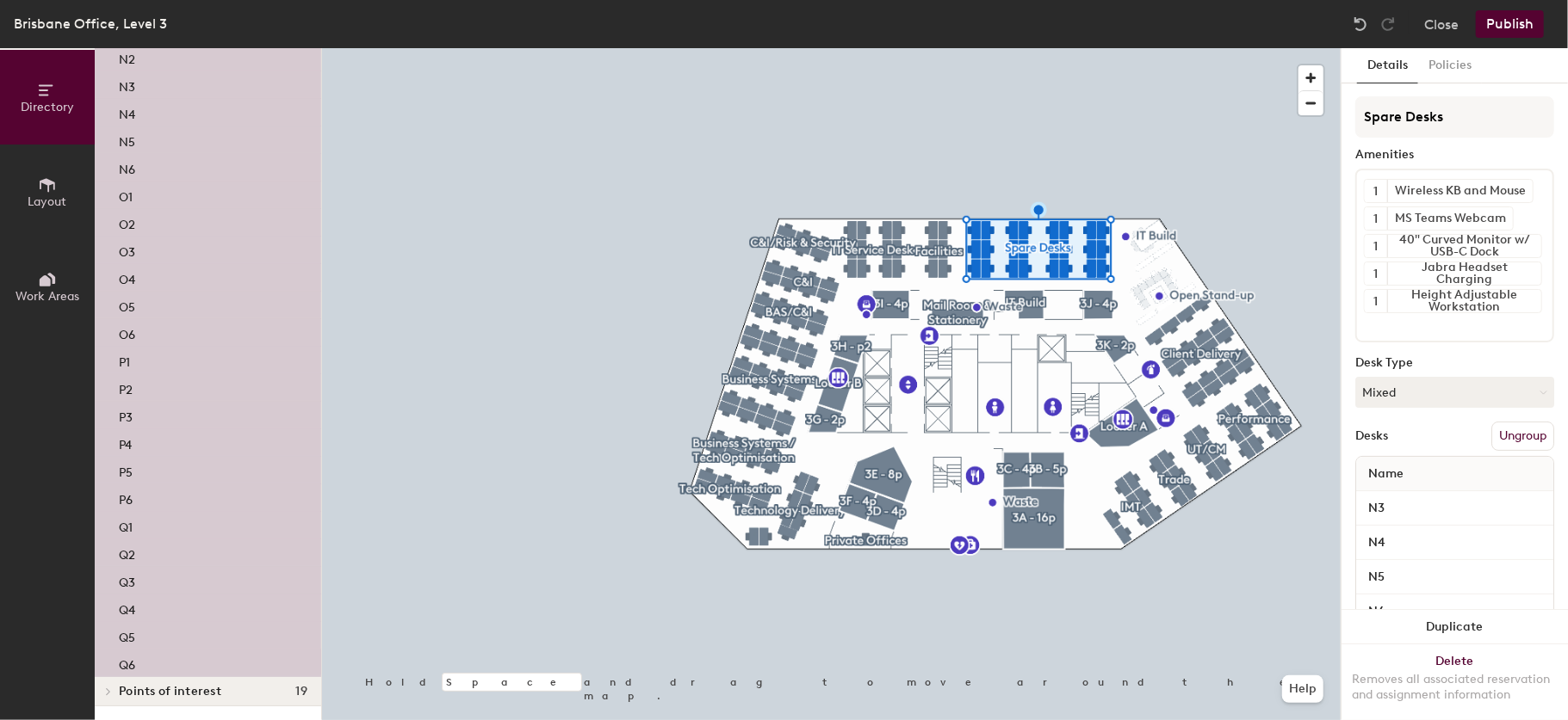
click at [158, 650] on div "Q6" at bounding box center [208, 663] width 226 height 27
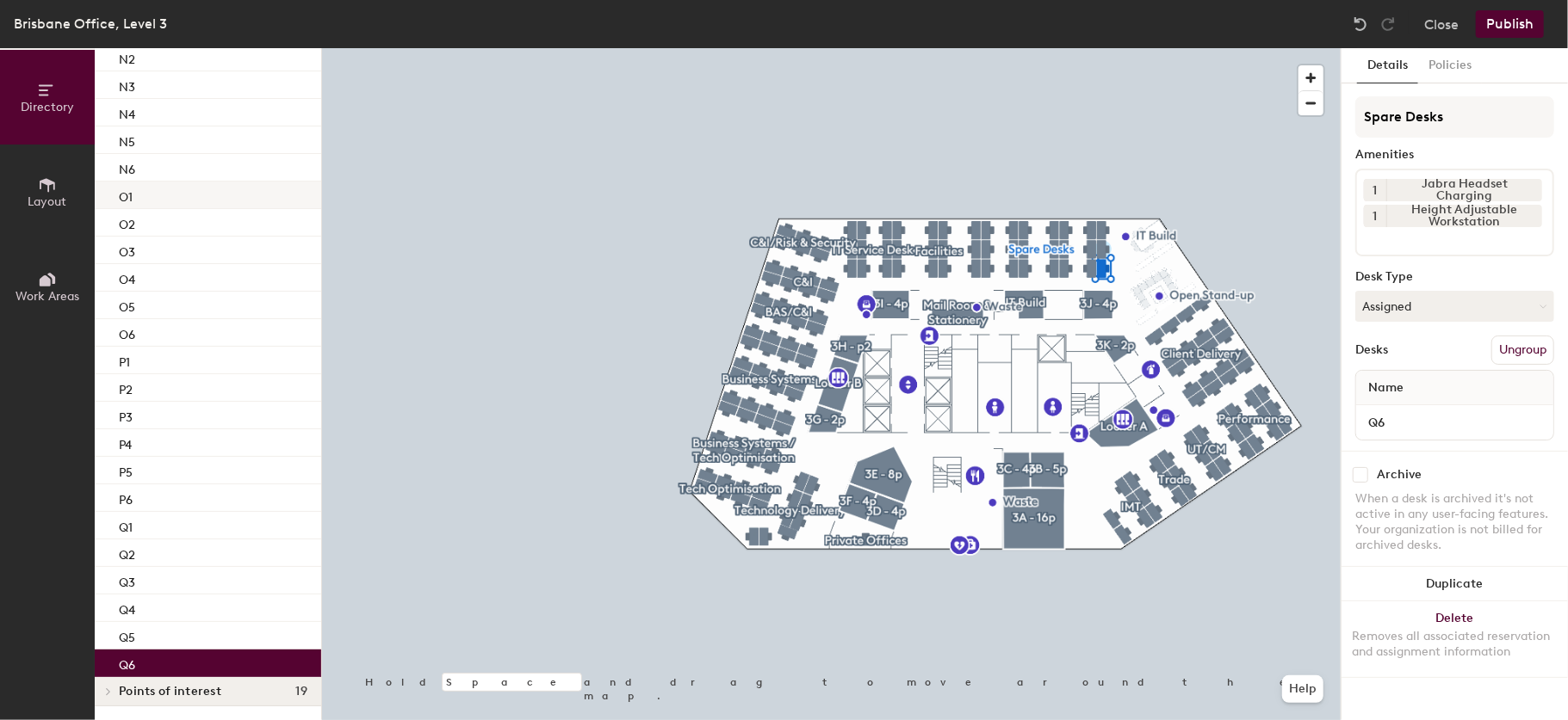
scroll to position [260, 0]
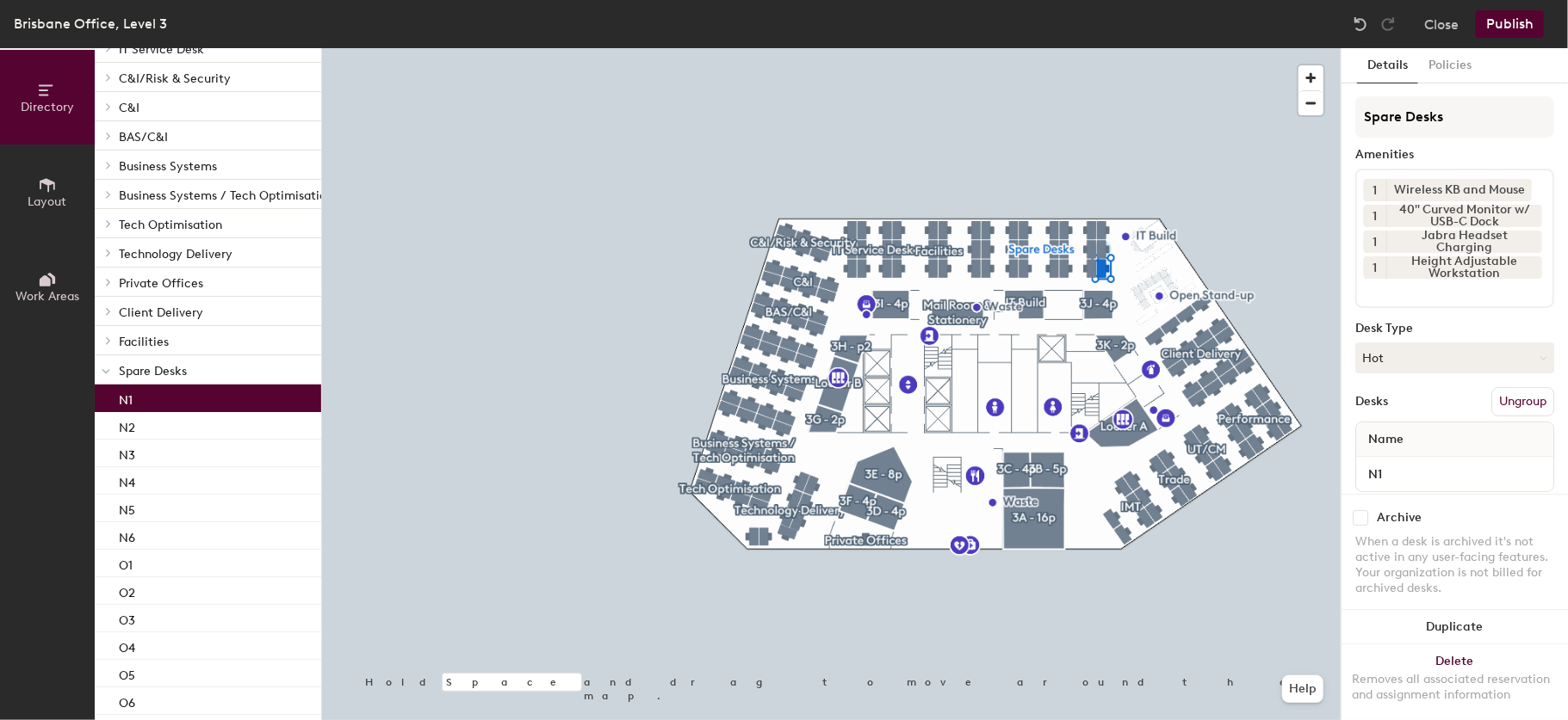
click at [191, 406] on div "N1" at bounding box center [208, 398] width 226 height 27
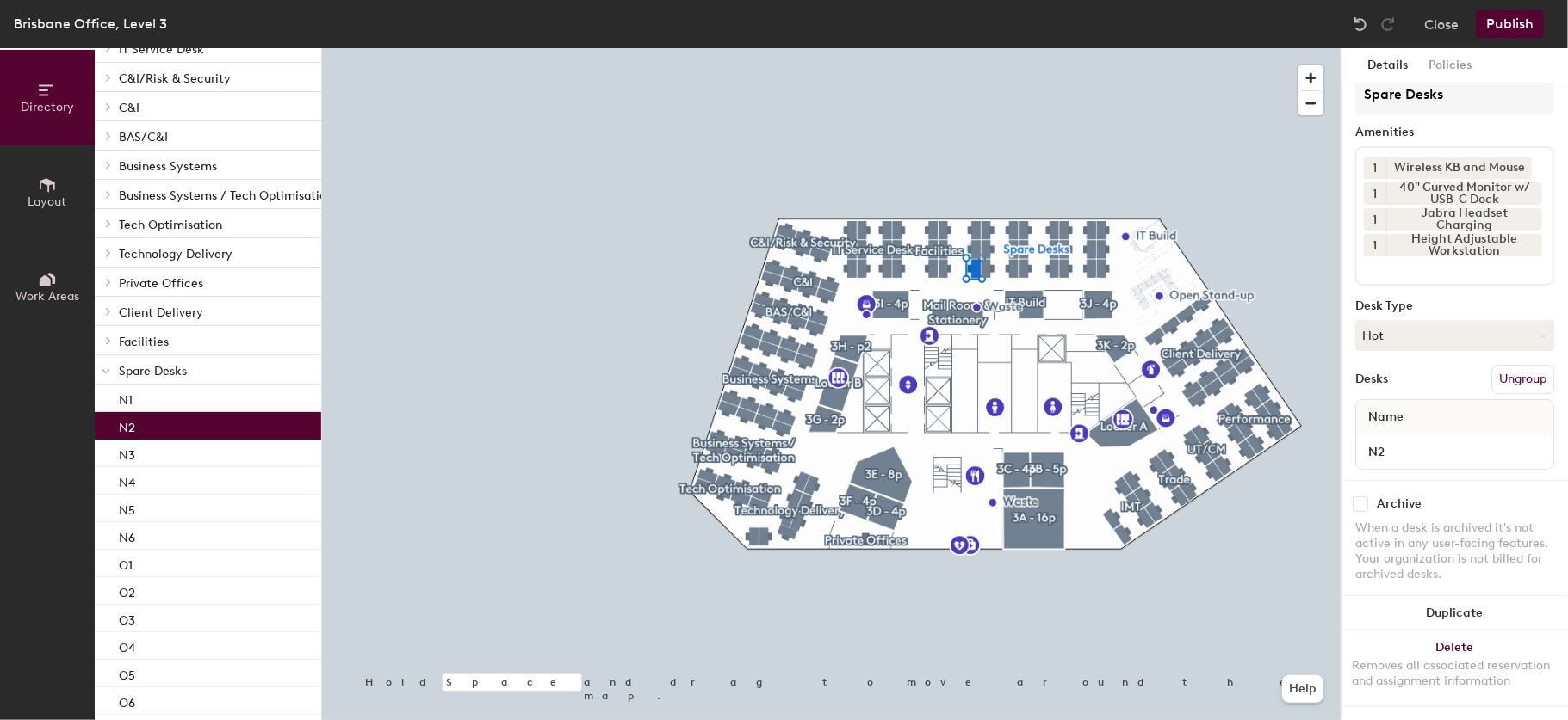
click at [215, 426] on div "N2" at bounding box center [208, 425] width 226 height 27
click at [221, 440] on div "N3" at bounding box center [208, 453] width 226 height 27
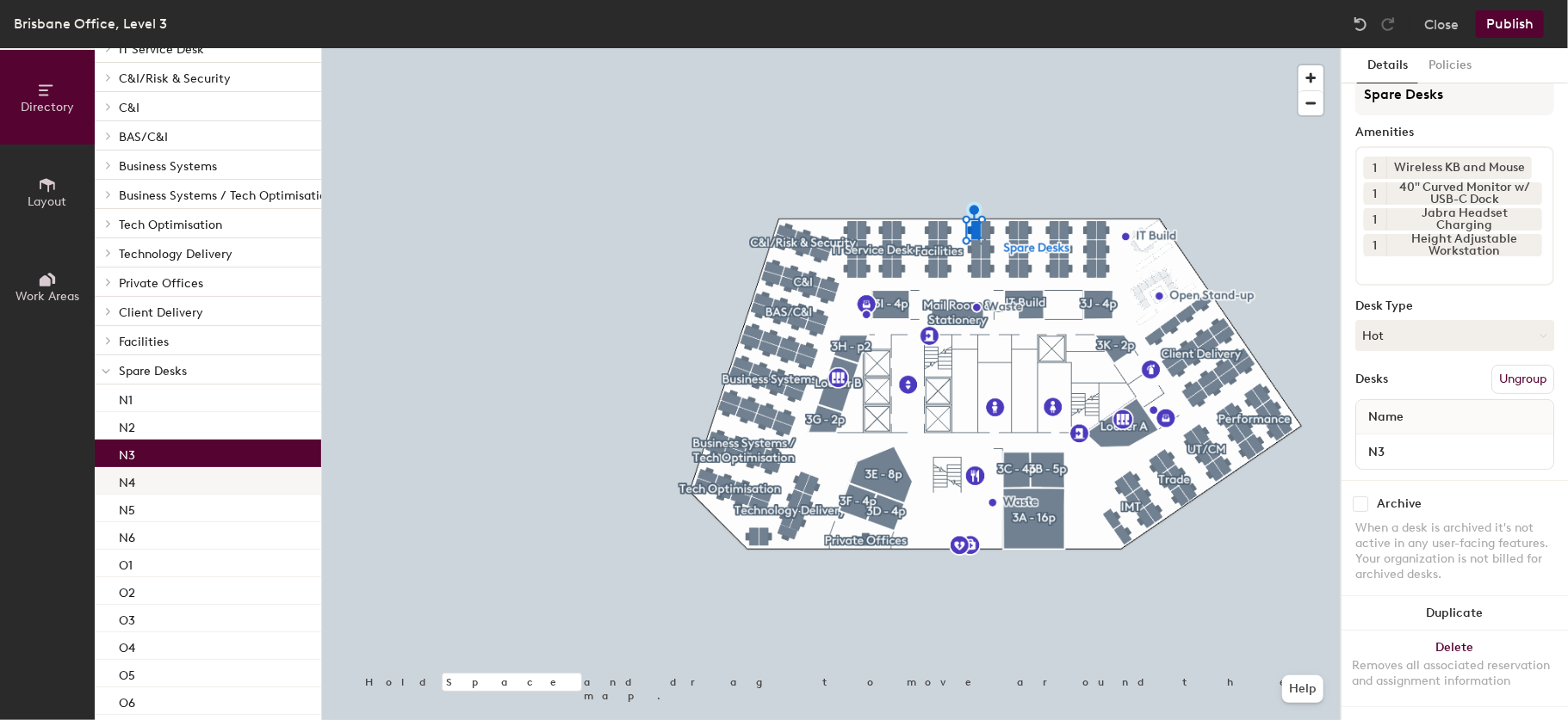
scroll to position [0, 0]
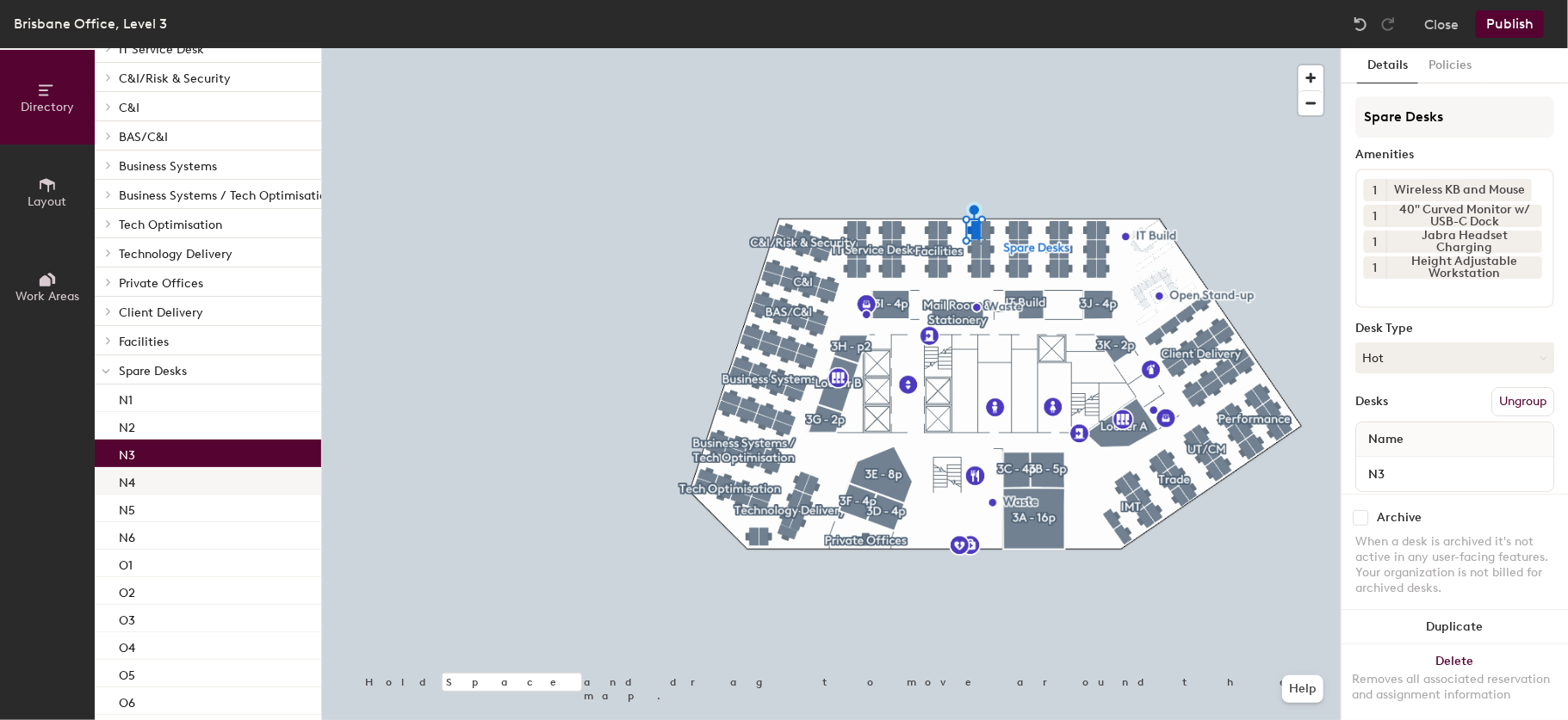
click at [218, 476] on div "N4" at bounding box center [208, 481] width 226 height 27
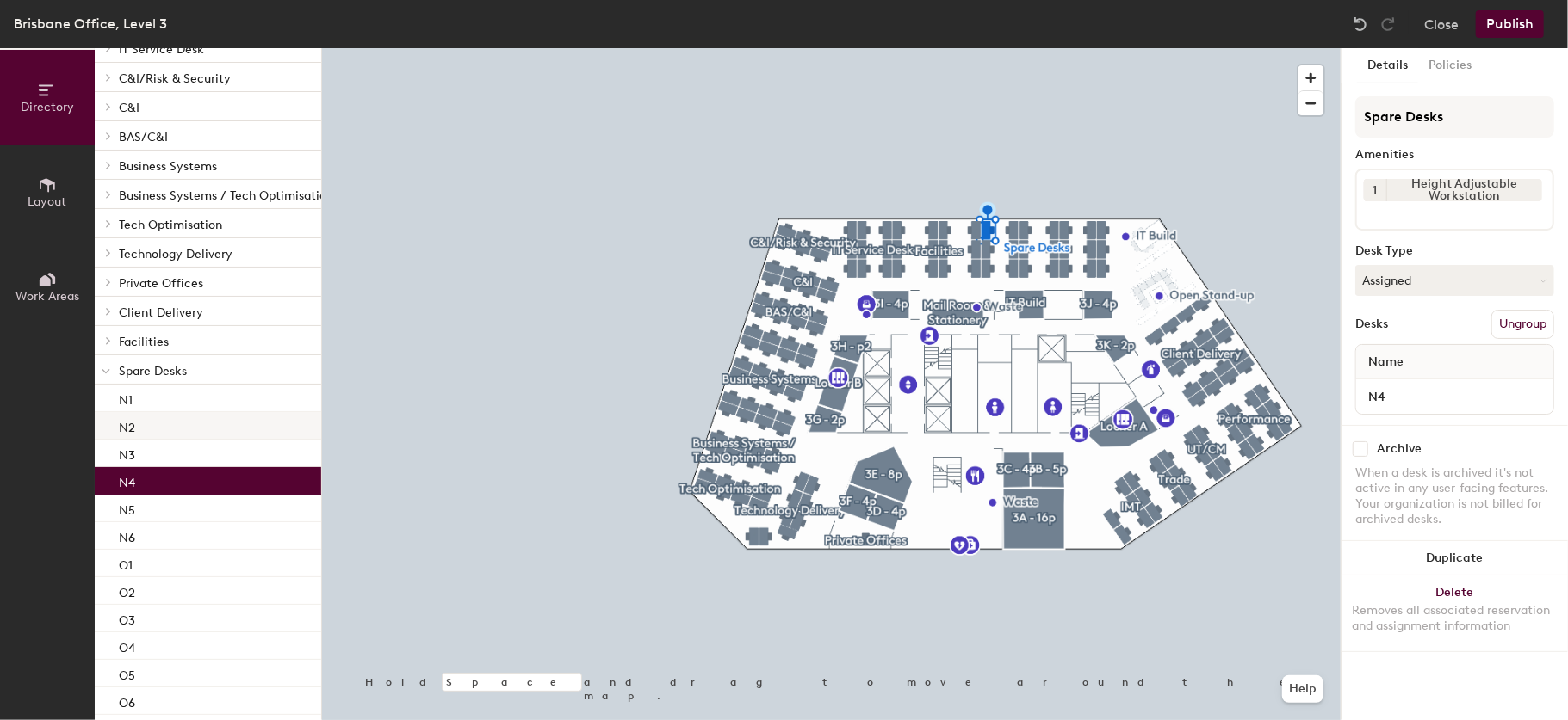
click at [214, 425] on div "N2" at bounding box center [208, 425] width 226 height 27
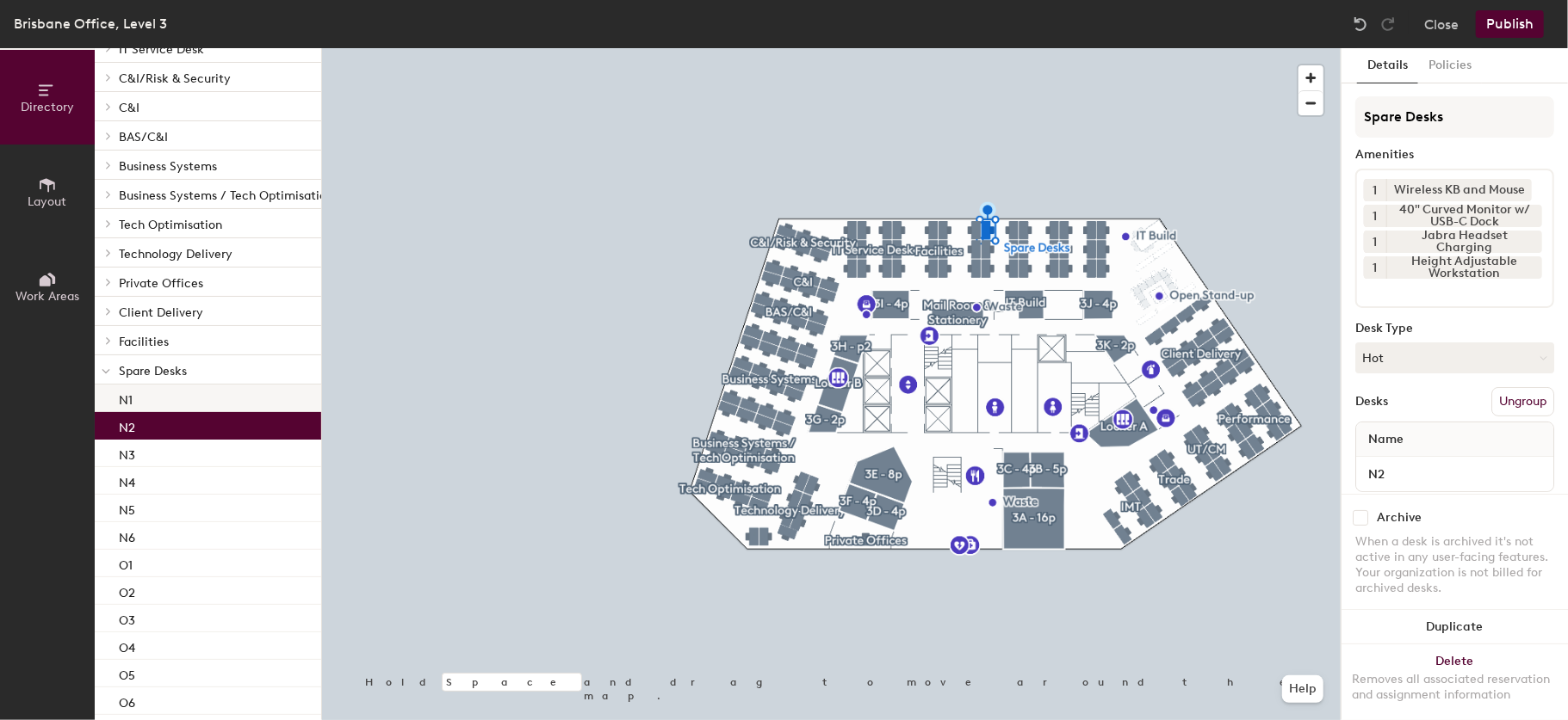
click at [211, 408] on div "N1" at bounding box center [208, 398] width 226 height 27
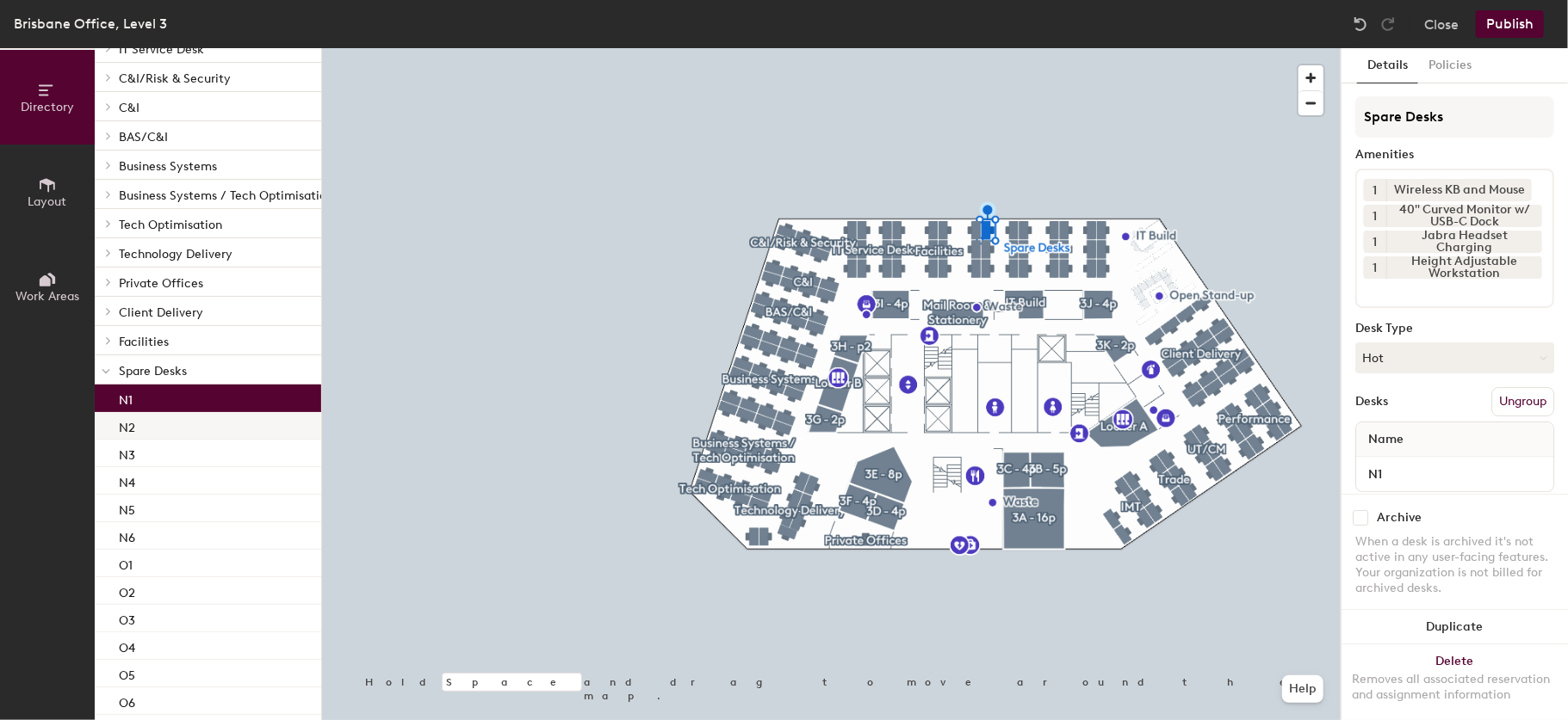
click at [210, 436] on div "N2" at bounding box center [208, 425] width 226 height 27
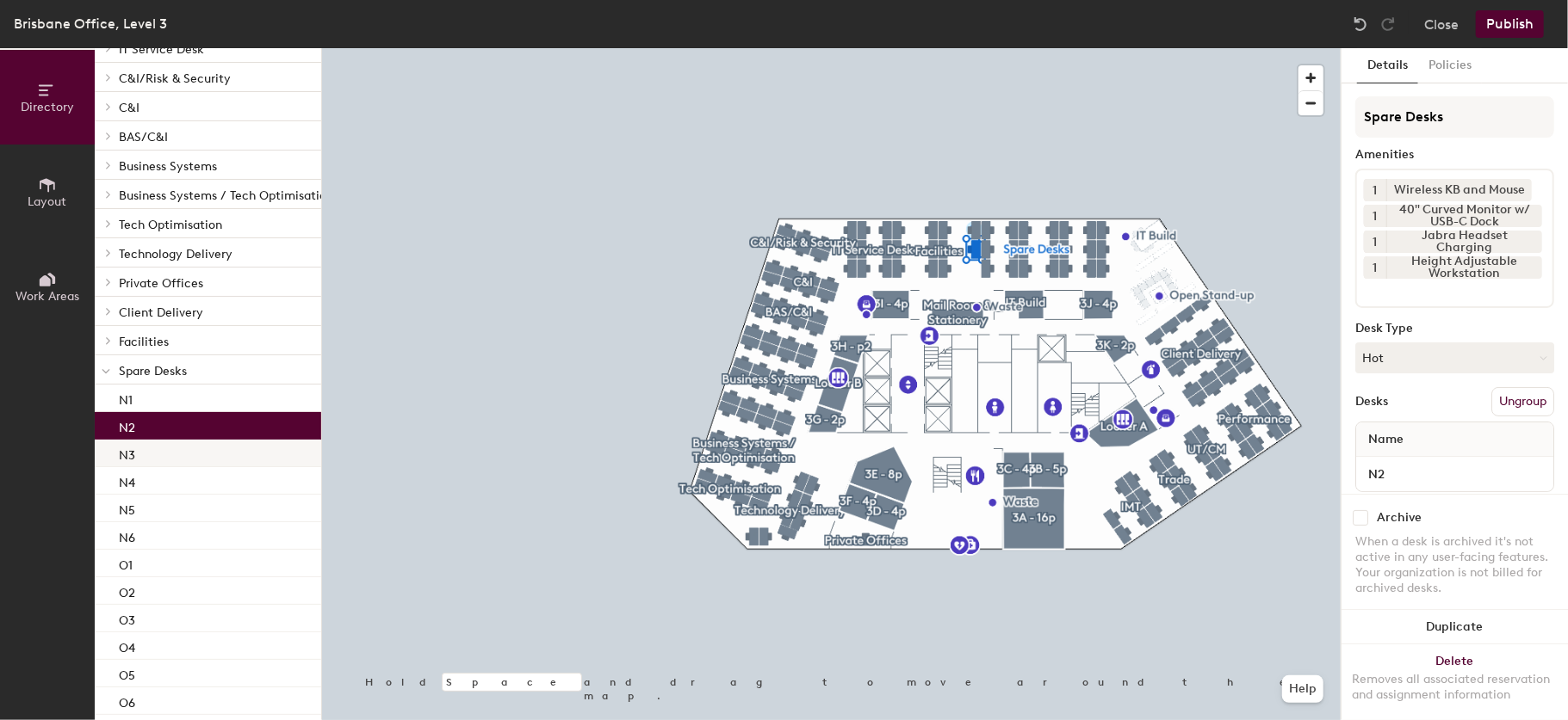
click at [209, 457] on div "N3" at bounding box center [208, 453] width 226 height 27
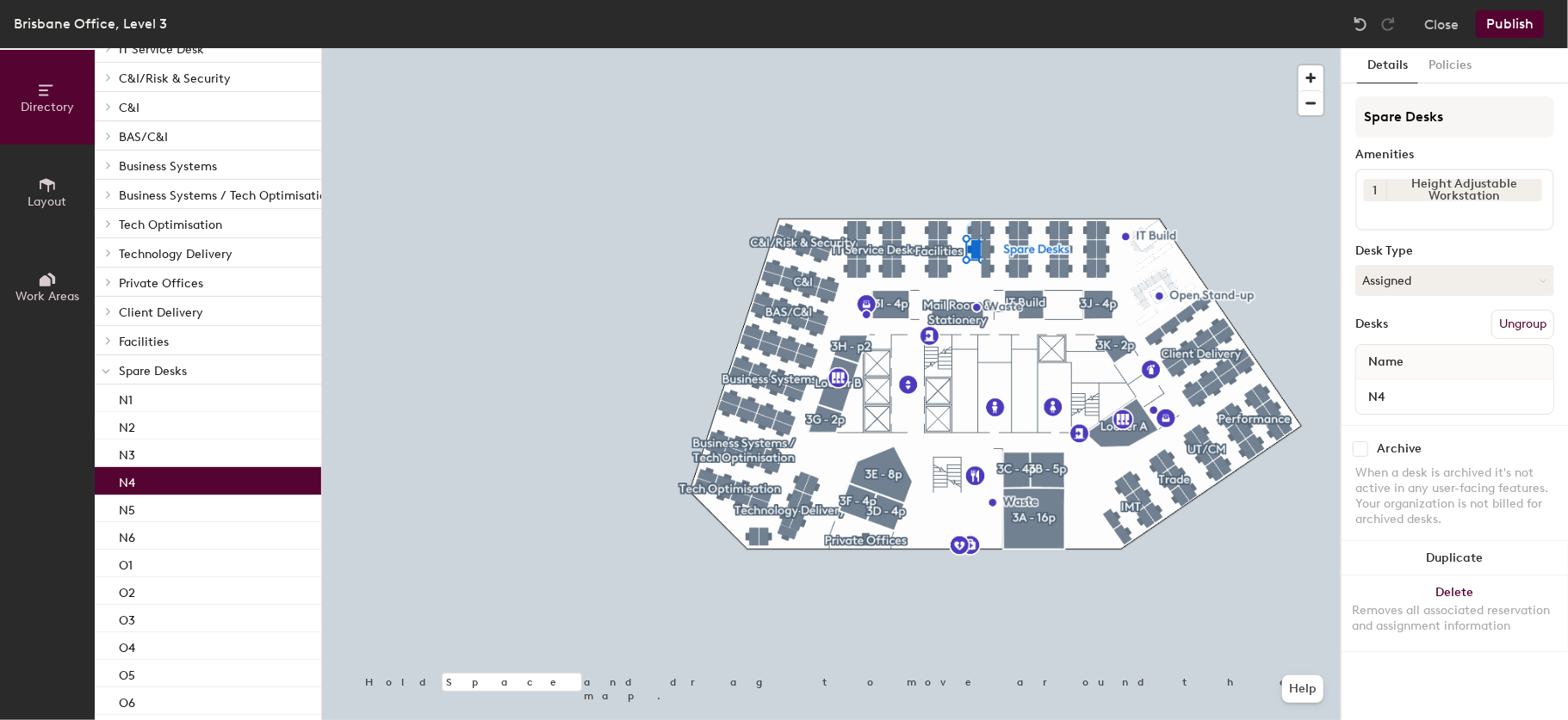
click at [210, 476] on div "N4" at bounding box center [208, 481] width 226 height 27
click at [672, 48] on div at bounding box center [831, 48] width 1019 height 0
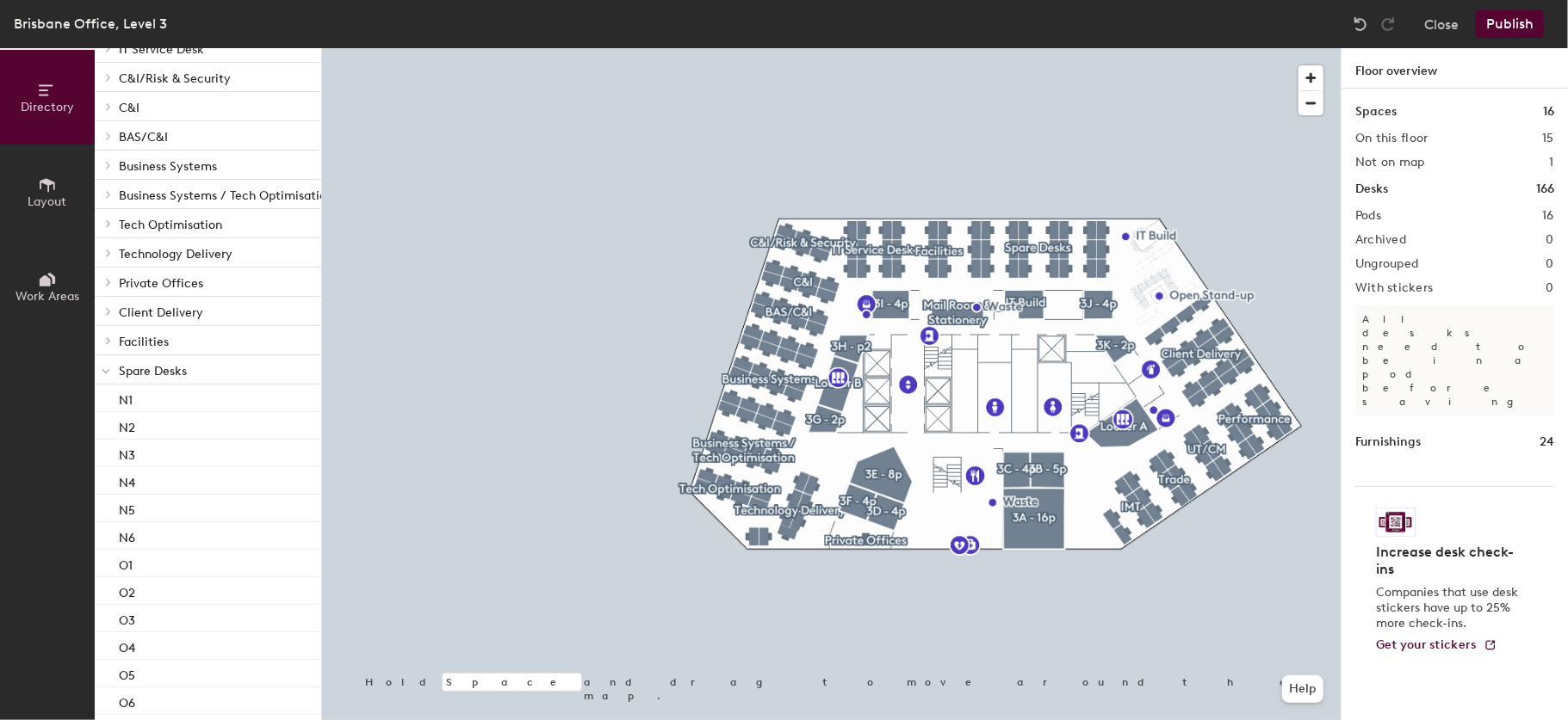
click at [1499, 23] on button "Publish" at bounding box center [1509, 24] width 68 height 27
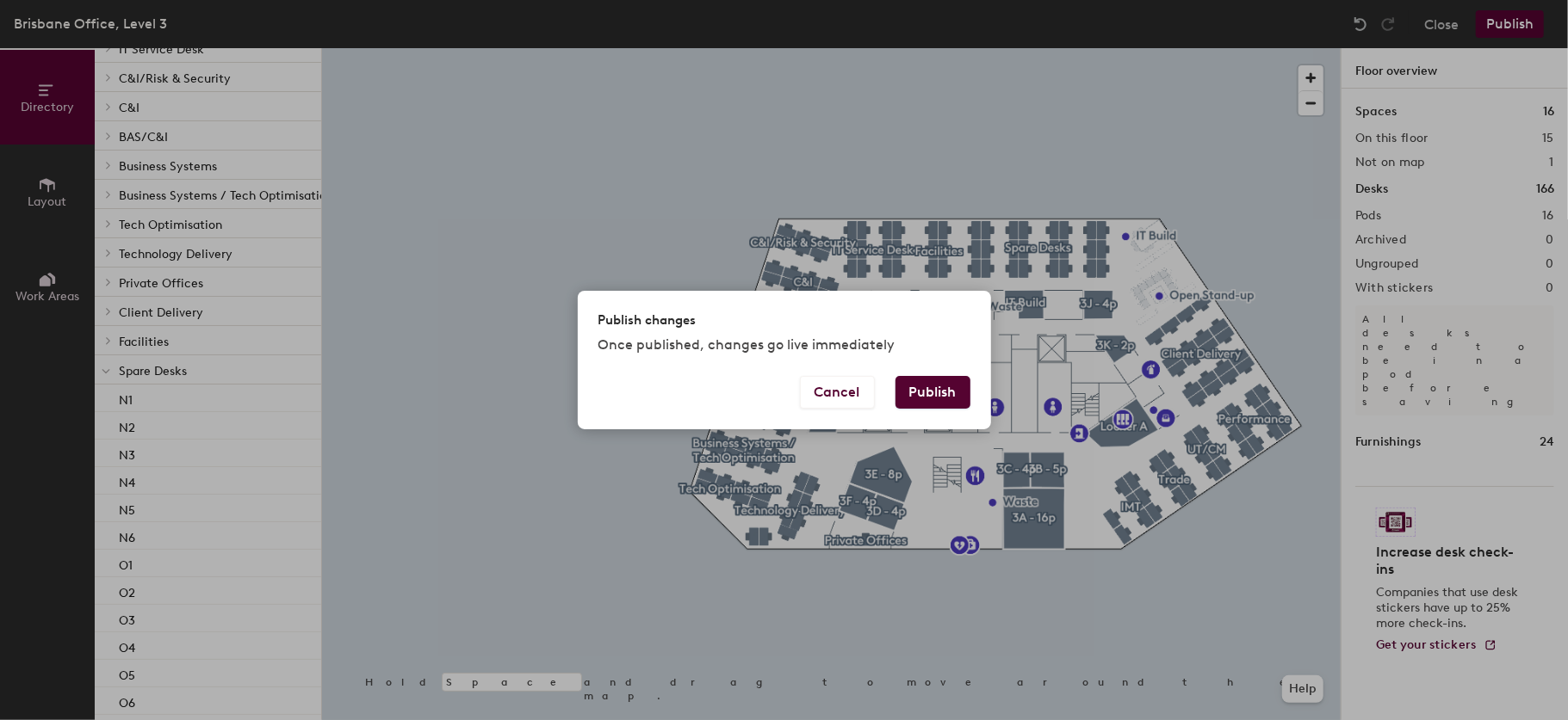
click at [911, 390] on button "Publish" at bounding box center [932, 392] width 75 height 33
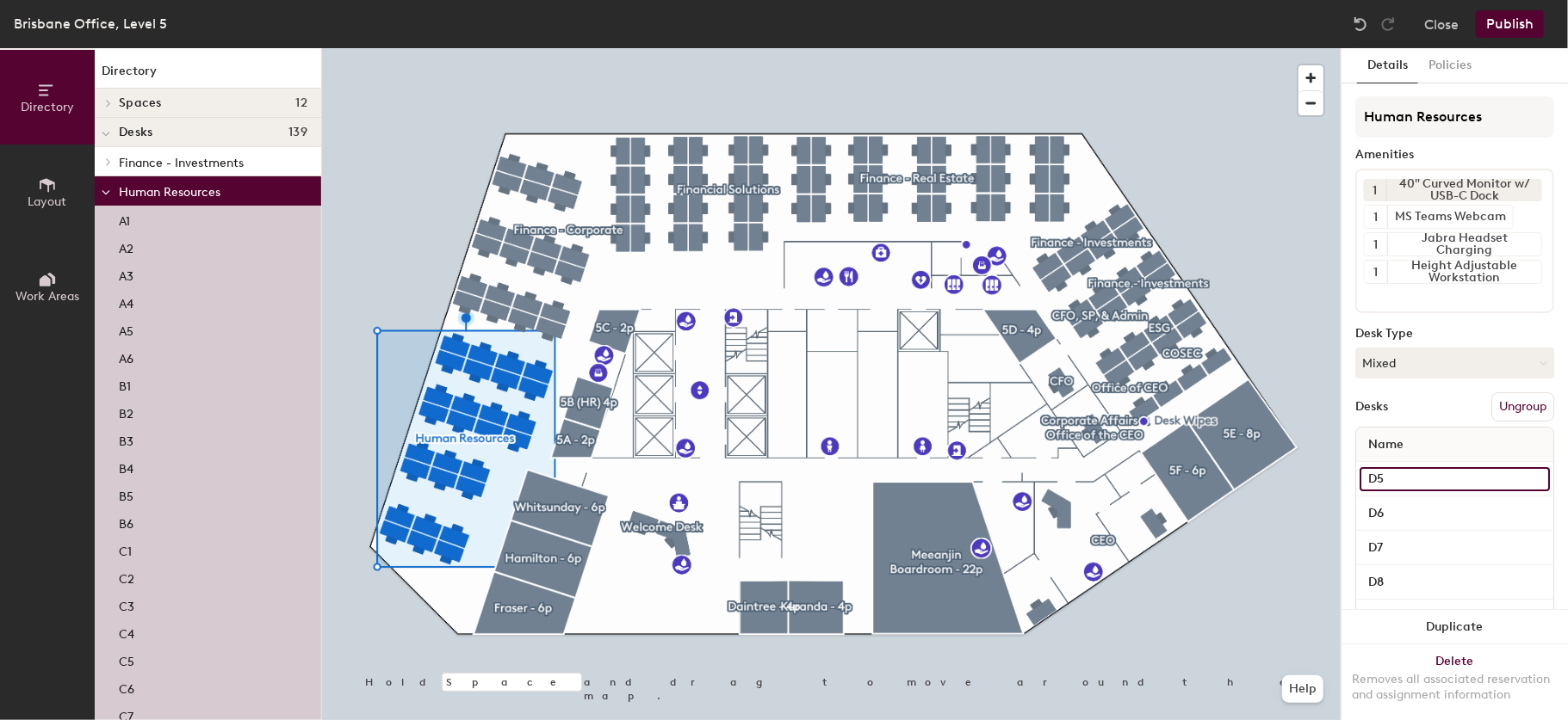
click at [1400, 486] on input "D5" at bounding box center [1454, 479] width 190 height 24
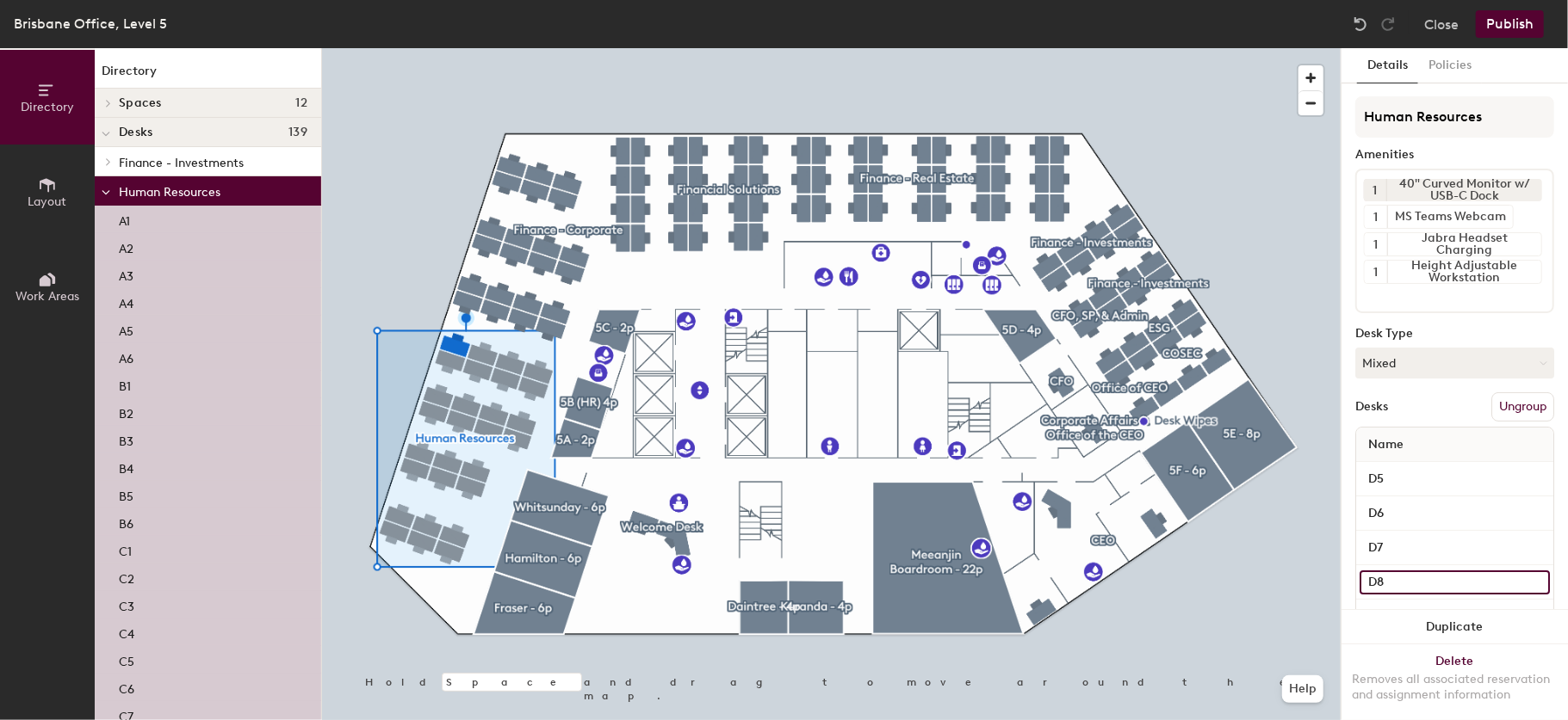
click at [1380, 575] on input "D8" at bounding box center [1454, 582] width 190 height 24
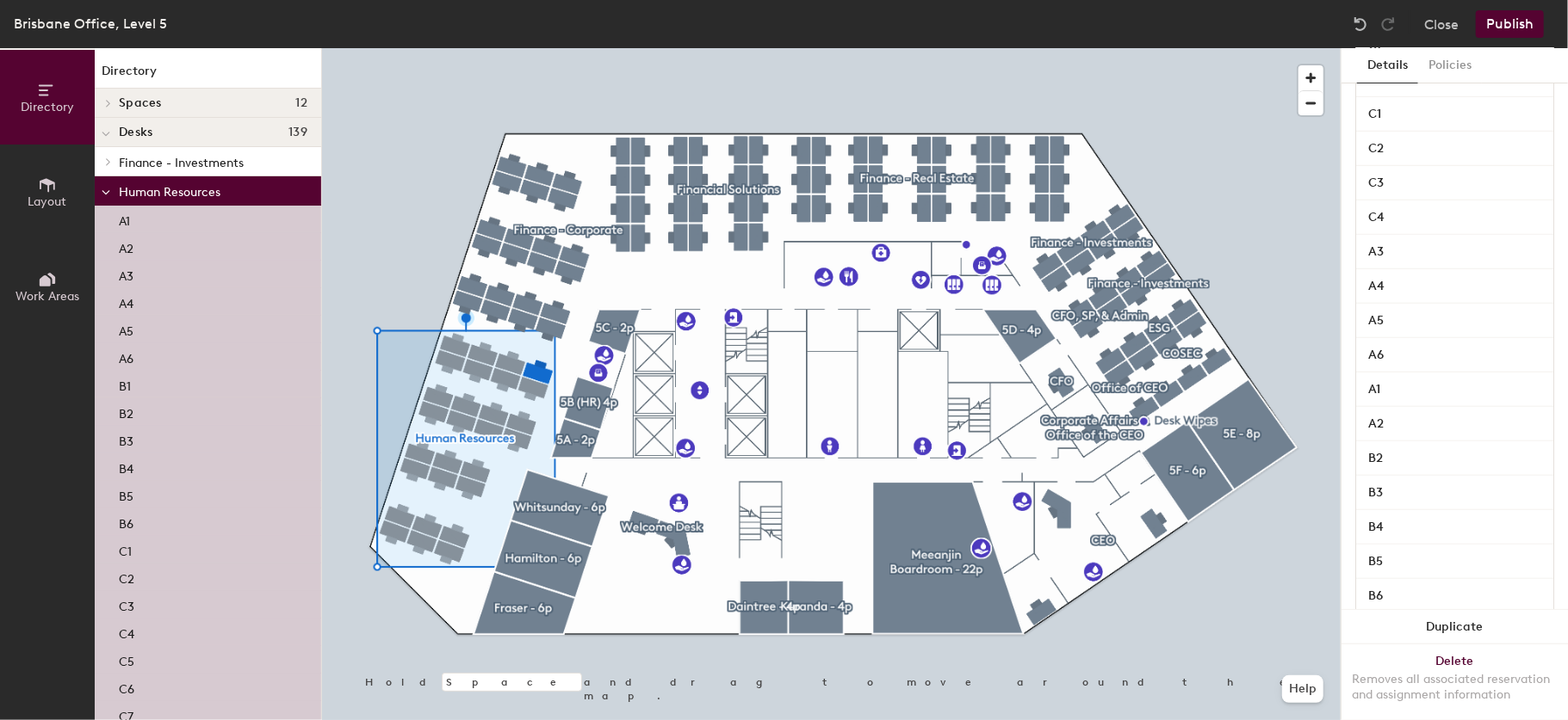
scroll to position [854, 0]
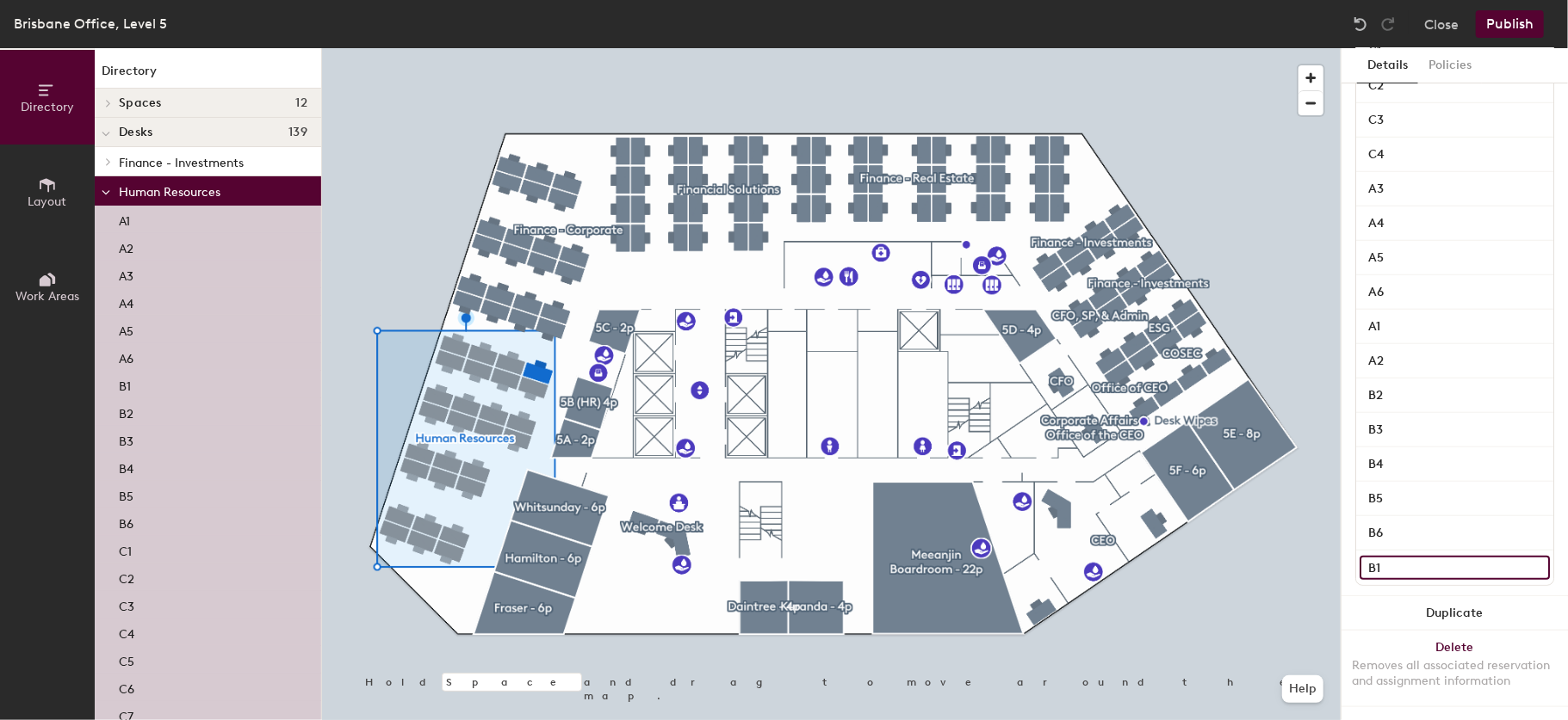
click at [1423, 556] on input "B1" at bounding box center [1454, 568] width 190 height 24
click at [1429, 522] on input "B6" at bounding box center [1454, 533] width 190 height 24
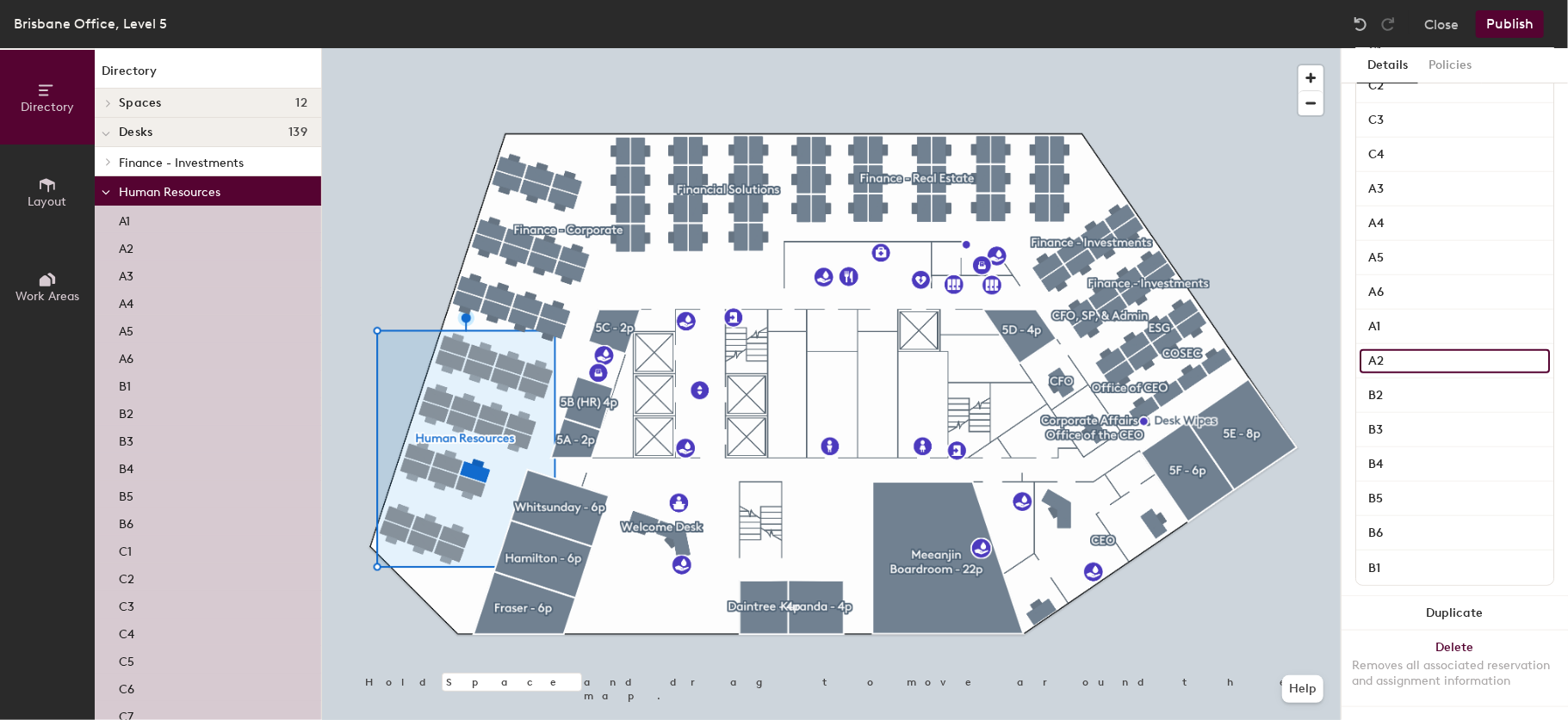
click at [1398, 349] on input "A2" at bounding box center [1454, 361] width 190 height 24
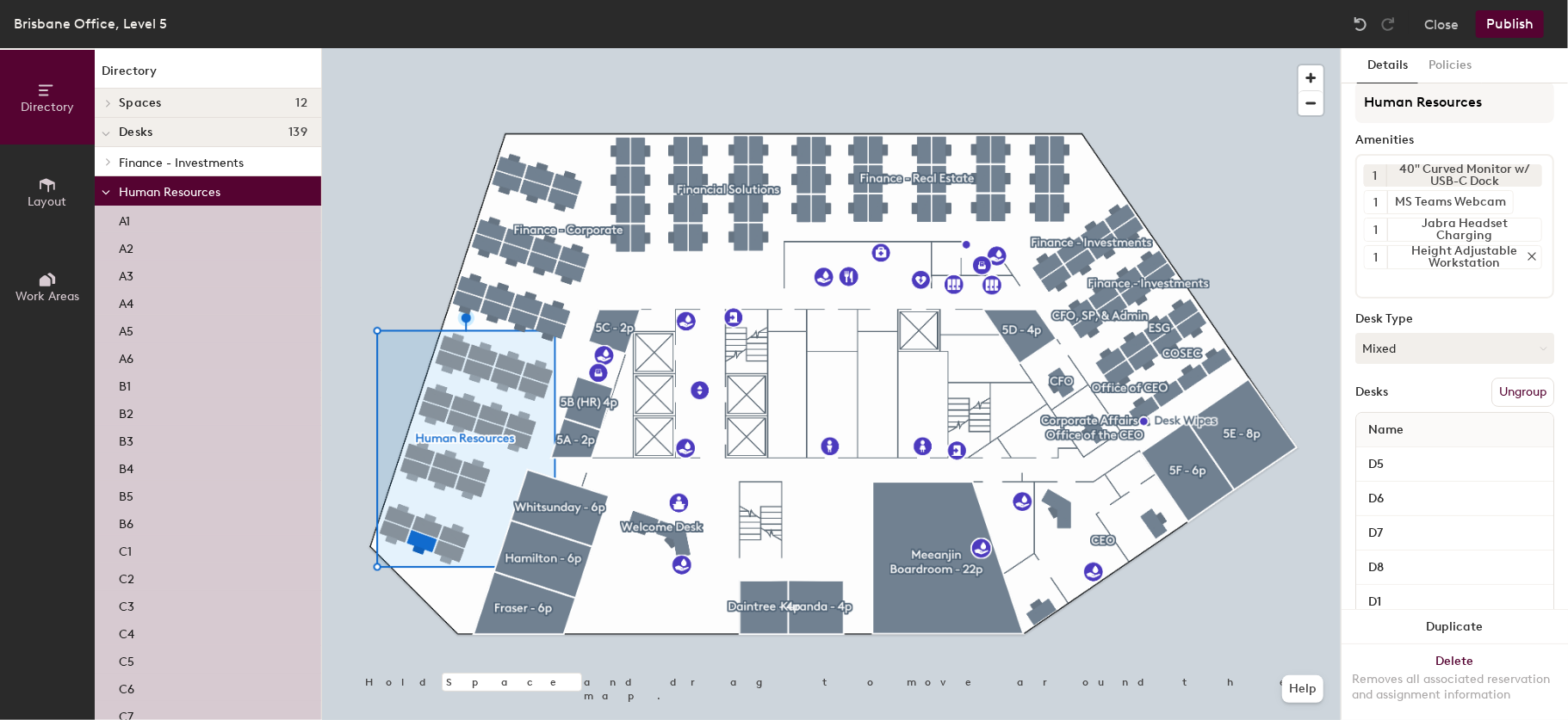
scroll to position [0, 0]
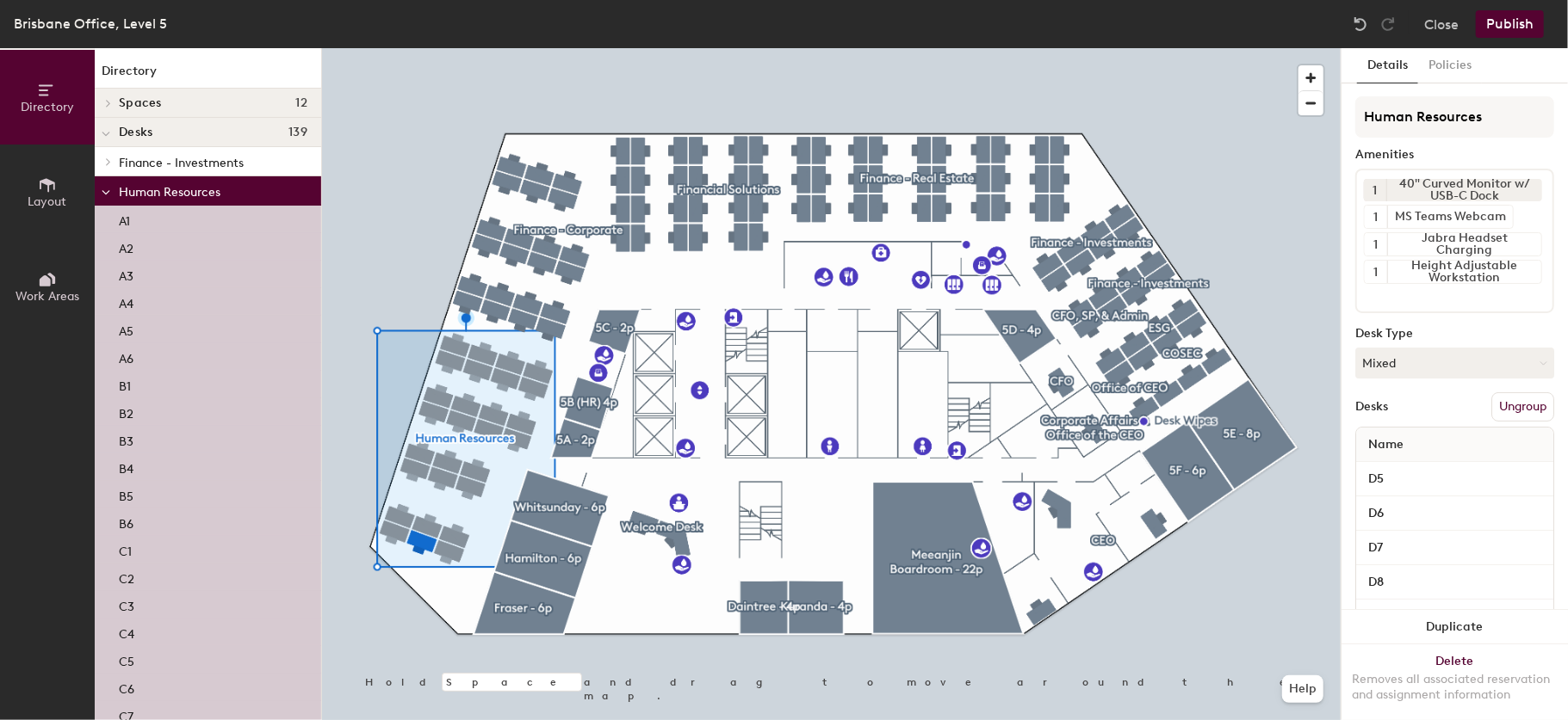
click at [1523, 19] on button "Publish" at bounding box center [1509, 24] width 68 height 27
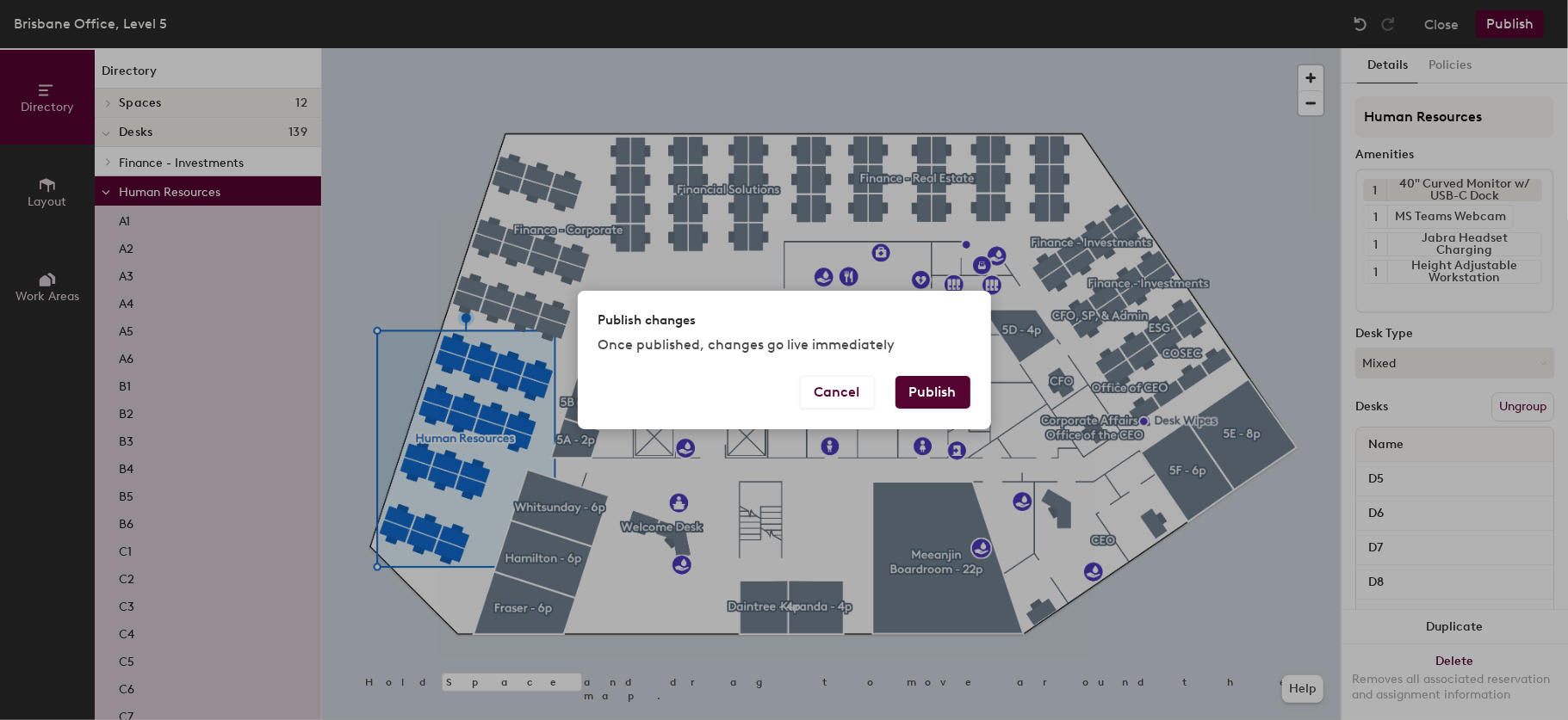
click at [921, 403] on button "Publish" at bounding box center [932, 392] width 75 height 33
